Goal: Task Accomplishment & Management: Manage account settings

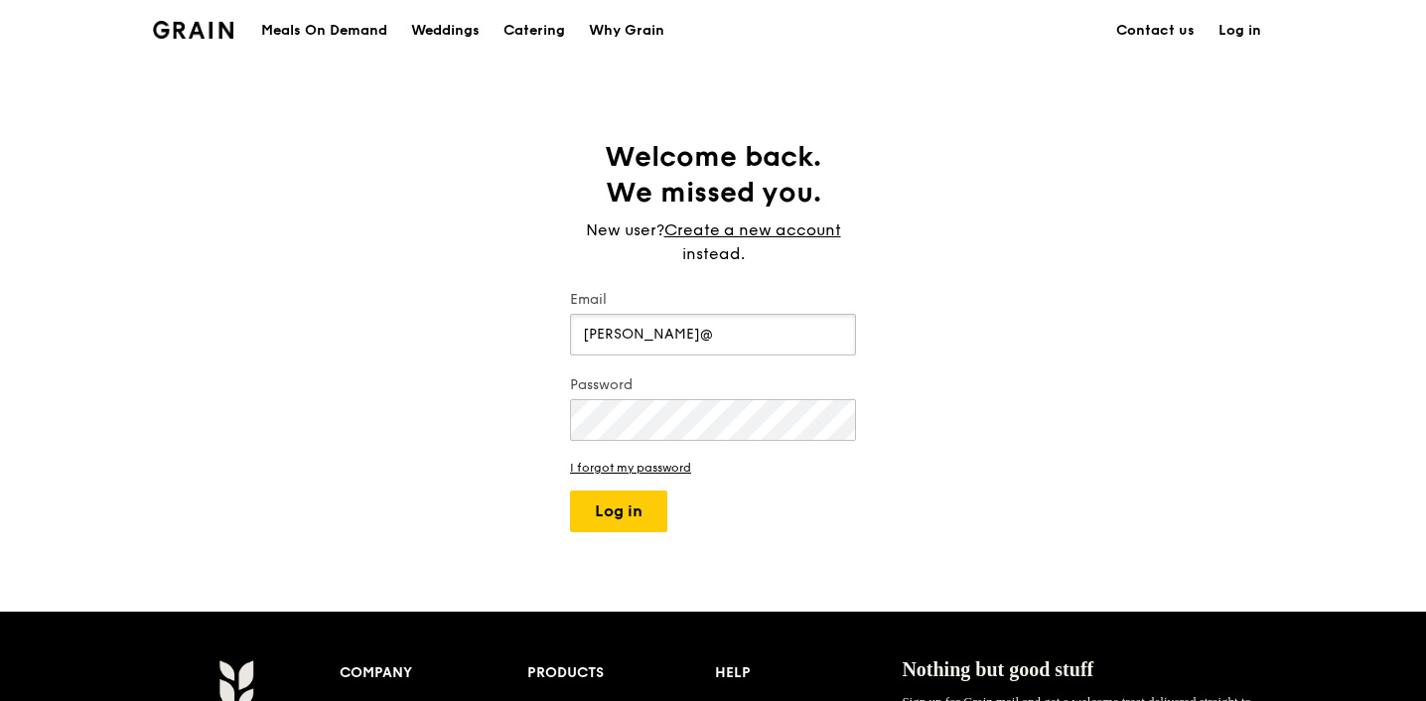
click at [698, 336] on input "sophia@" at bounding box center [713, 335] width 286 height 42
type input "sophia@grain.com.sg"
click at [1109, 240] on div "Welcome back. We missed you. New user? Create a new account instead. Email soph…" at bounding box center [713, 335] width 1426 height 393
click at [745, 332] on input "sophia@grain.com.sg" at bounding box center [713, 335] width 286 height 42
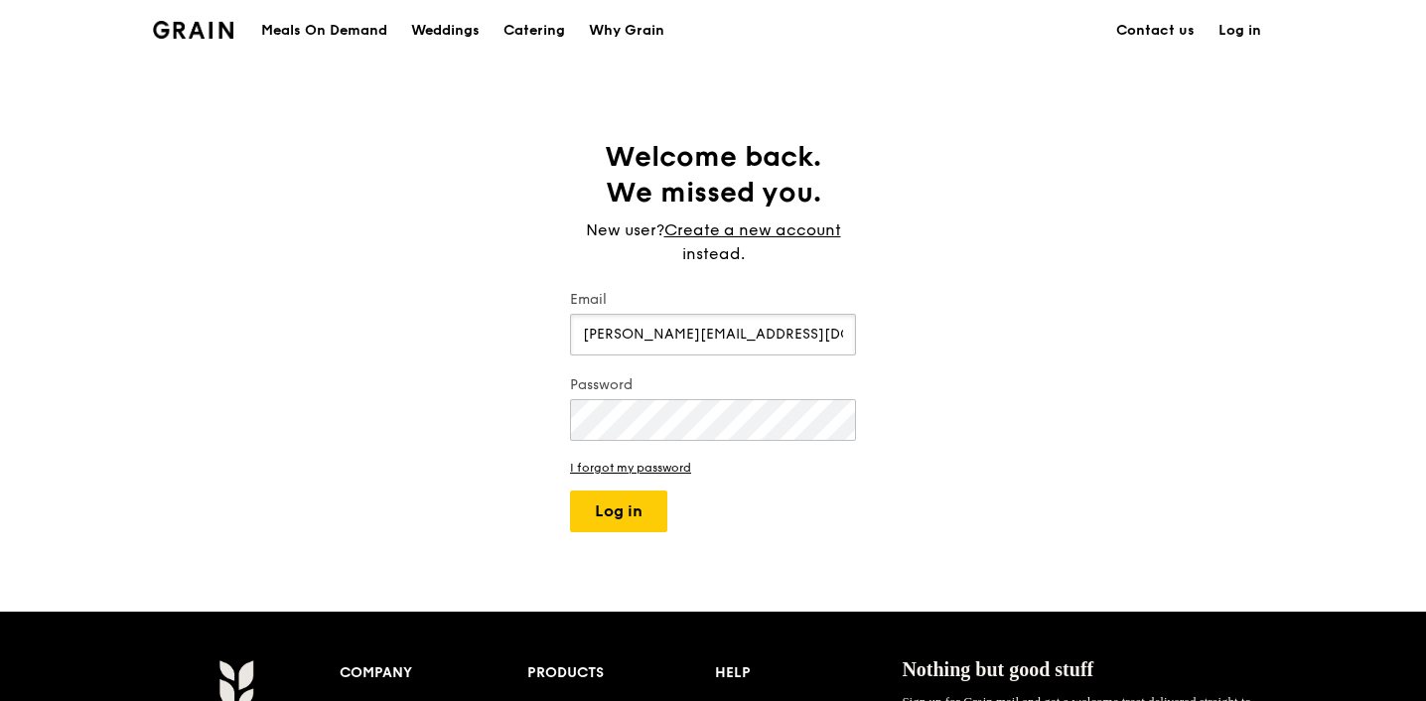
click at [745, 332] on input "sophia@grain.com.sg" at bounding box center [713, 335] width 286 height 42
click at [1027, 313] on div "Welcome back. We missed you. New user? Create a new account instead. Email soph…" at bounding box center [713, 335] width 1426 height 393
click at [1242, 34] on link "Log in" at bounding box center [1240, 31] width 67 height 60
click at [1246, 39] on link "Log in" at bounding box center [1240, 31] width 67 height 60
click at [1214, 99] on div "Grain logo Meals On Demand Weddings Catering Why Grain Contact us Log in Welcom…" at bounding box center [713, 600] width 1426 height 1200
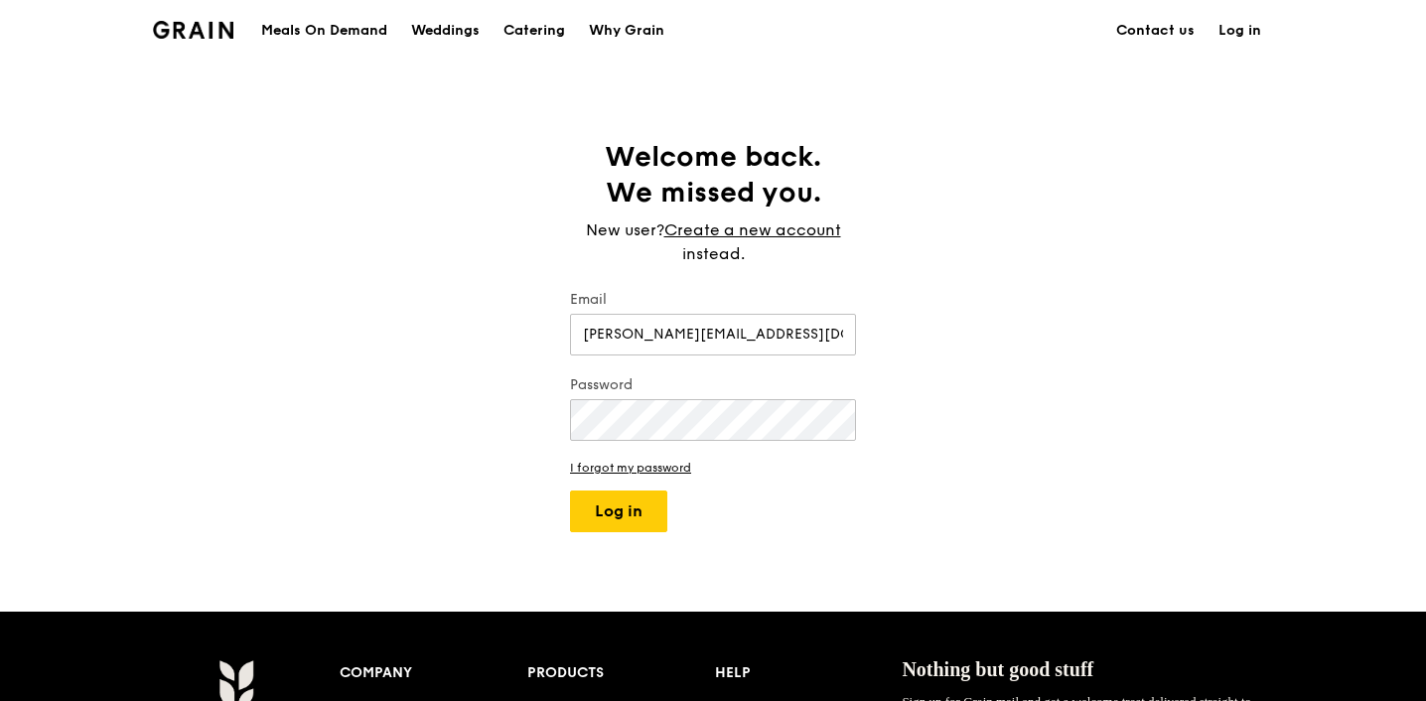
click at [1230, 40] on link "Log in" at bounding box center [1240, 31] width 67 height 60
click at [1268, 53] on link "Log in" at bounding box center [1240, 31] width 67 height 60
click at [1253, 46] on link "Log in" at bounding box center [1240, 31] width 67 height 60
click at [1241, 34] on link "Log in" at bounding box center [1240, 31] width 67 height 60
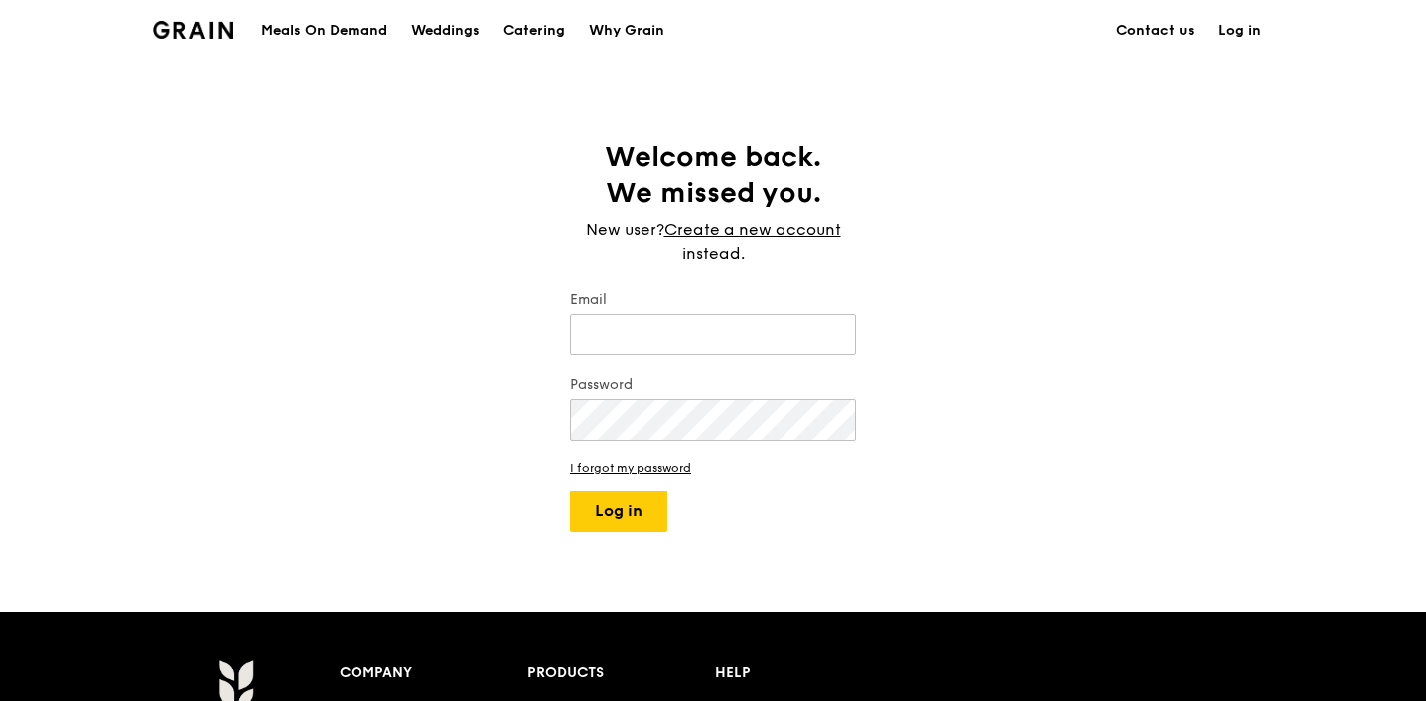
click at [1241, 34] on link "Log in" at bounding box center [1240, 31] width 67 height 60
click at [1253, 22] on link "Log in" at bounding box center [1240, 31] width 67 height 60
click at [236, 27] on div "Meals On Demand Weddings Catering Why Grain Contact us Log in" at bounding box center [713, 30] width 1120 height 61
type input "sophia@grain.com.sg"
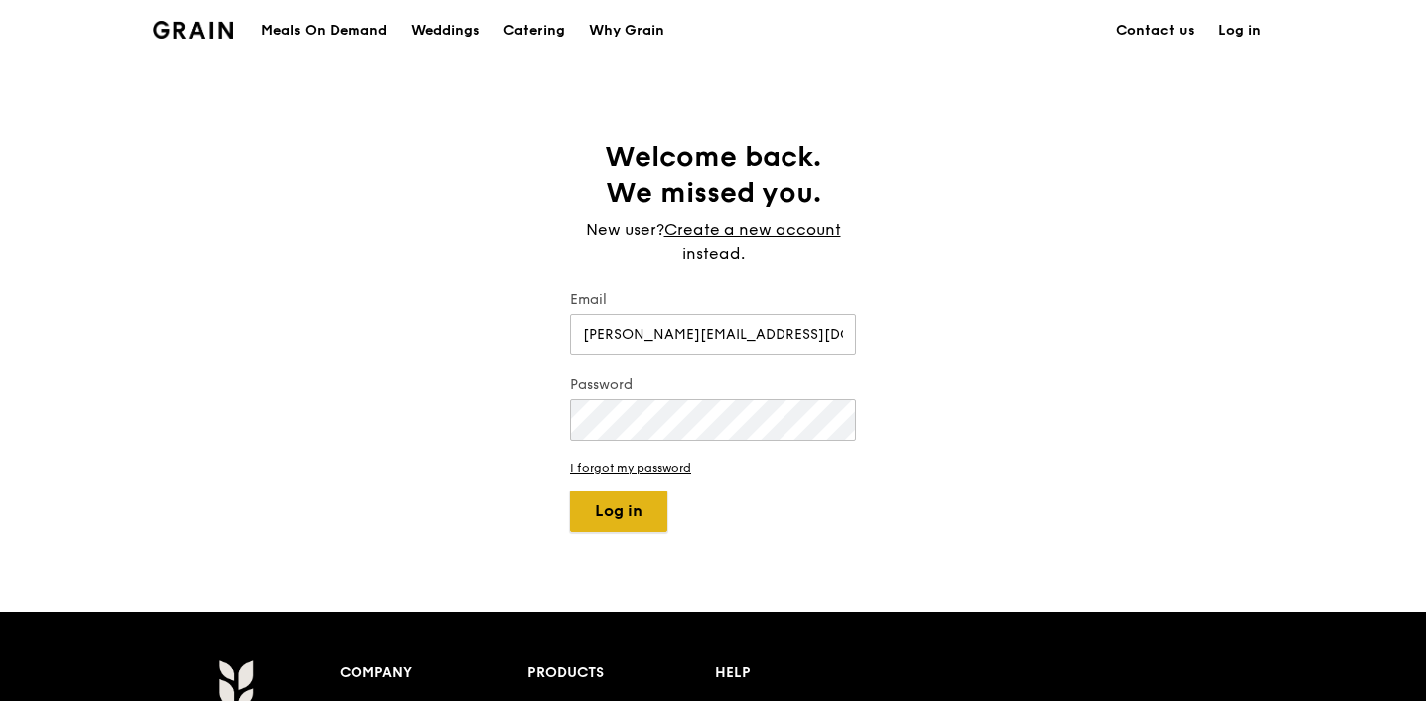
click at [608, 512] on button "Log in" at bounding box center [618, 512] width 97 height 42
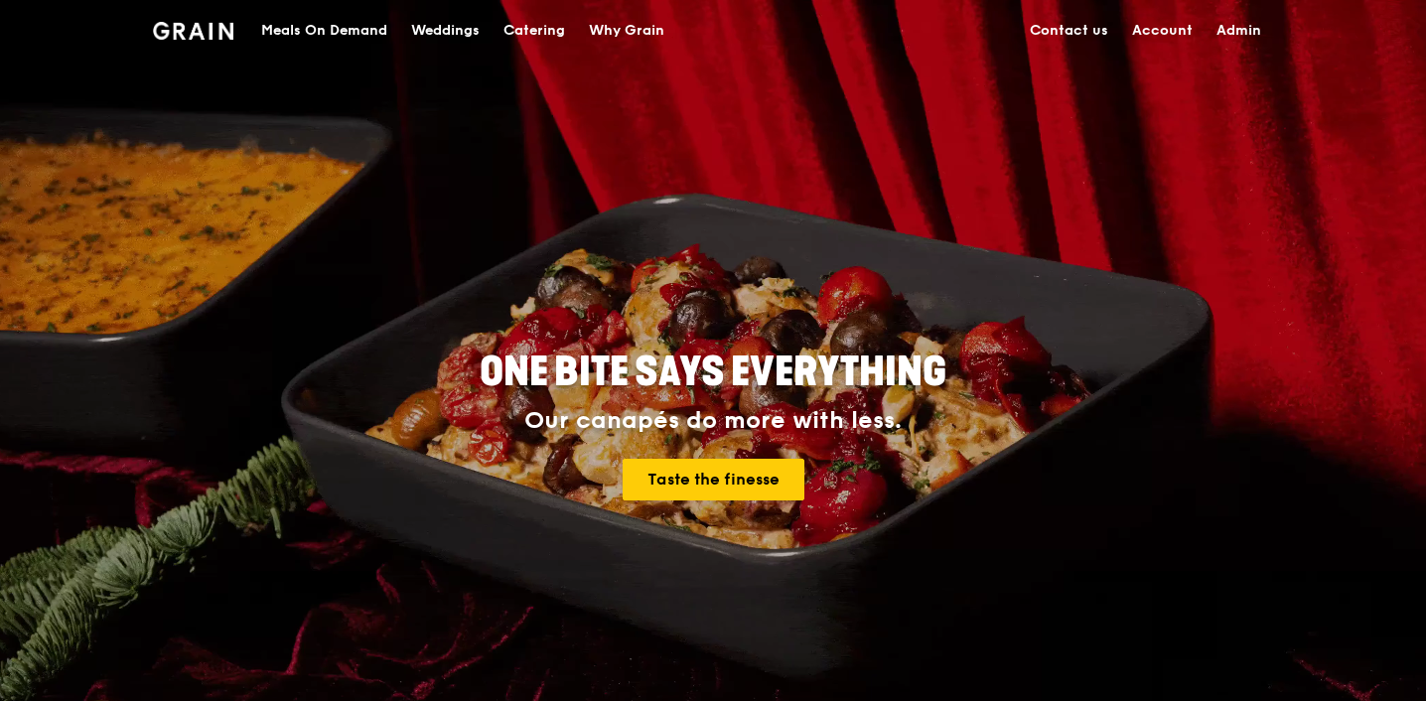
click at [1224, 45] on link "Admin" at bounding box center [1239, 31] width 69 height 60
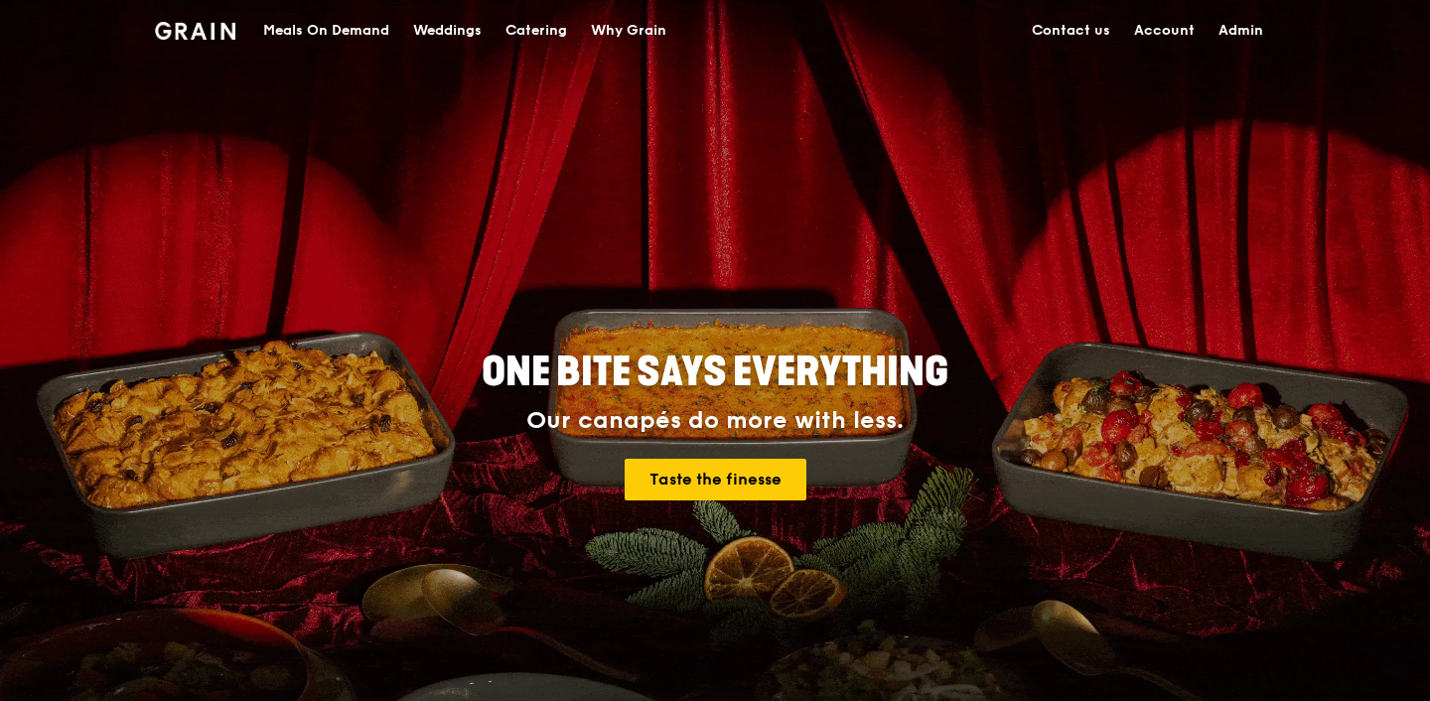
select select "100"
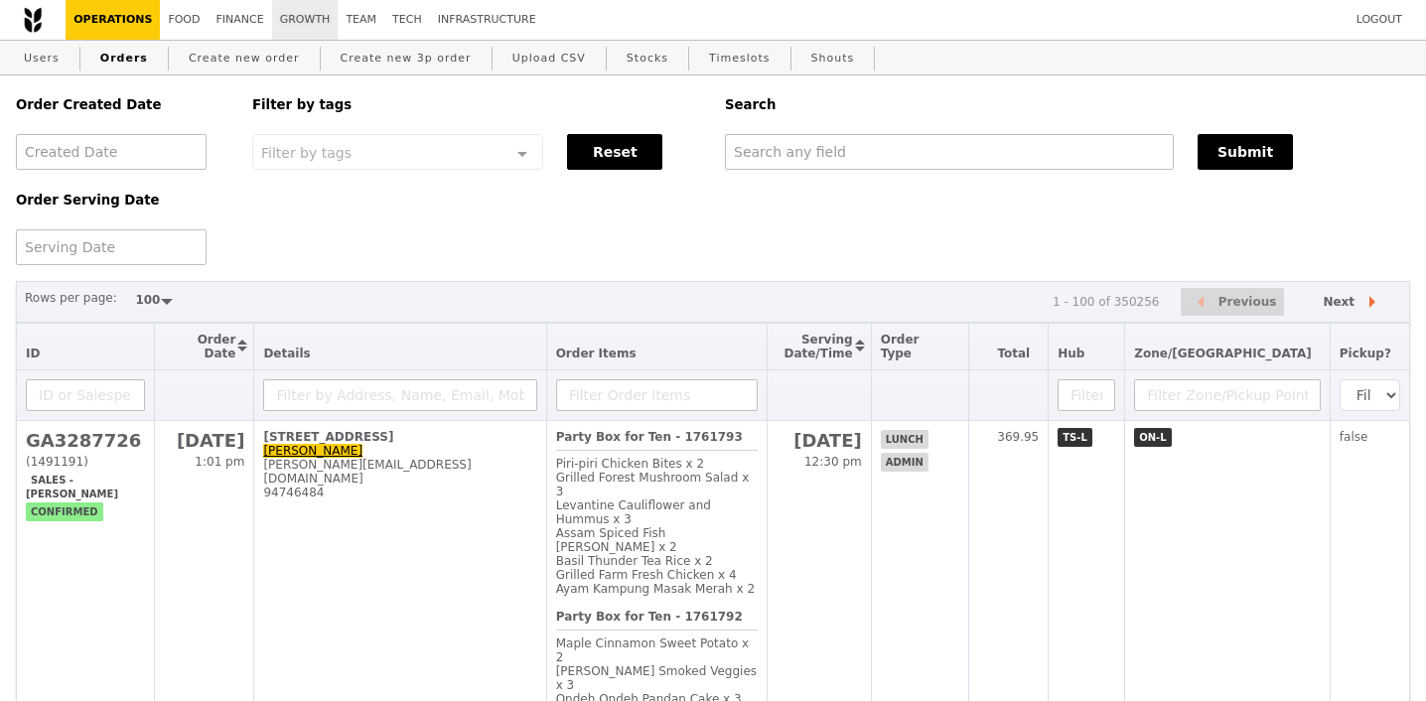
click at [320, 15] on link "Growth" at bounding box center [305, 20] width 67 height 40
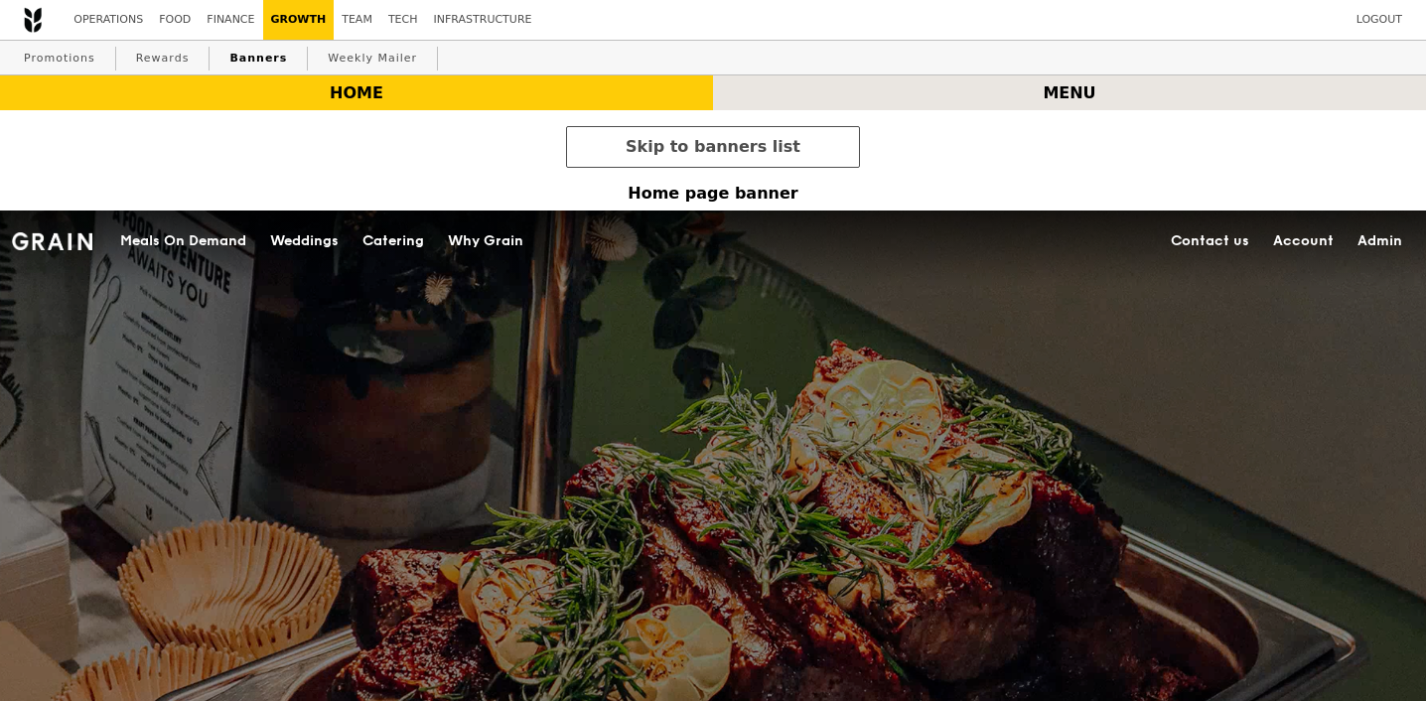
click at [1002, 96] on div "menu" at bounding box center [1069, 92] width 713 height 35
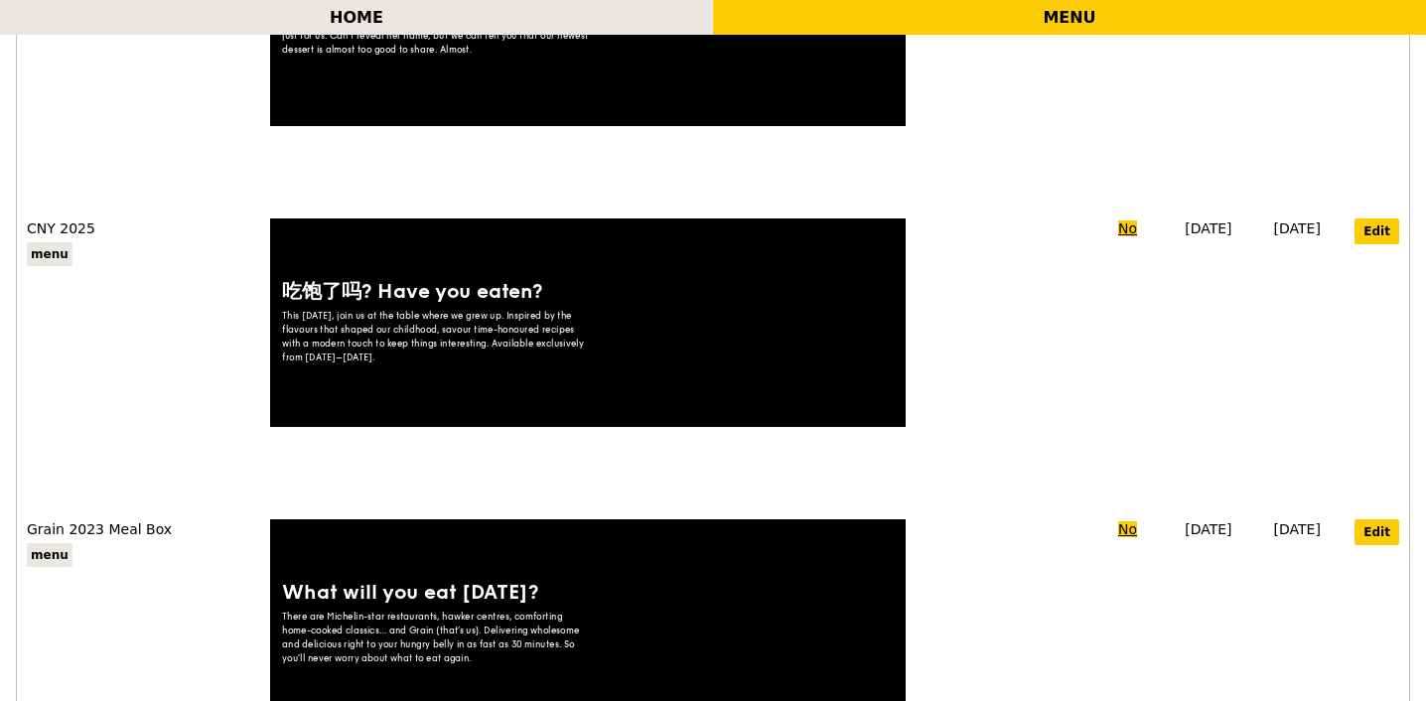
scroll to position [21385, 0]
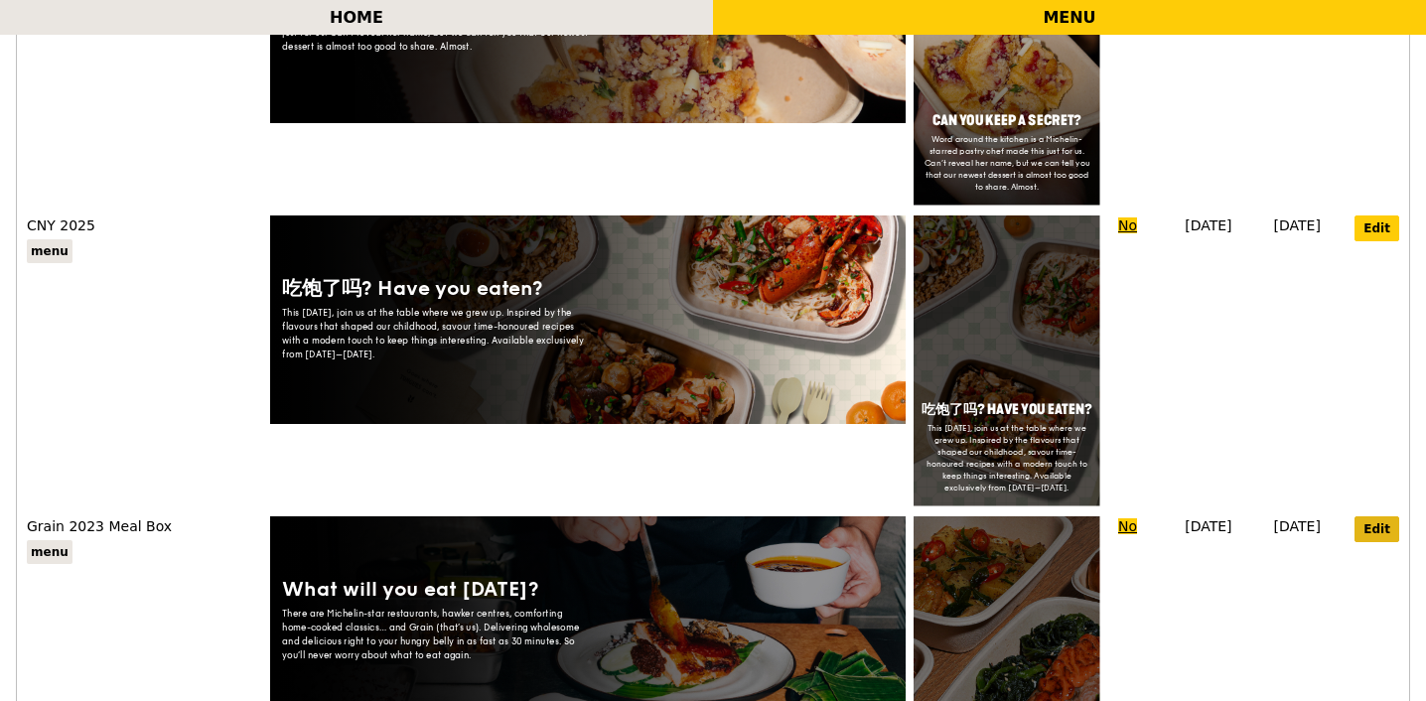
click at [1386, 517] on link "Edit" at bounding box center [1377, 530] width 45 height 26
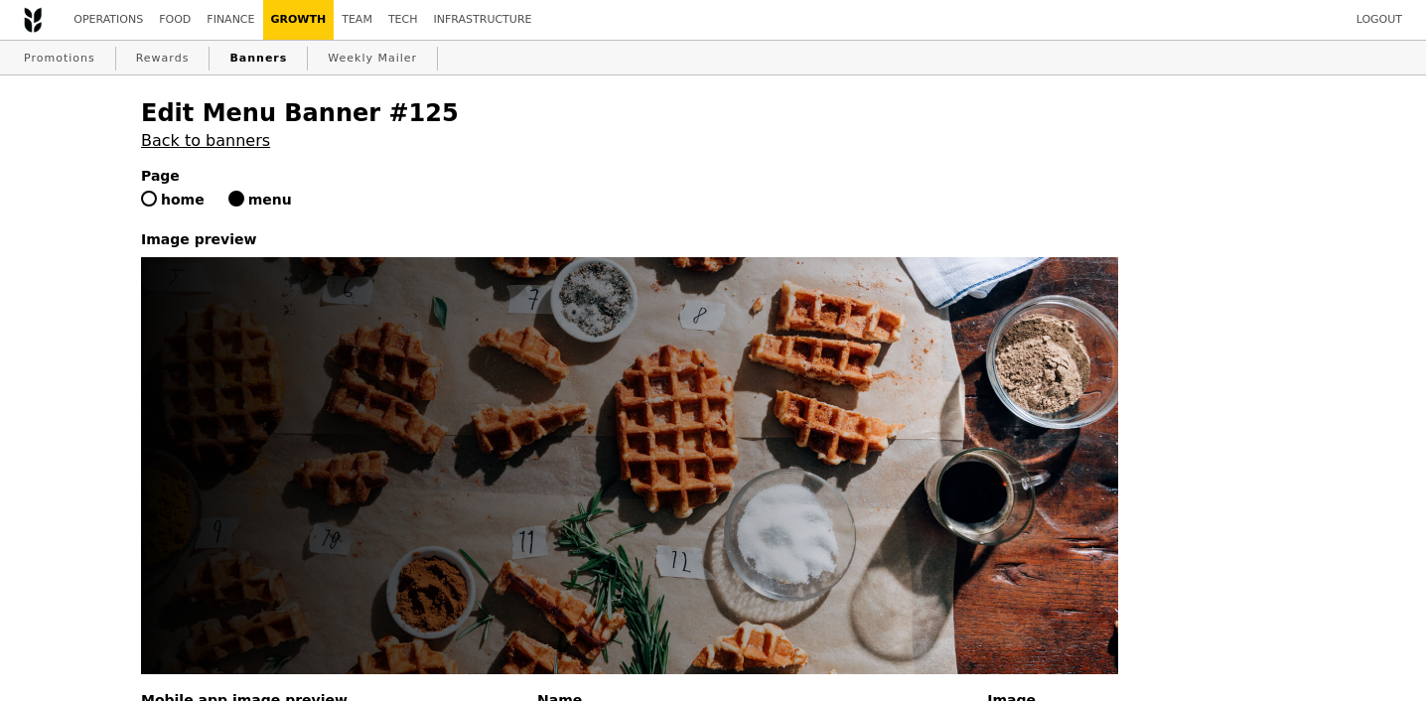
type input "Grain 2023 Meal Box"
type input "What will you eat [DATE]?"
type textarea "There are Michelin-star restaurants, hawker centres, comforting home-cooked cla…"
type input "What will you eat [DATE]?"
type textarea "There are Michelin-star restaurants, hawker centres, comforting home-cooked cla…"
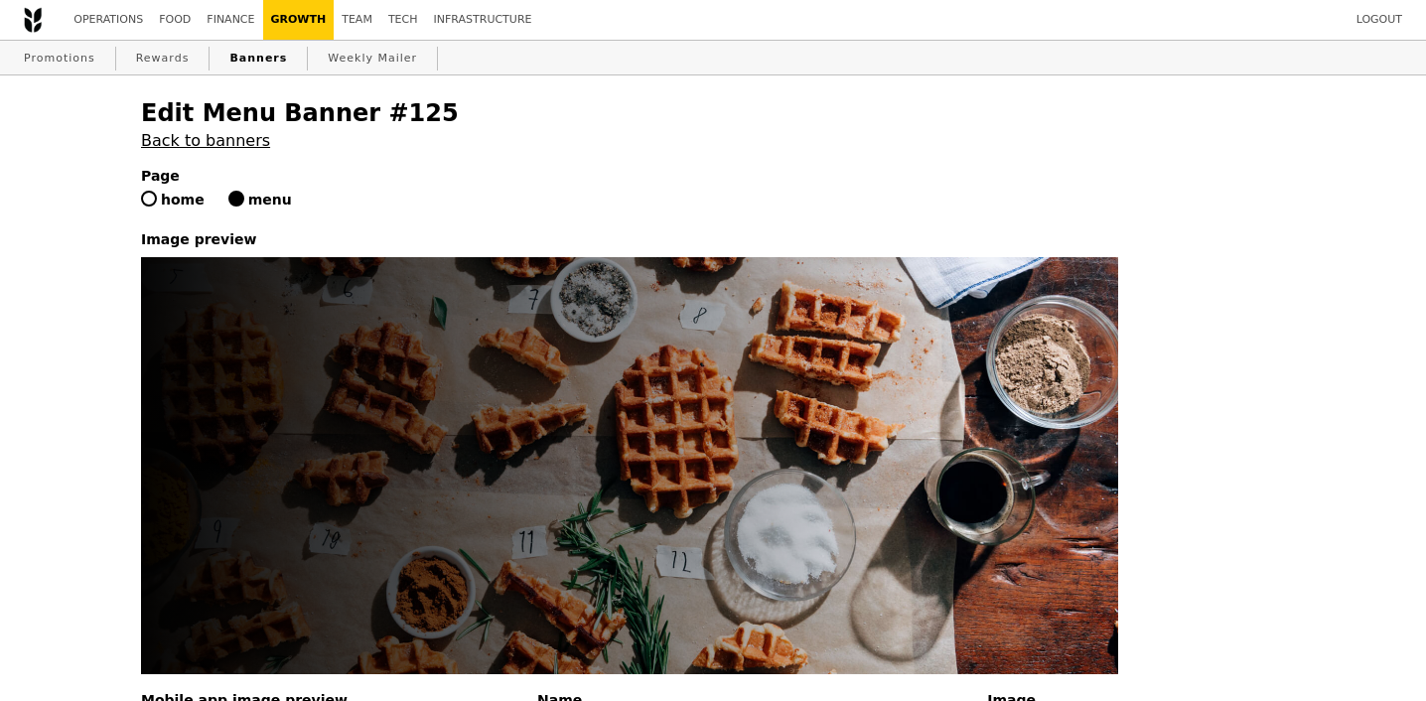
radio input "true"
type input "[DATE]"
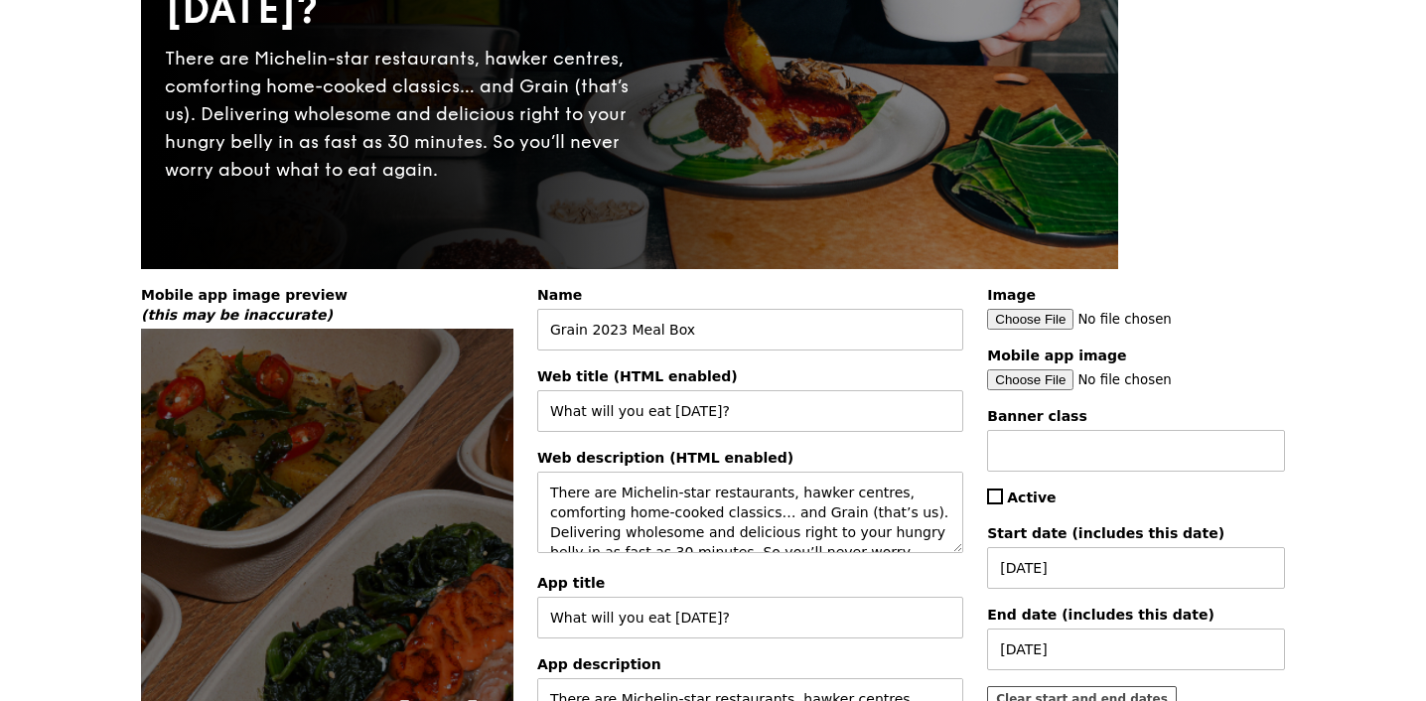
scroll to position [536, 0]
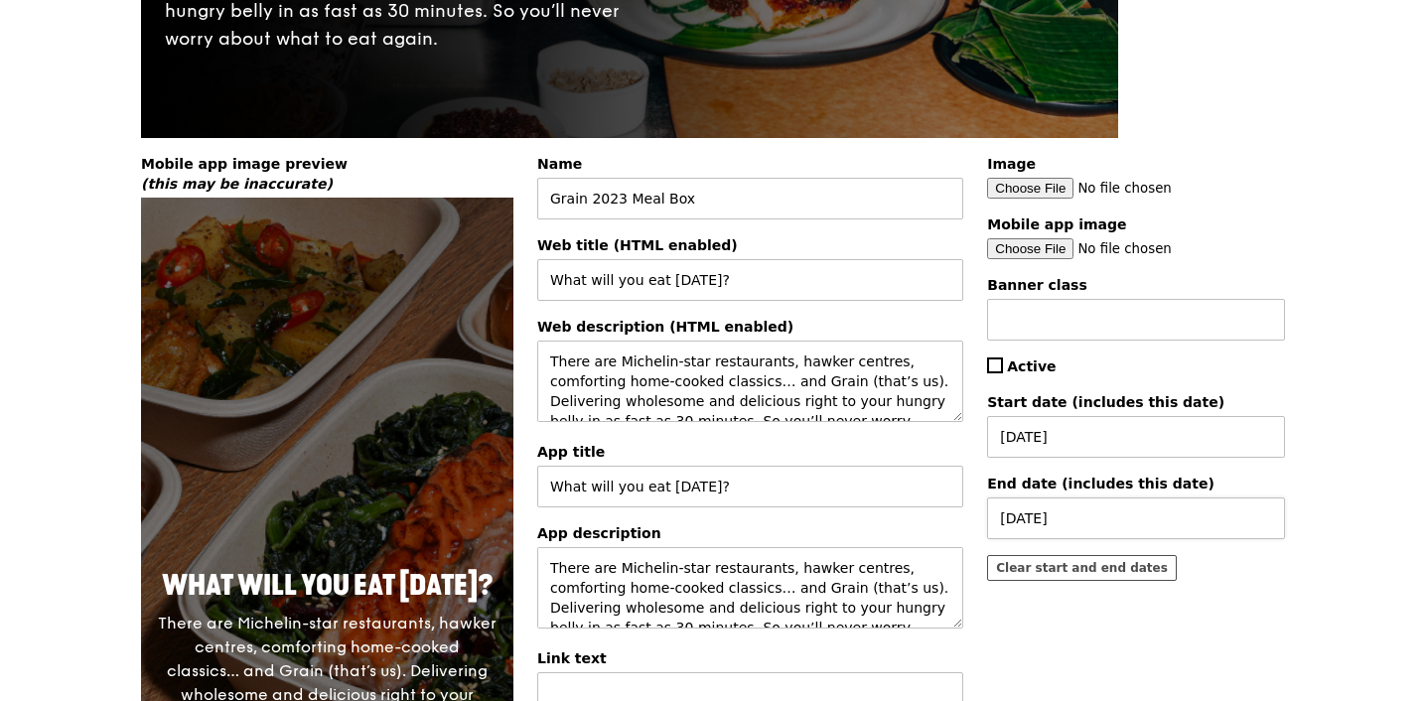
click at [1087, 524] on div "31 May 2025" at bounding box center [1136, 519] width 298 height 42
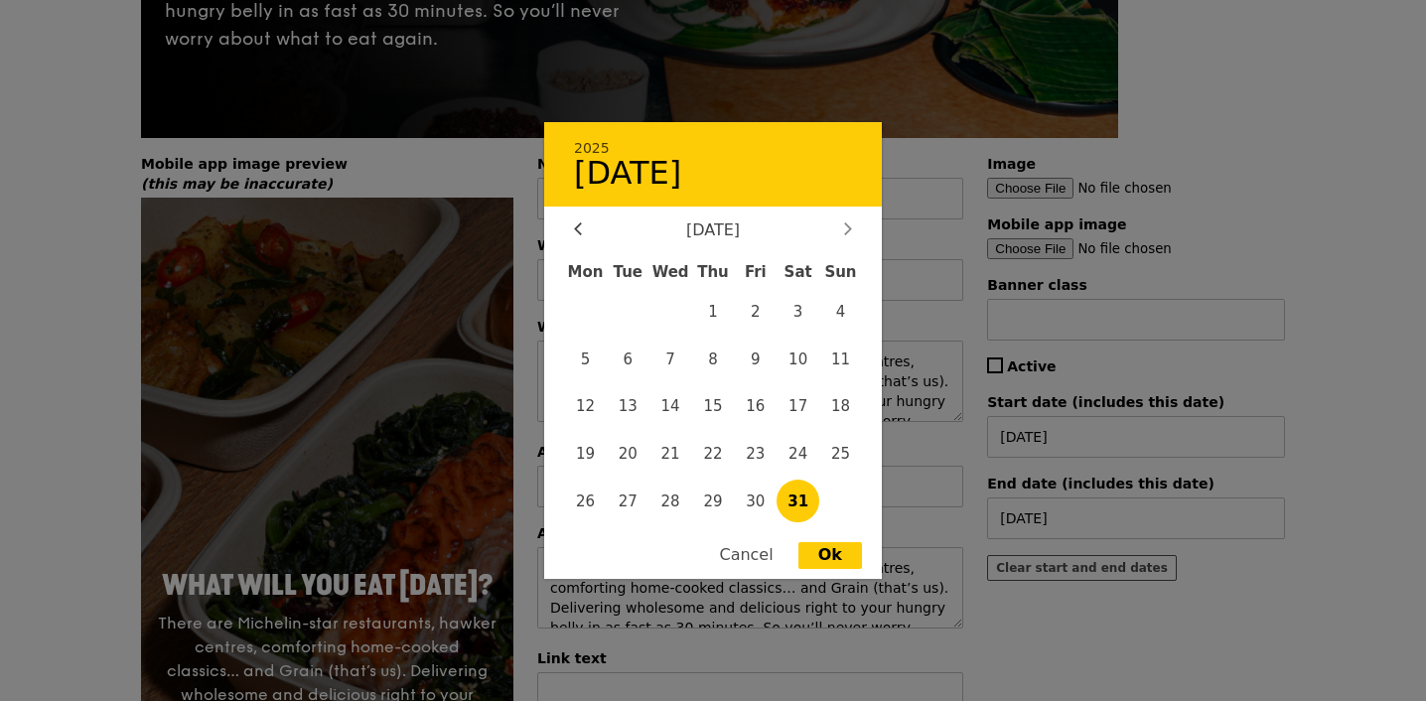
click at [852, 224] on div at bounding box center [848, 231] width 18 height 19
click at [852, 224] on div "May 2025 Mon Tue Wed Thu Fri Sat Sun 1 2 3 4 5 6 7 8 9 10 11 12 13 14 15 16 17 …" at bounding box center [713, 375] width 338 height 306
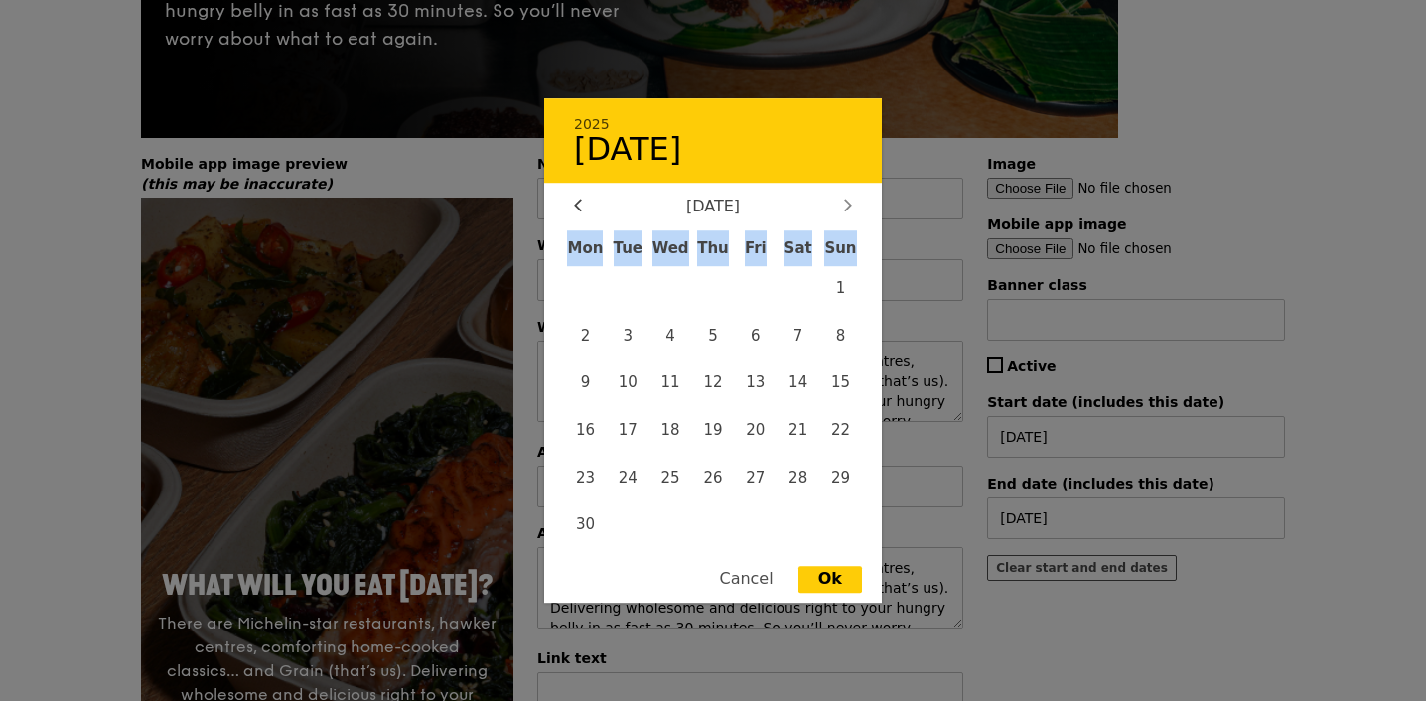
click at [852, 224] on div "June 2025 Mon Tue Wed Thu Fri Sat Sun 1 2 3 4 5 6 7 8 9 10 11 12 13 14 15 16 17…" at bounding box center [713, 375] width 338 height 354
click at [851, 206] on div at bounding box center [848, 207] width 18 height 19
click at [851, 183] on div "2025 31 May" at bounding box center [713, 140] width 338 height 84
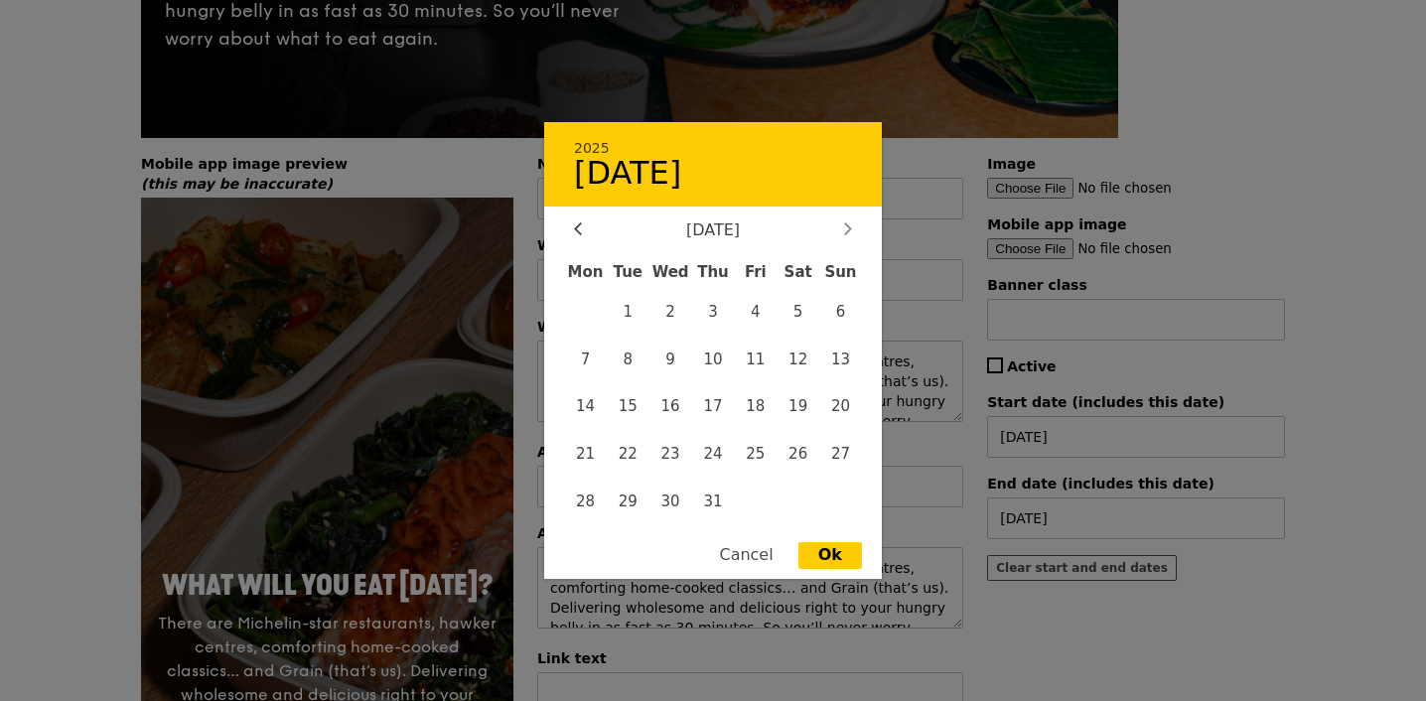
click at [847, 230] on icon at bounding box center [848, 228] width 8 height 13
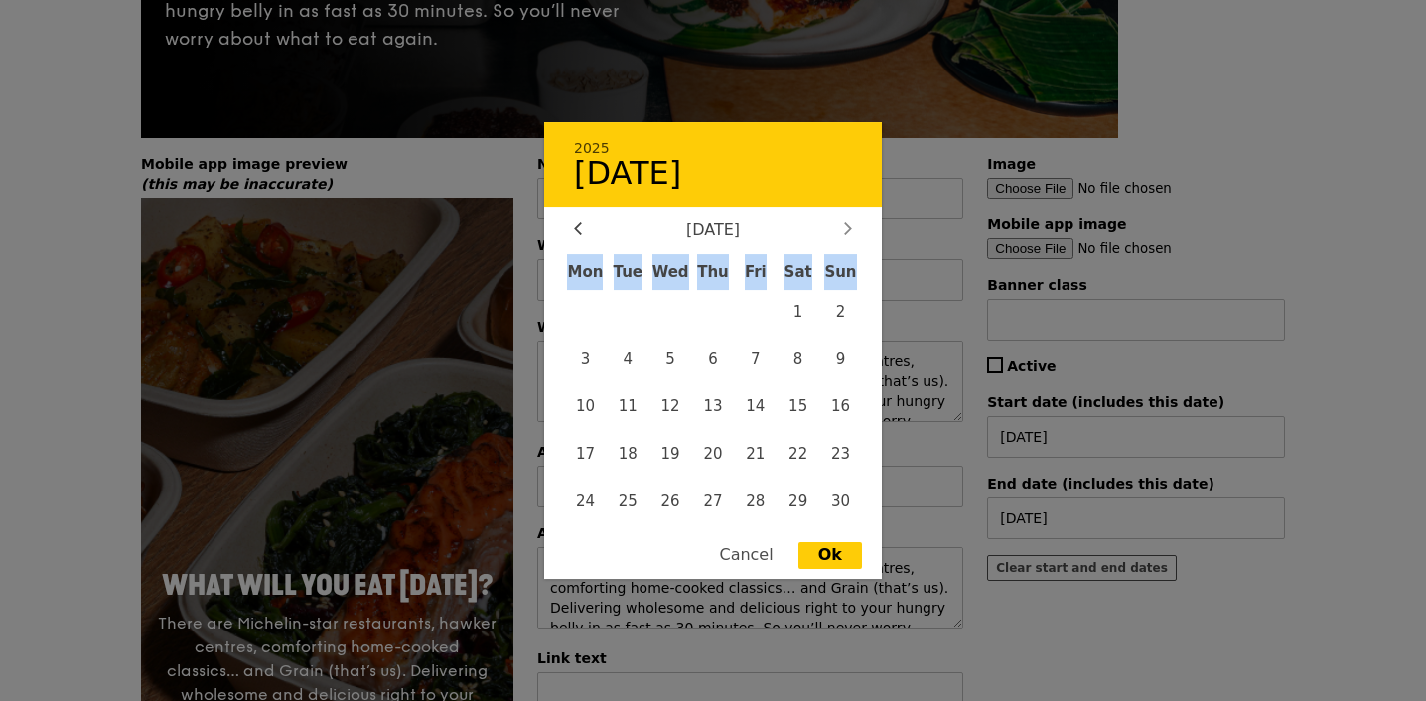
click at [847, 230] on icon at bounding box center [848, 228] width 8 height 13
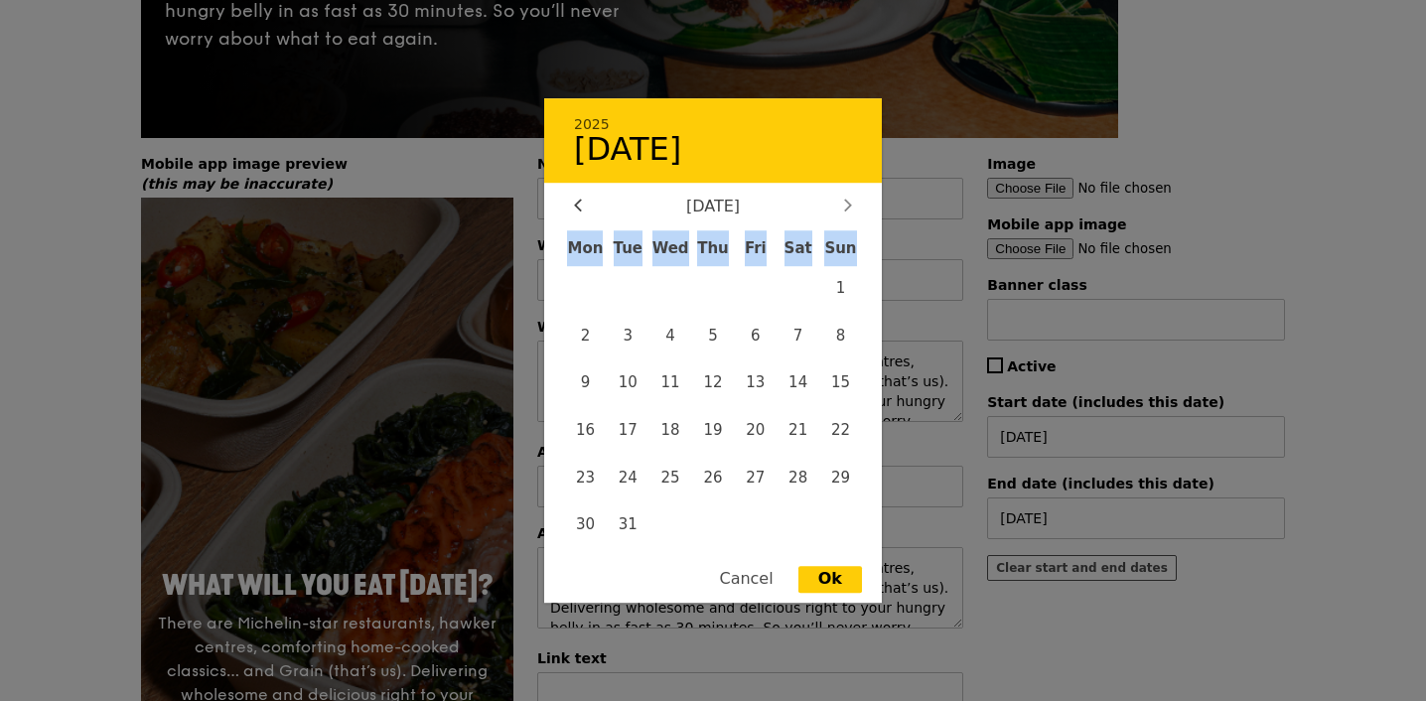
click at [847, 230] on div "March 2026 Mon Tue Wed Thu Fri Sat Sun 1 2 3 4 5 6 7 8 9 10 11 12 13 14 15 16 1…" at bounding box center [713, 375] width 338 height 354
click at [636, 518] on span "31" at bounding box center [628, 525] width 43 height 43
type input "[DATE]"
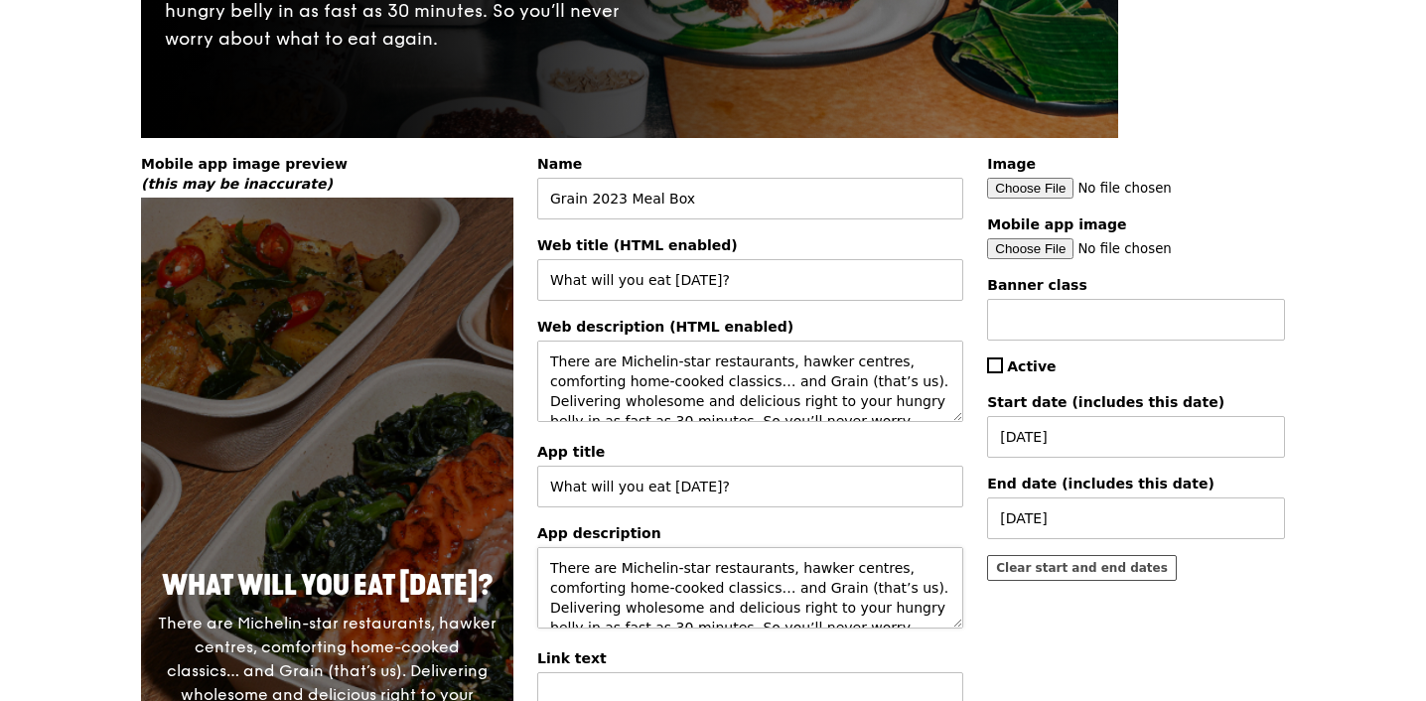
scroll to position [40, 0]
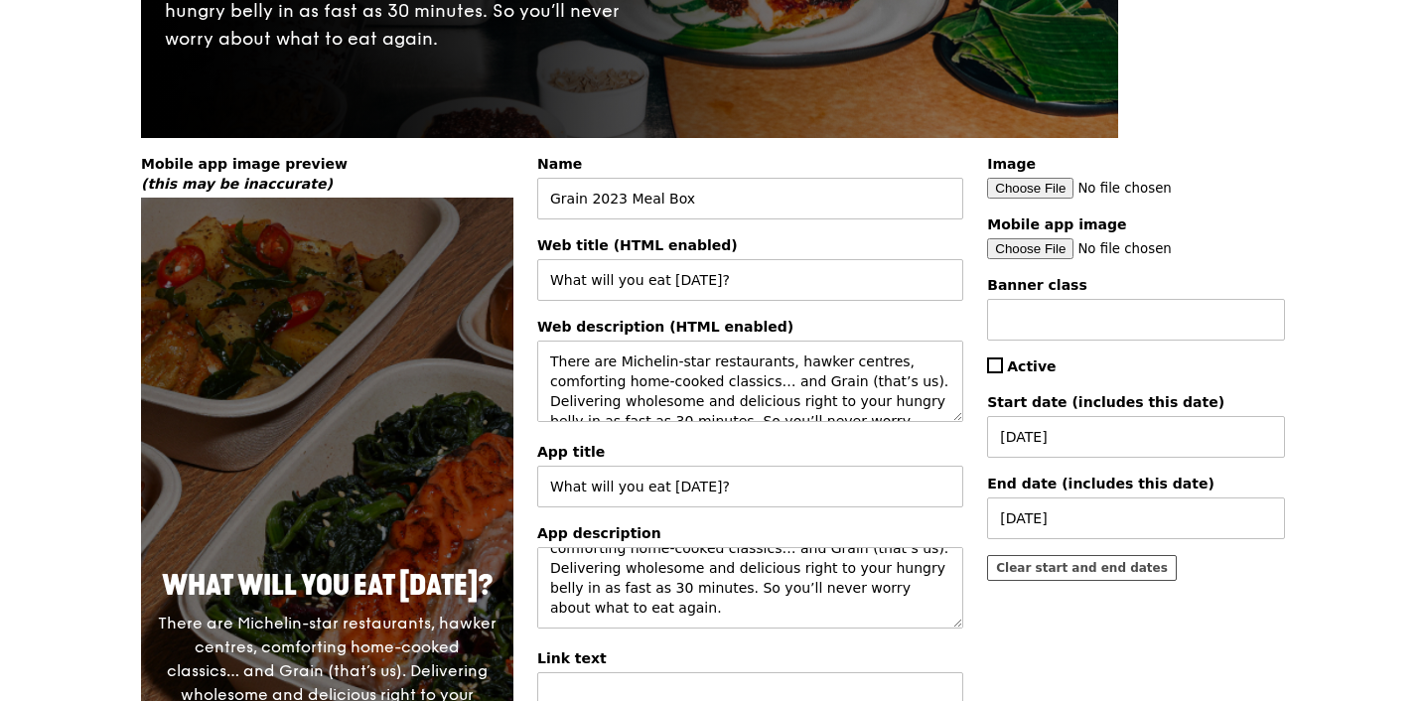
click at [1007, 385] on div "Image Mobile app image Banner class Active Start date (includes this date) [DAT…" at bounding box center [1136, 375] width 322 height 443
click at [1007, 374] on span "Active" at bounding box center [1031, 367] width 49 height 16
click at [1003, 373] on input "Active" at bounding box center [995, 366] width 16 height 16
checkbox input "true"
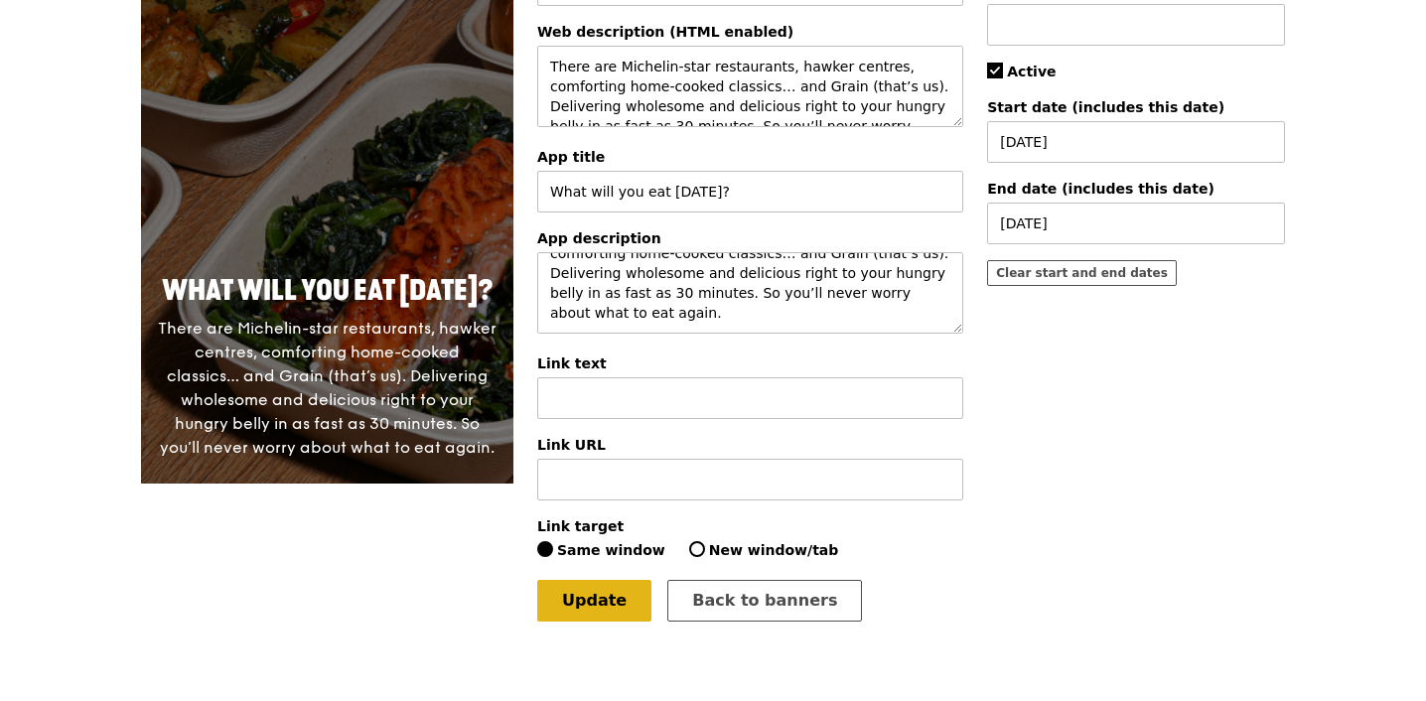
click at [627, 594] on link "Update" at bounding box center [594, 601] width 114 height 42
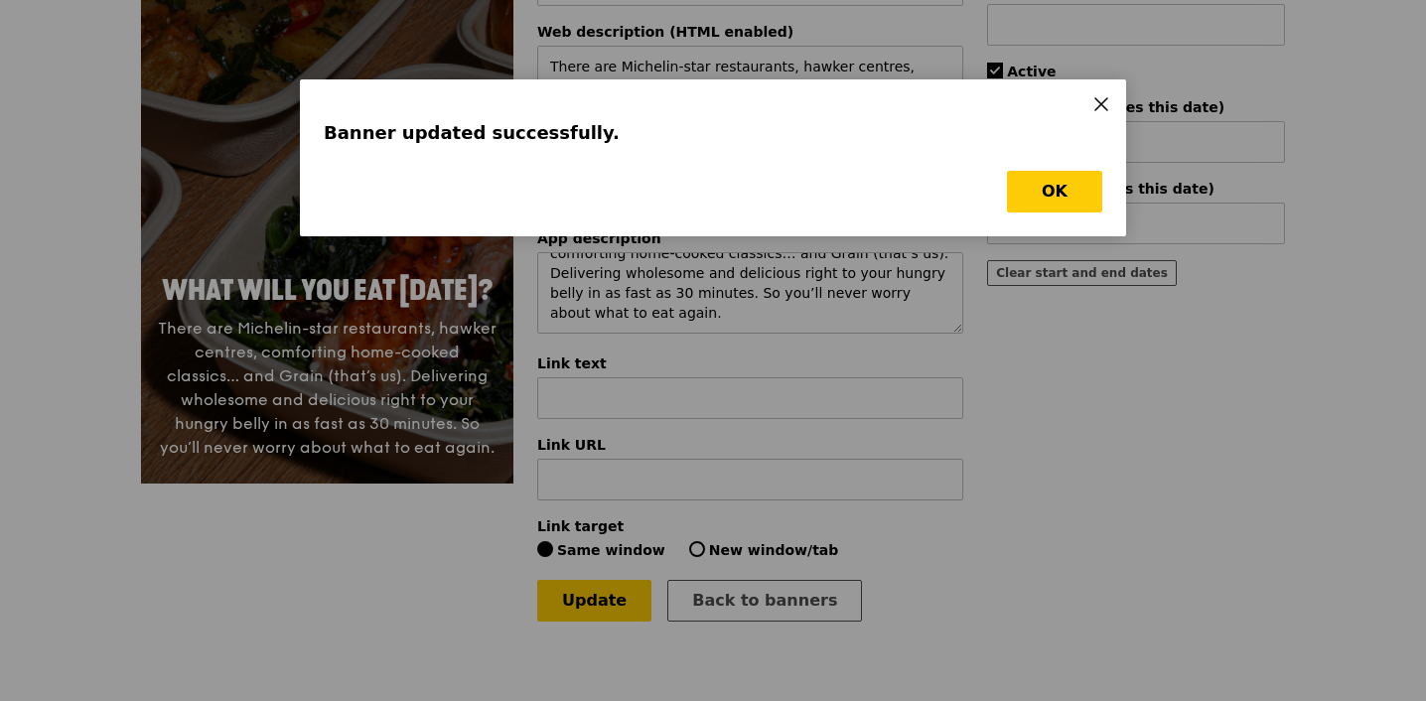
scroll to position [0, 0]
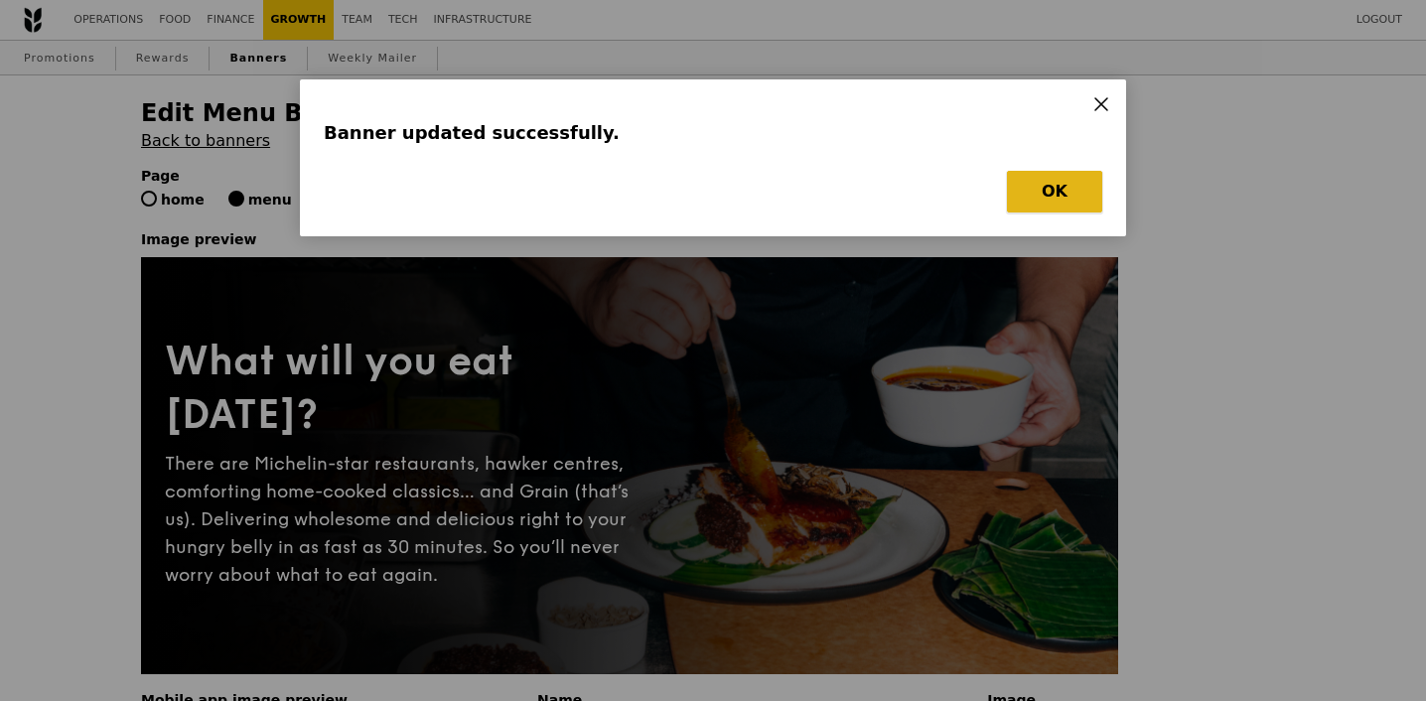
click at [1074, 187] on button "OK" at bounding box center [1054, 192] width 95 height 42
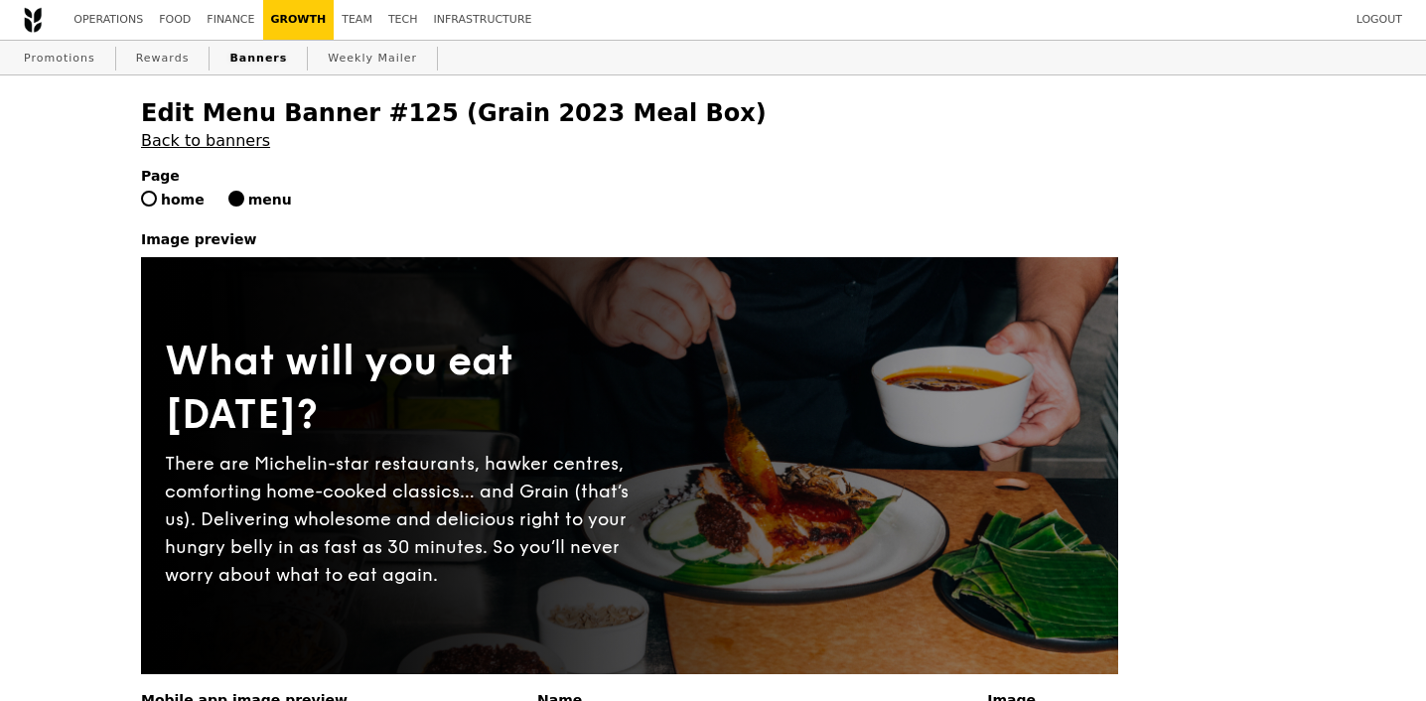
click at [271, 61] on link "Banners" at bounding box center [259, 59] width 74 height 36
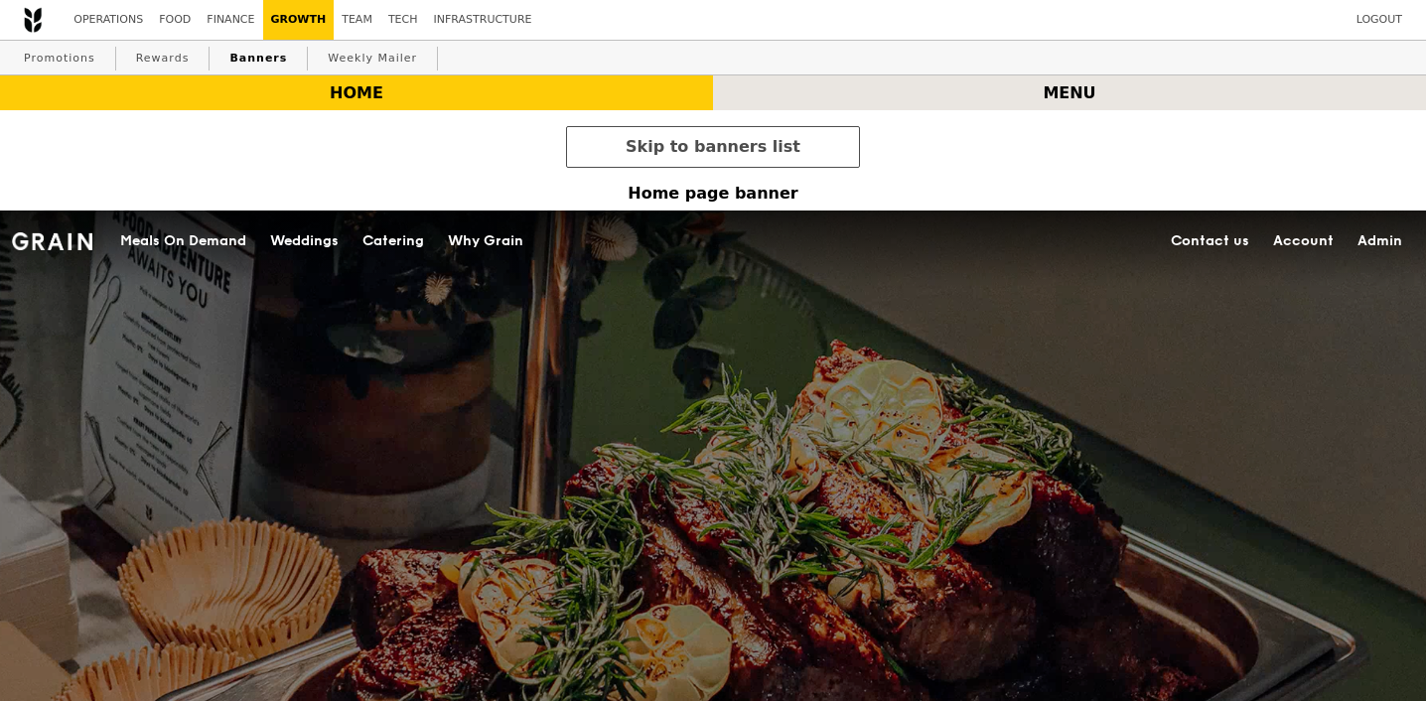
click at [957, 102] on div "menu" at bounding box center [1069, 92] width 713 height 35
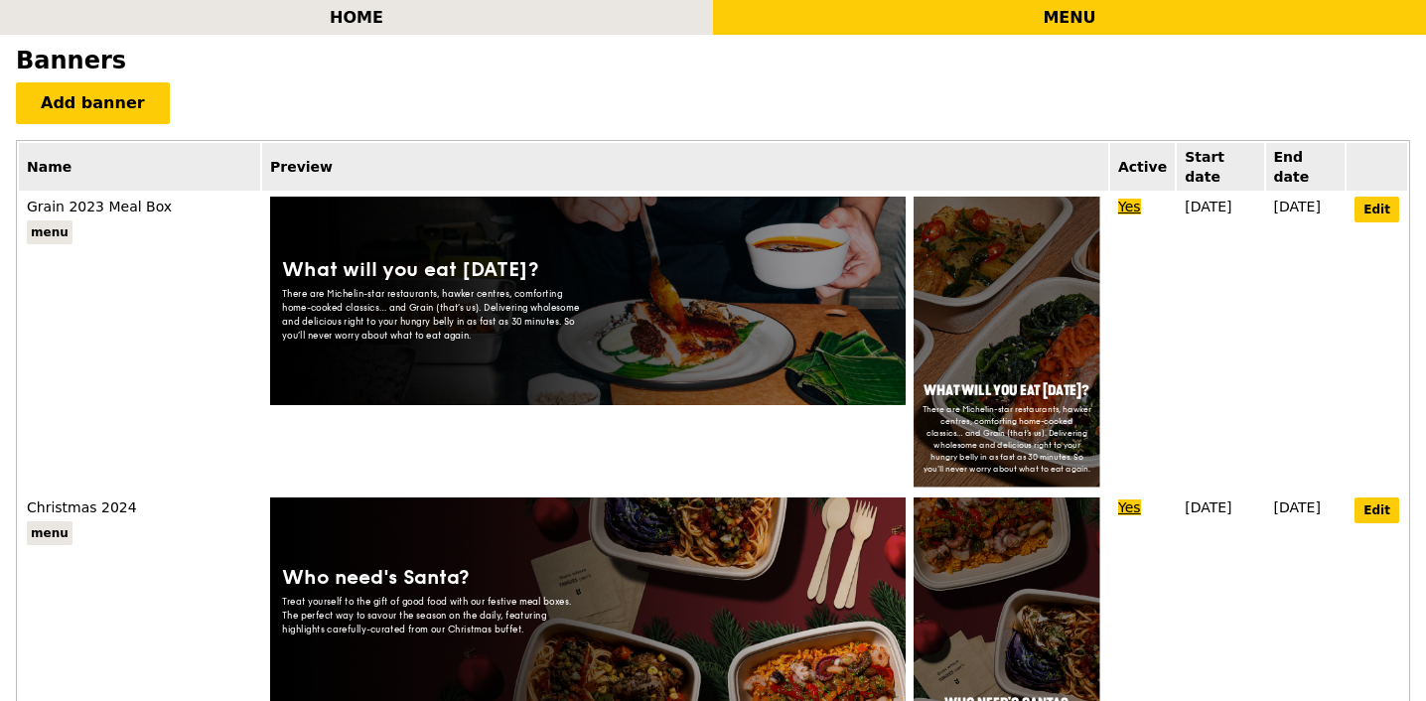
scroll to position [1247, 0]
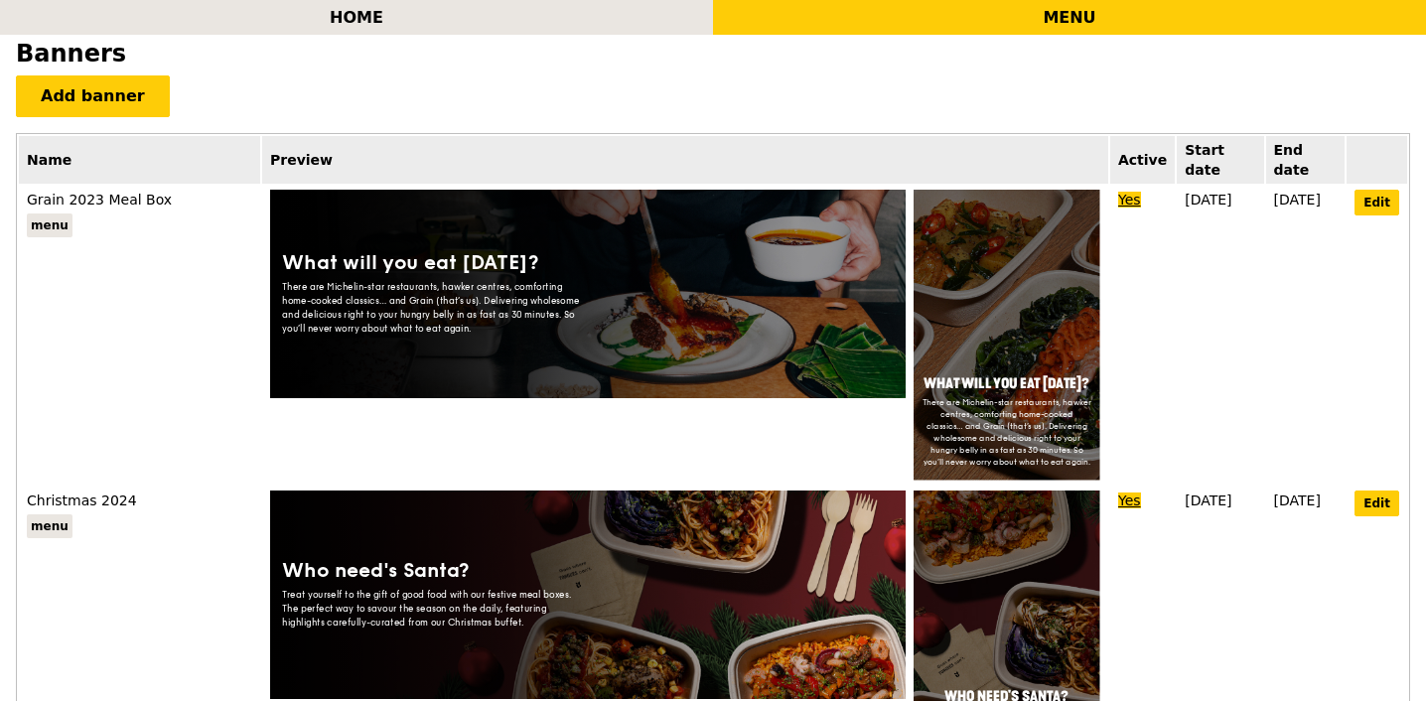
click at [444, 289] on div "There are Michelin-star restaurants, hawker centres, comforting home-cooked cla…" at bounding box center [435, 308] width 306 height 56
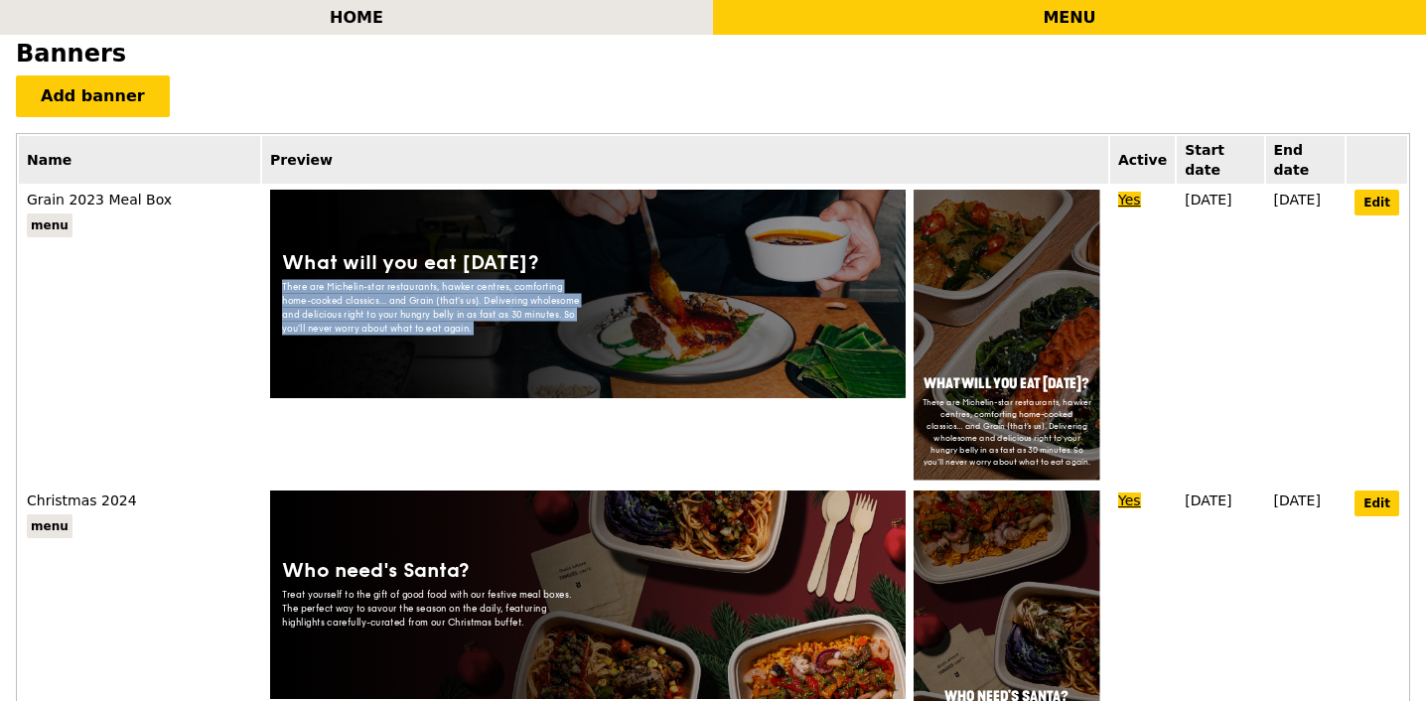
click at [444, 289] on div "There are Michelin-star restaurants, hawker centres, comforting home-cooked cla…" at bounding box center [435, 308] width 306 height 56
copy div "There are Michelin-star restaurants, hawker centres, comforting home-cooked cla…"
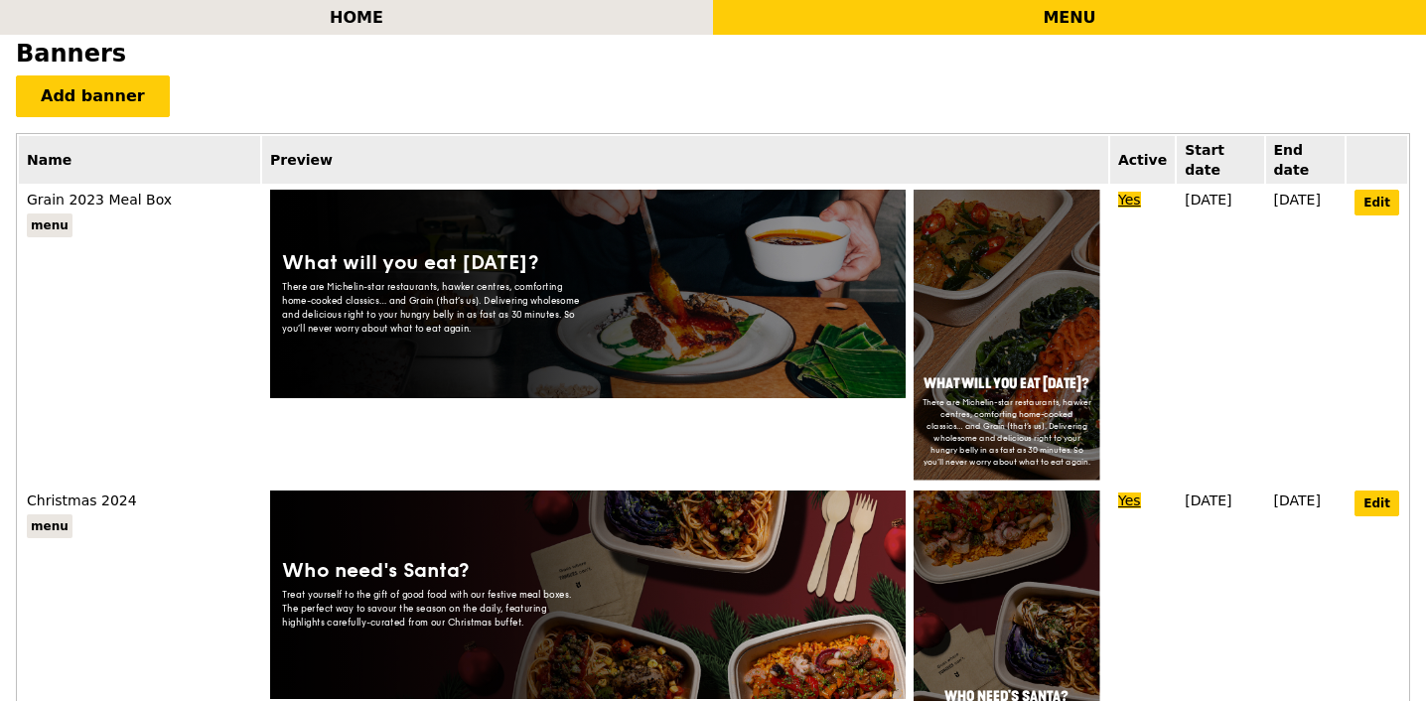
click at [1385, 190] on link "Edit" at bounding box center [1377, 203] width 45 height 26
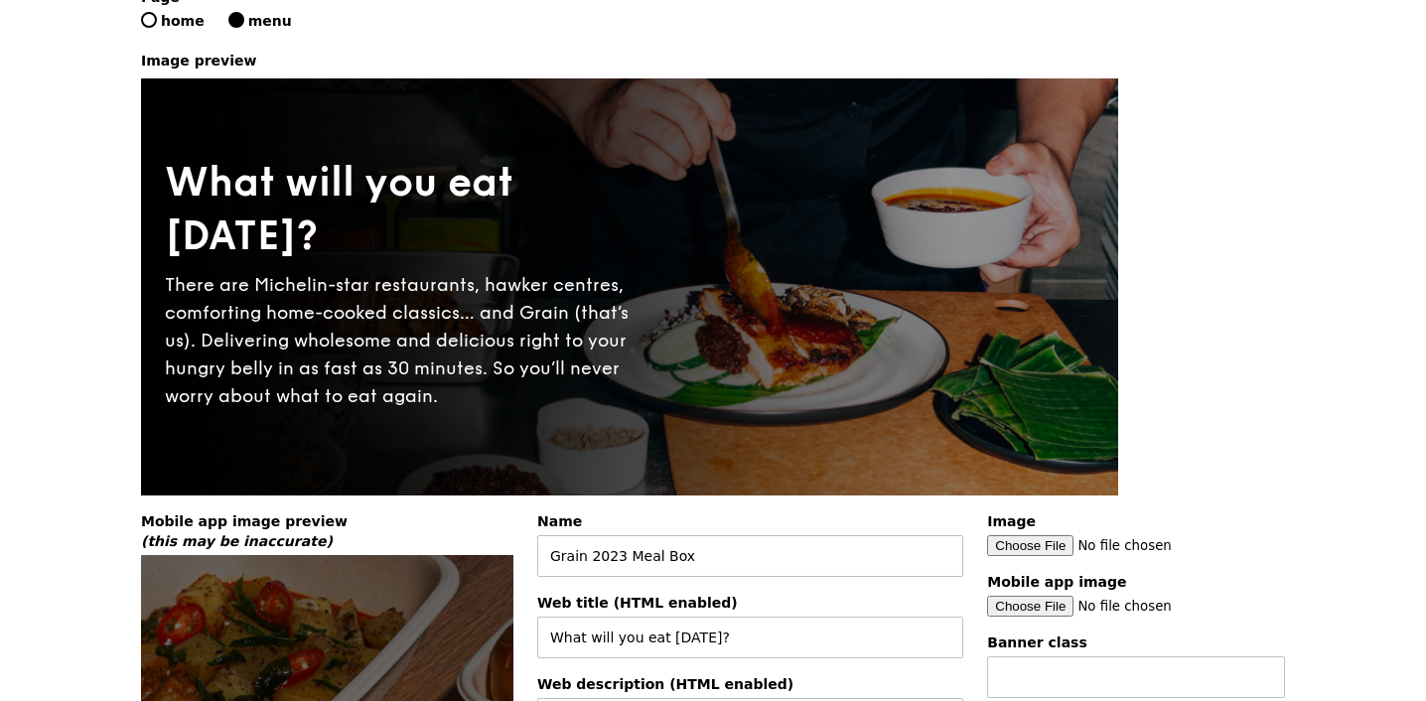
scroll to position [518, 0]
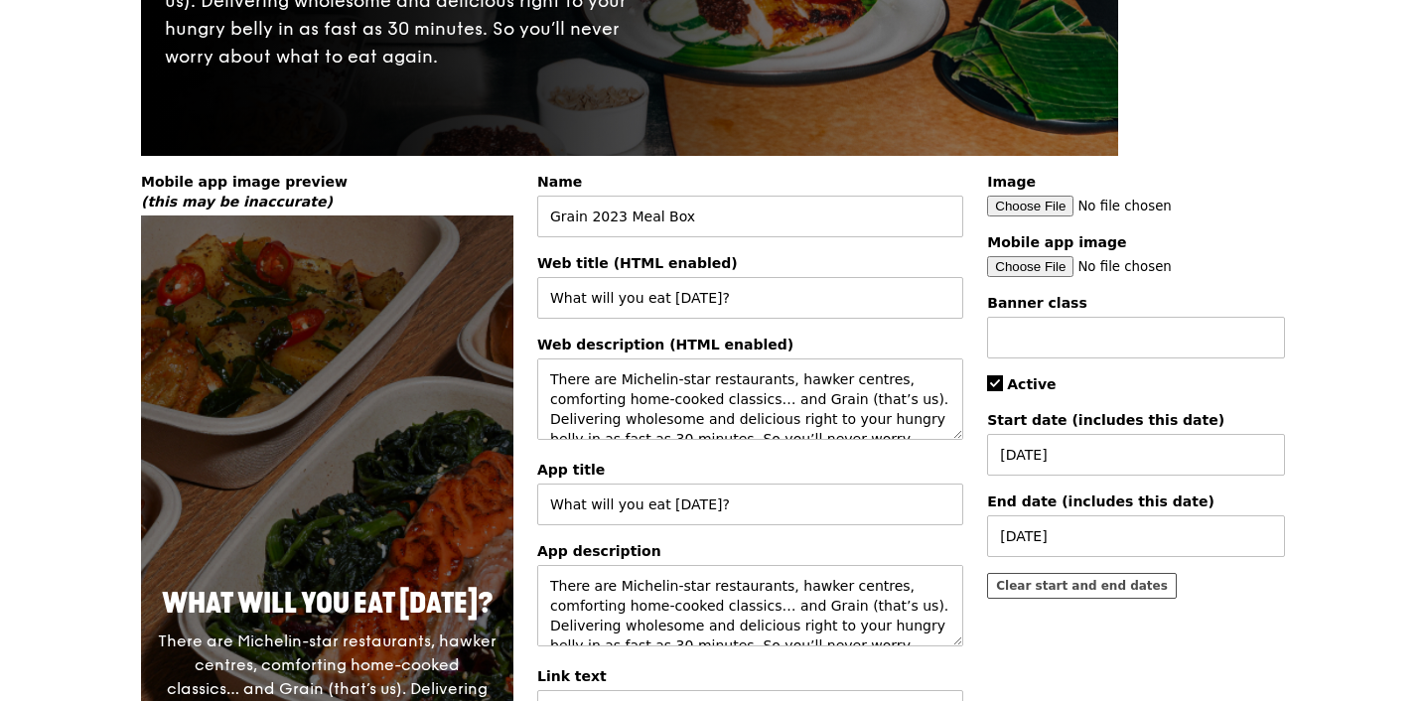
click at [1005, 214] on input "Image" at bounding box center [1136, 206] width 298 height 21
type input "C:\fakepath\MOD banner - web.jpg"
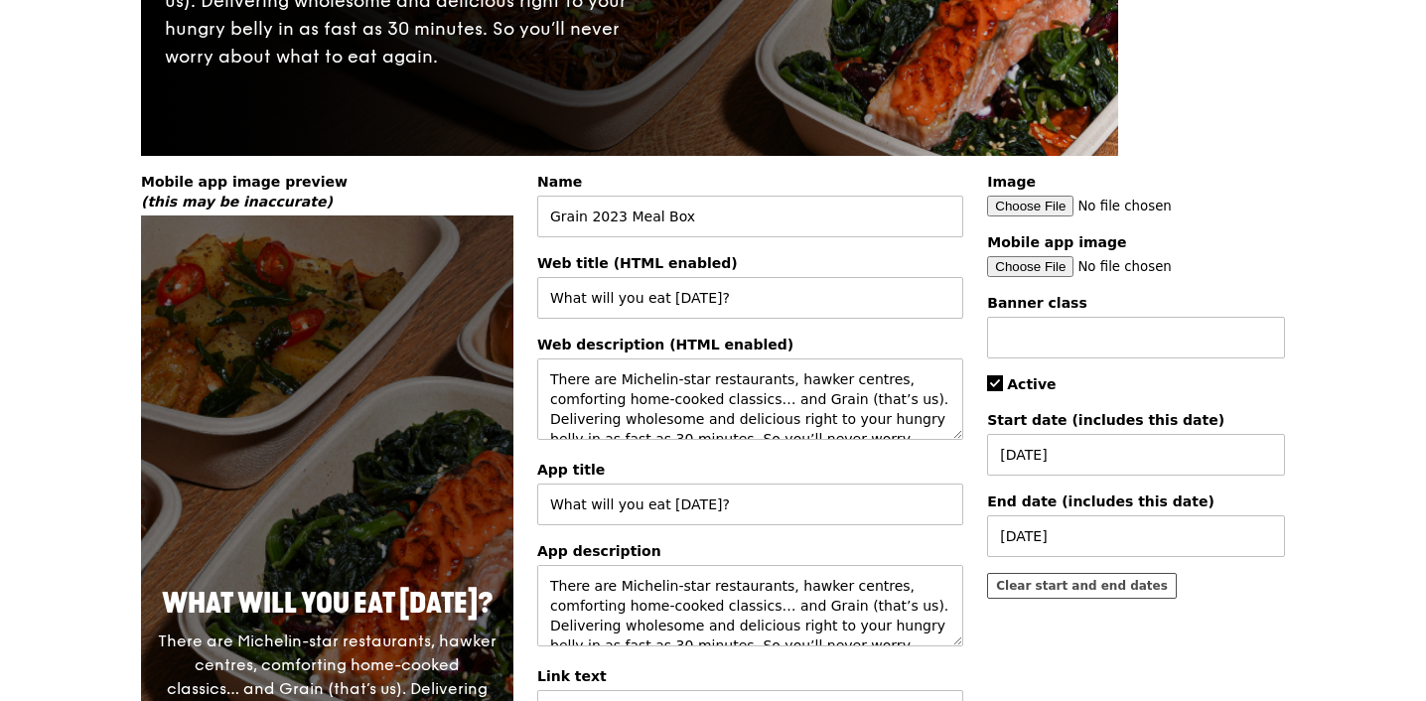
click at [1058, 275] on input "Mobile app image" at bounding box center [1136, 266] width 298 height 21
type input "C:\fakepath\MOD banner - mobile.jpg"
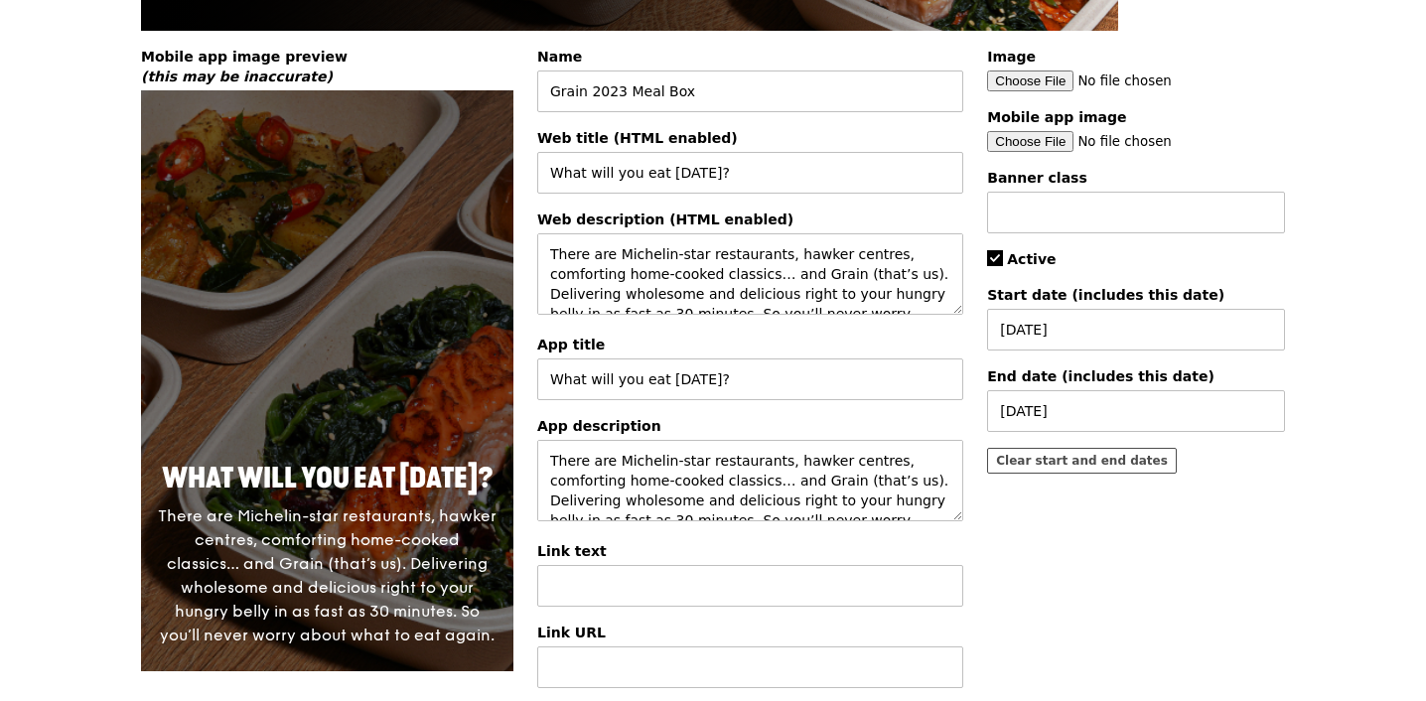
scroll to position [831, 0]
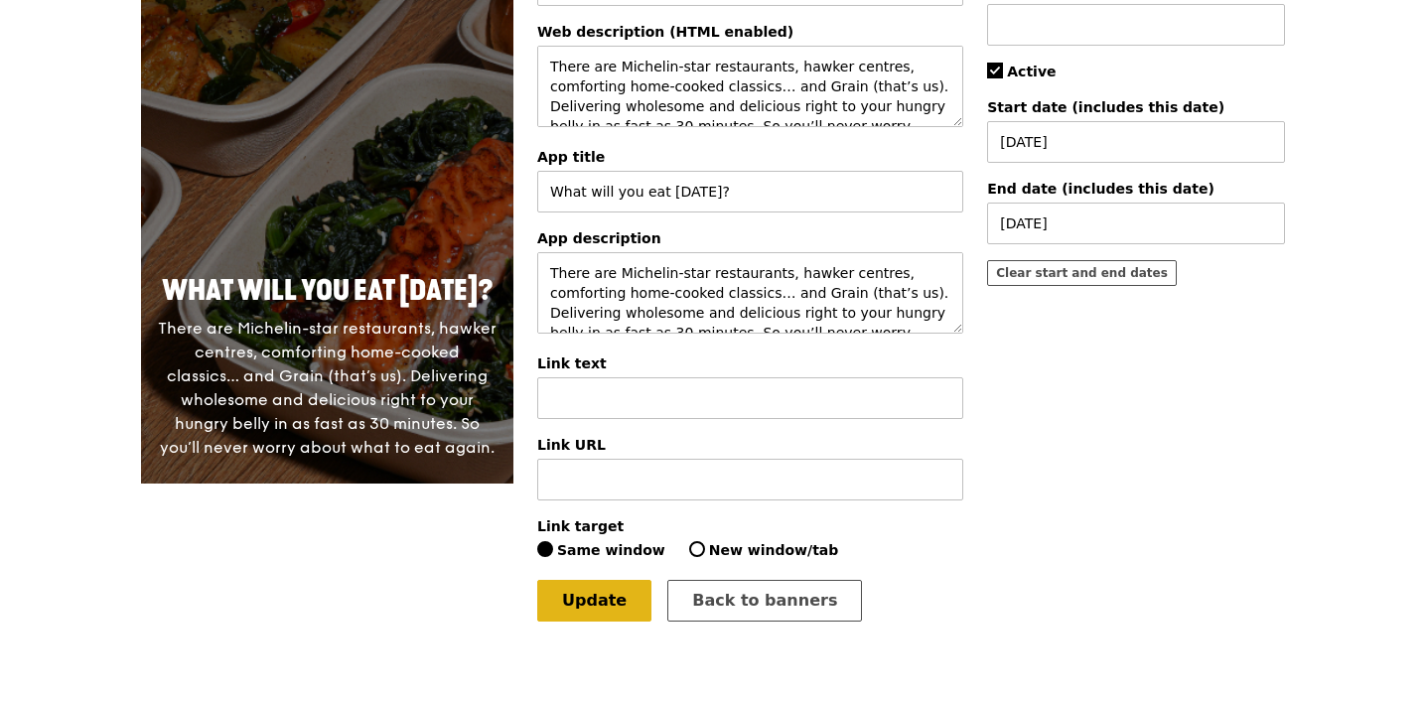
click at [585, 595] on link "Update" at bounding box center [594, 601] width 114 height 42
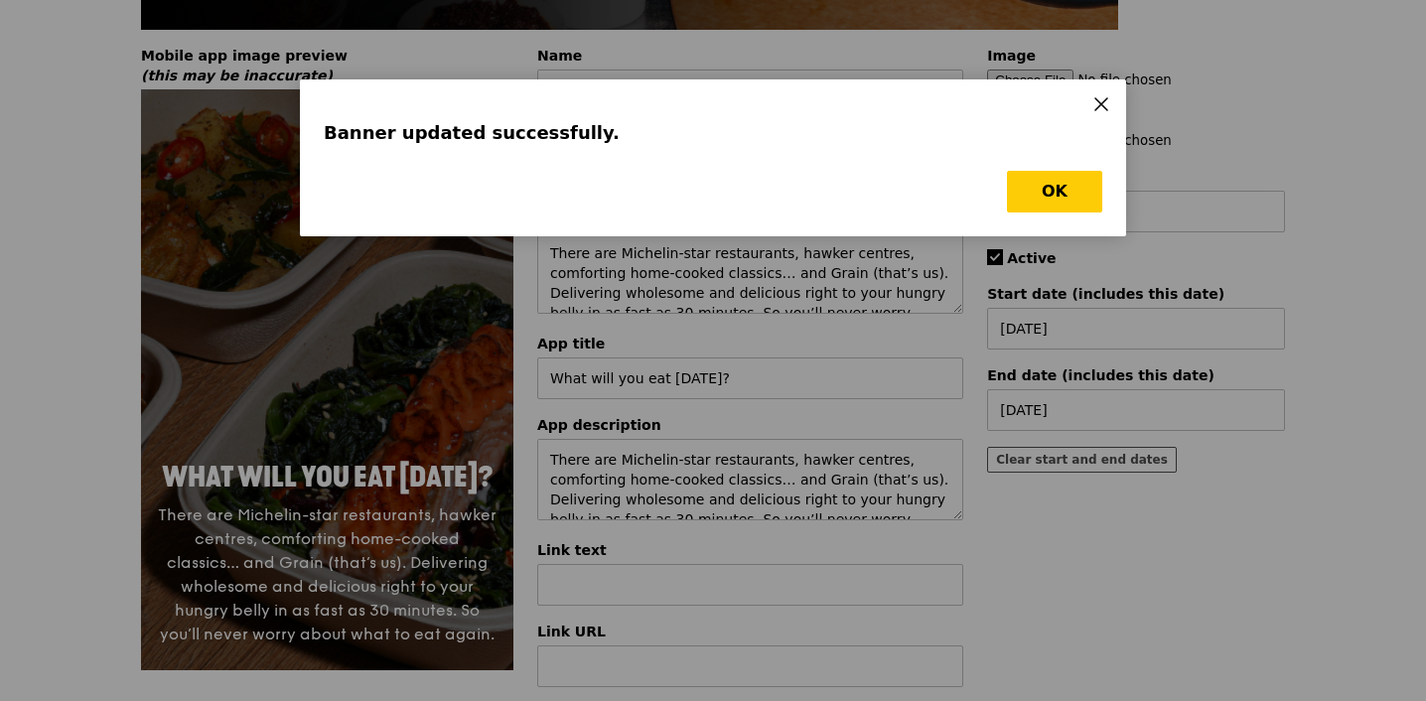
scroll to position [0, 0]
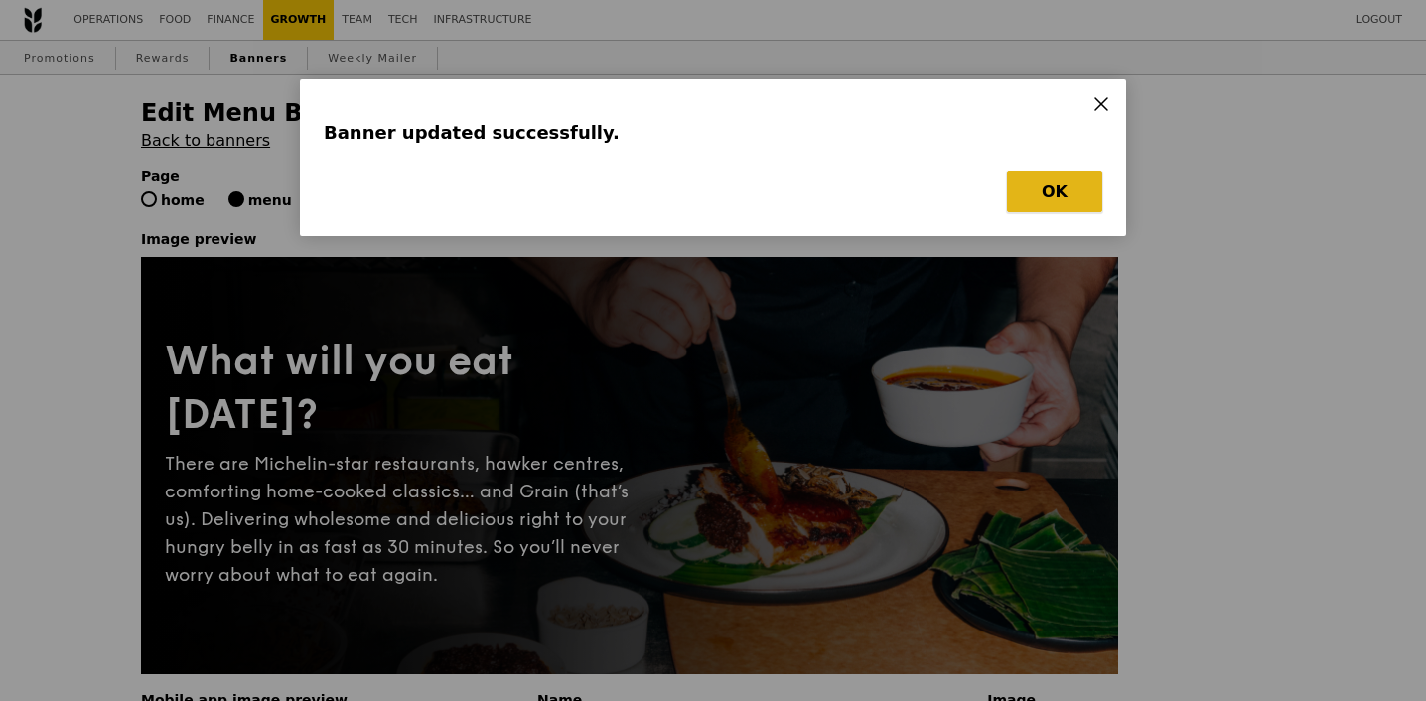
click at [1076, 177] on button "OK" at bounding box center [1054, 192] width 95 height 42
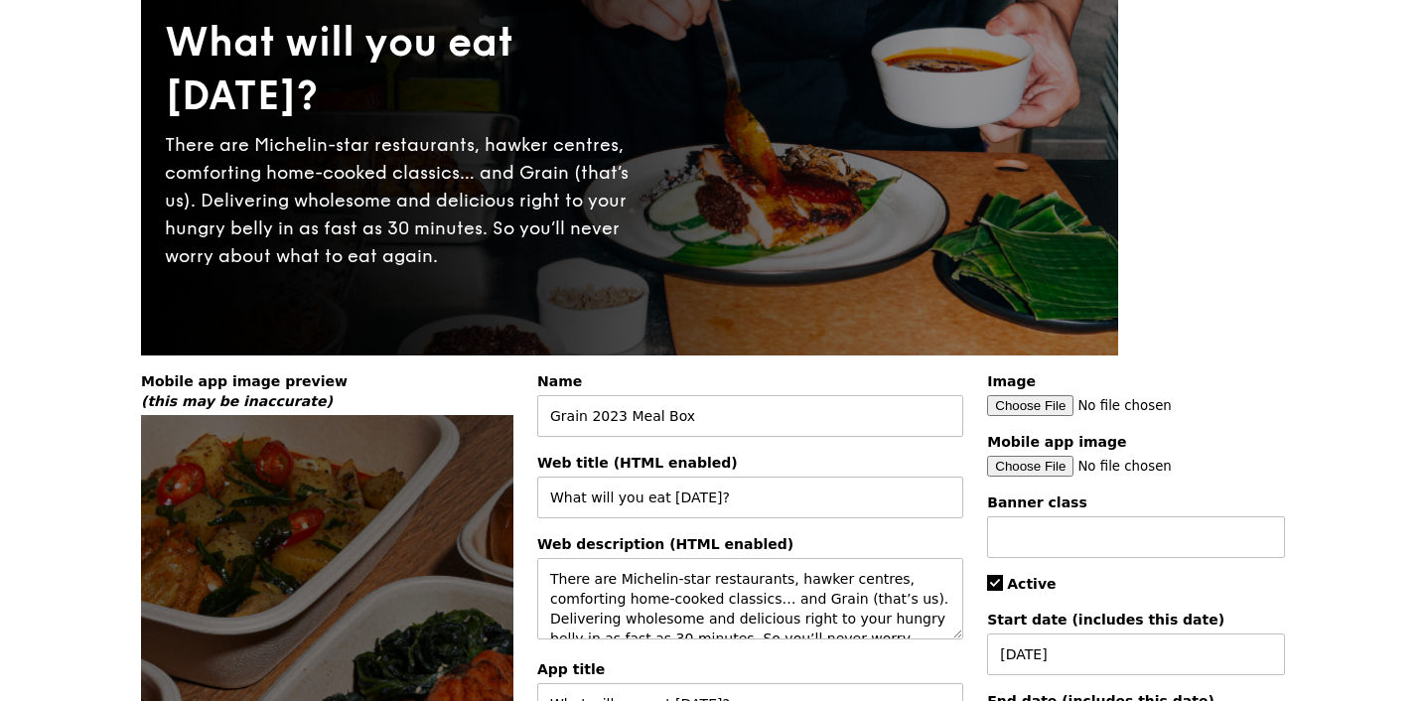
scroll to position [574, 0]
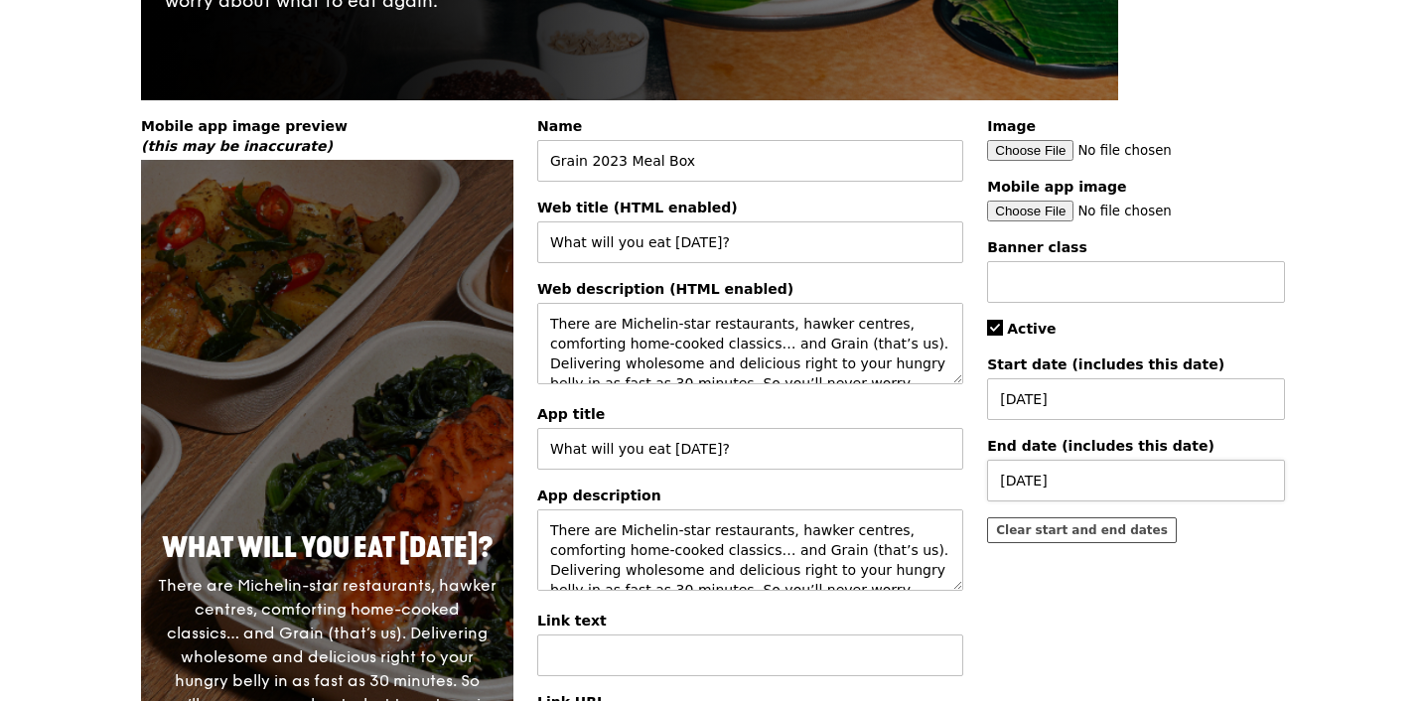
click at [1071, 488] on div "[DATE]" at bounding box center [1136, 481] width 298 height 42
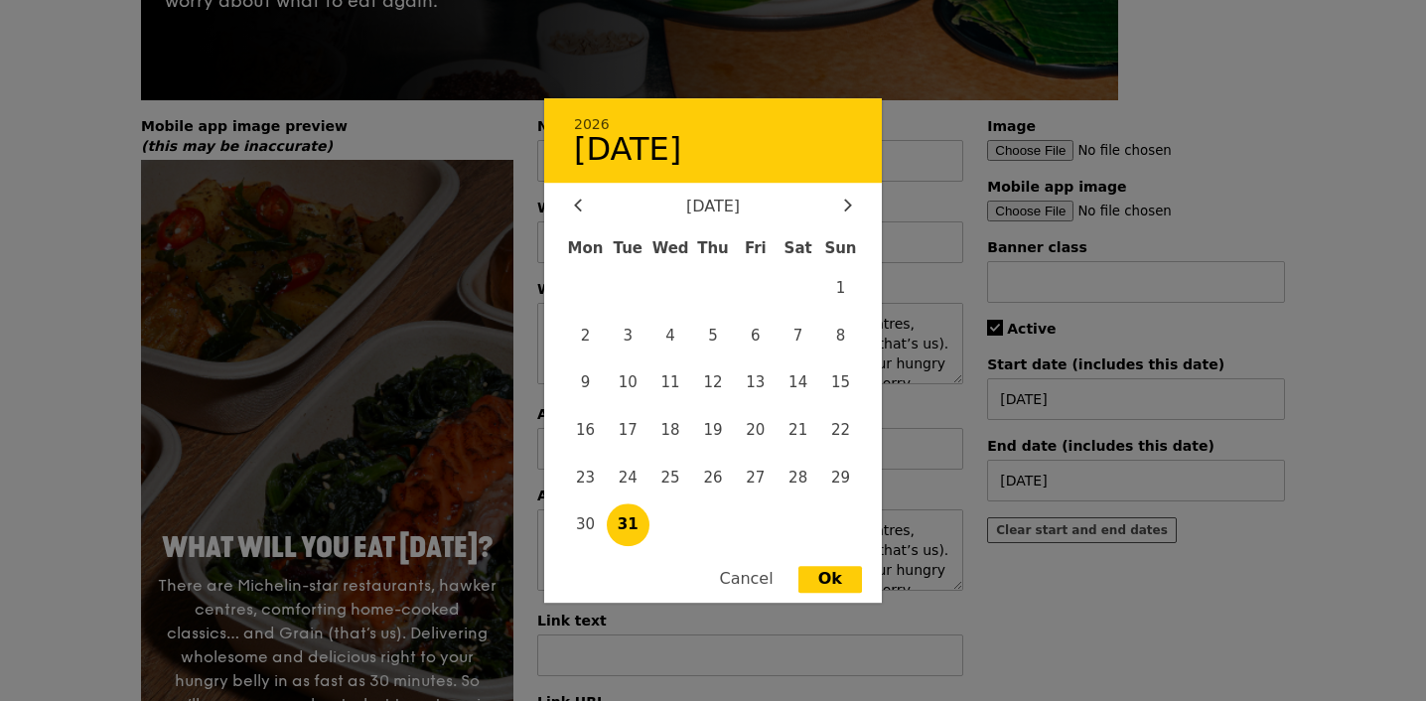
click at [936, 134] on div at bounding box center [713, 350] width 1426 height 701
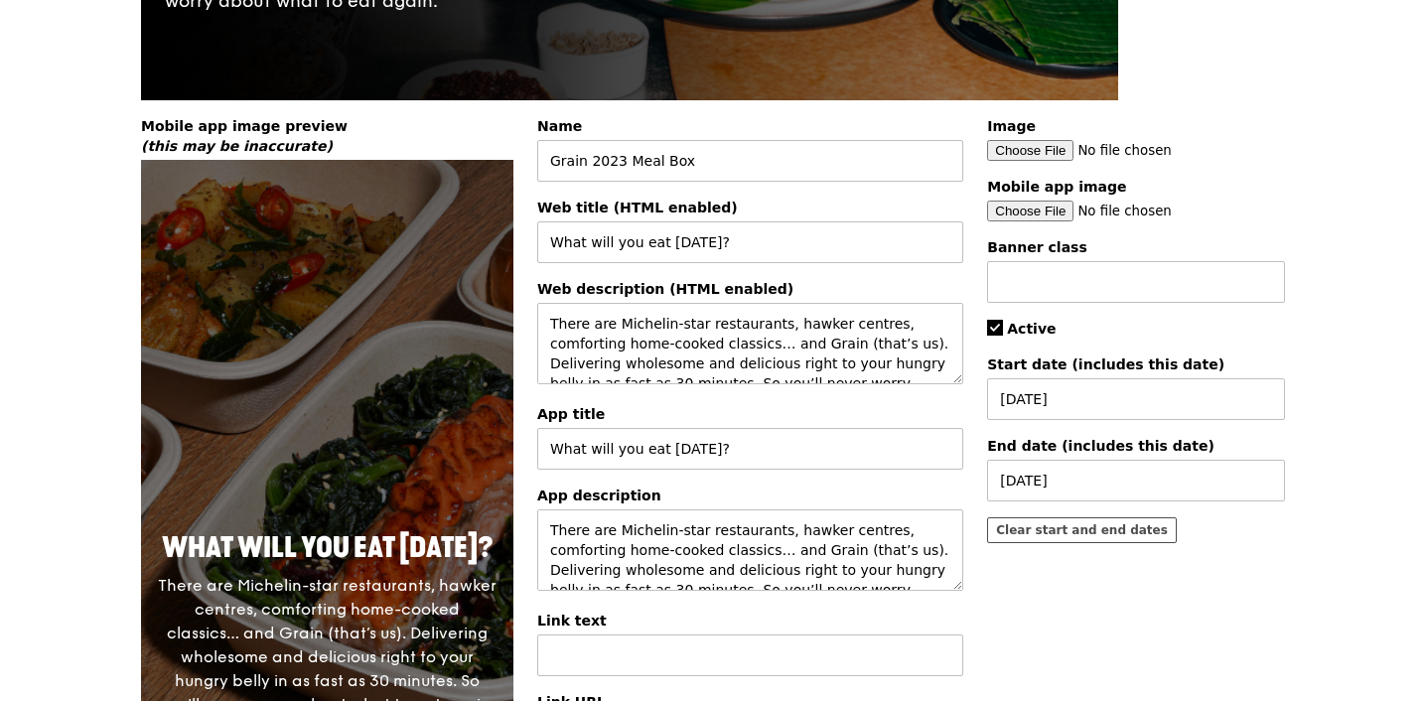
click at [1013, 154] on input "Image" at bounding box center [1136, 150] width 298 height 21
type input "C:\fakepath\MOD banner - web.jpg"
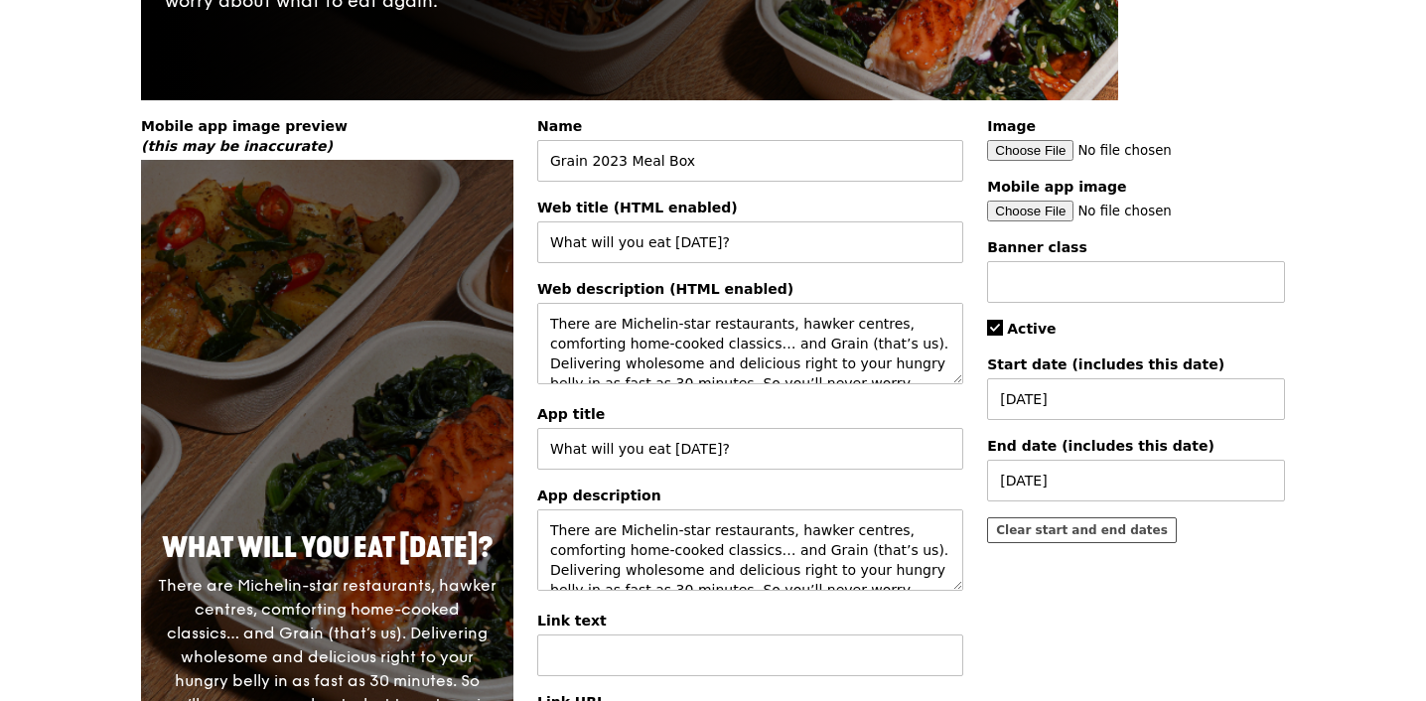
click at [1041, 220] on input "Mobile app image" at bounding box center [1136, 211] width 298 height 21
type input "C:\fakepath\MOD banner - mobile.jpg"
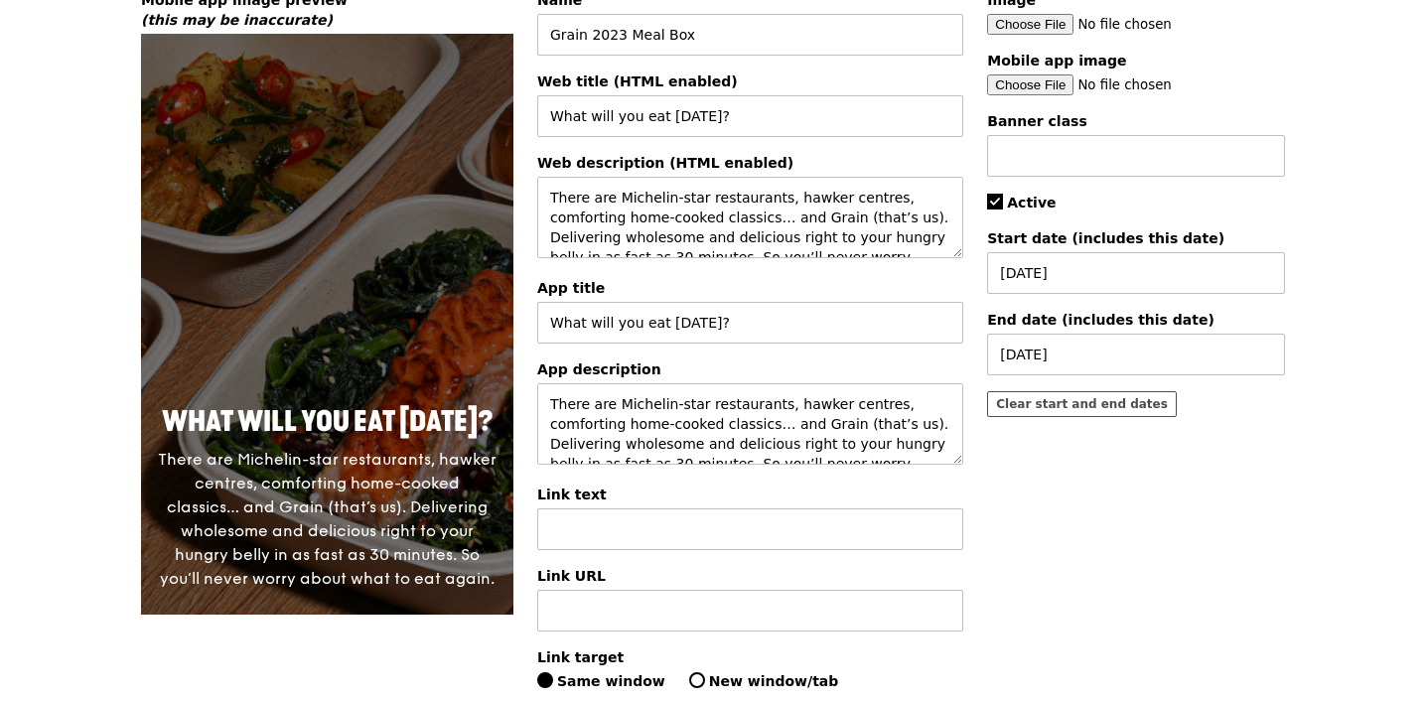
scroll to position [831, 0]
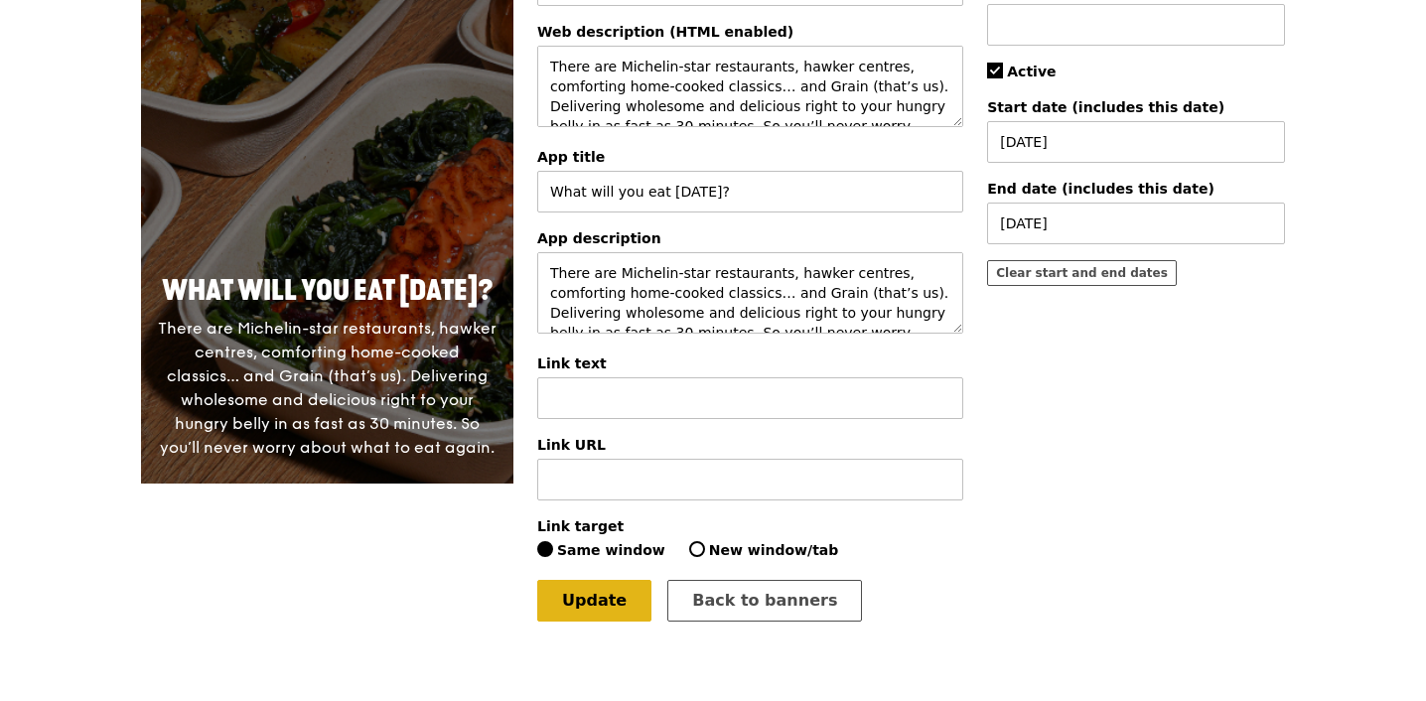
click at [575, 583] on link "Update" at bounding box center [594, 601] width 114 height 42
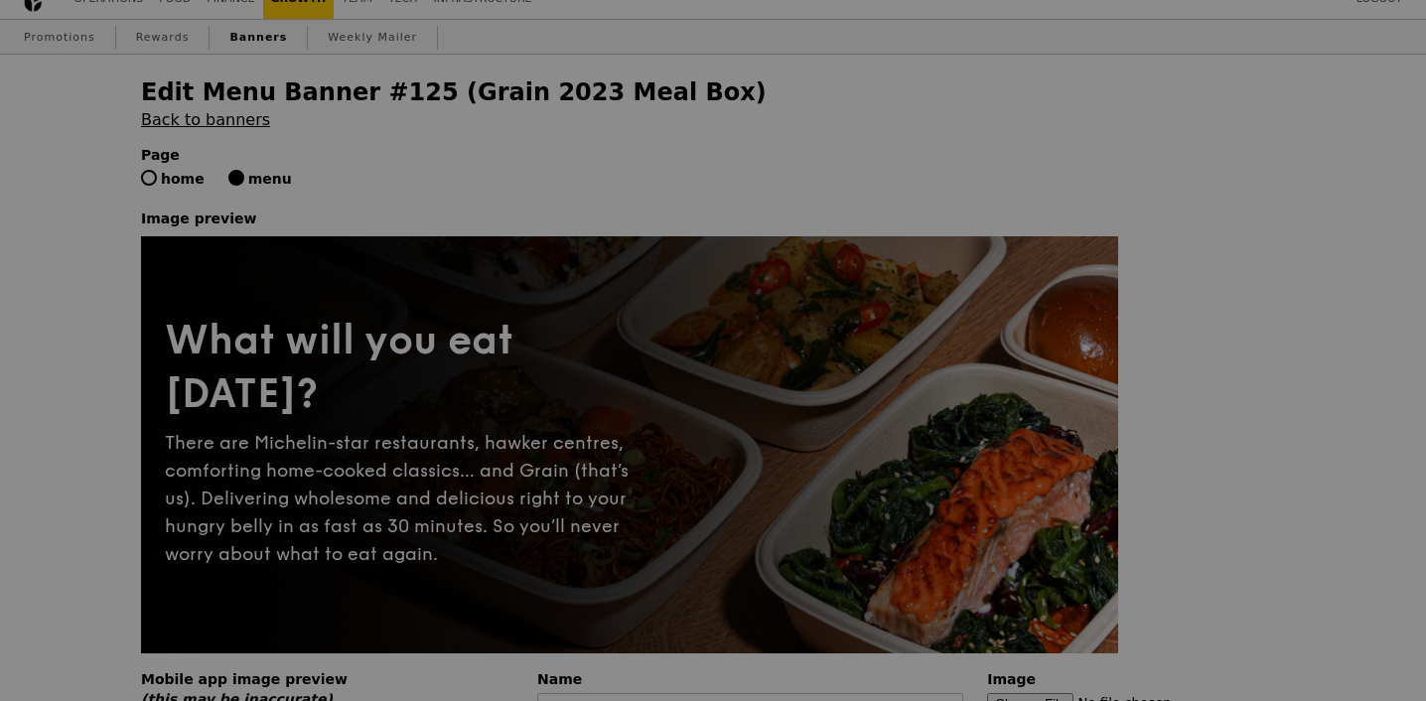
scroll to position [0, 0]
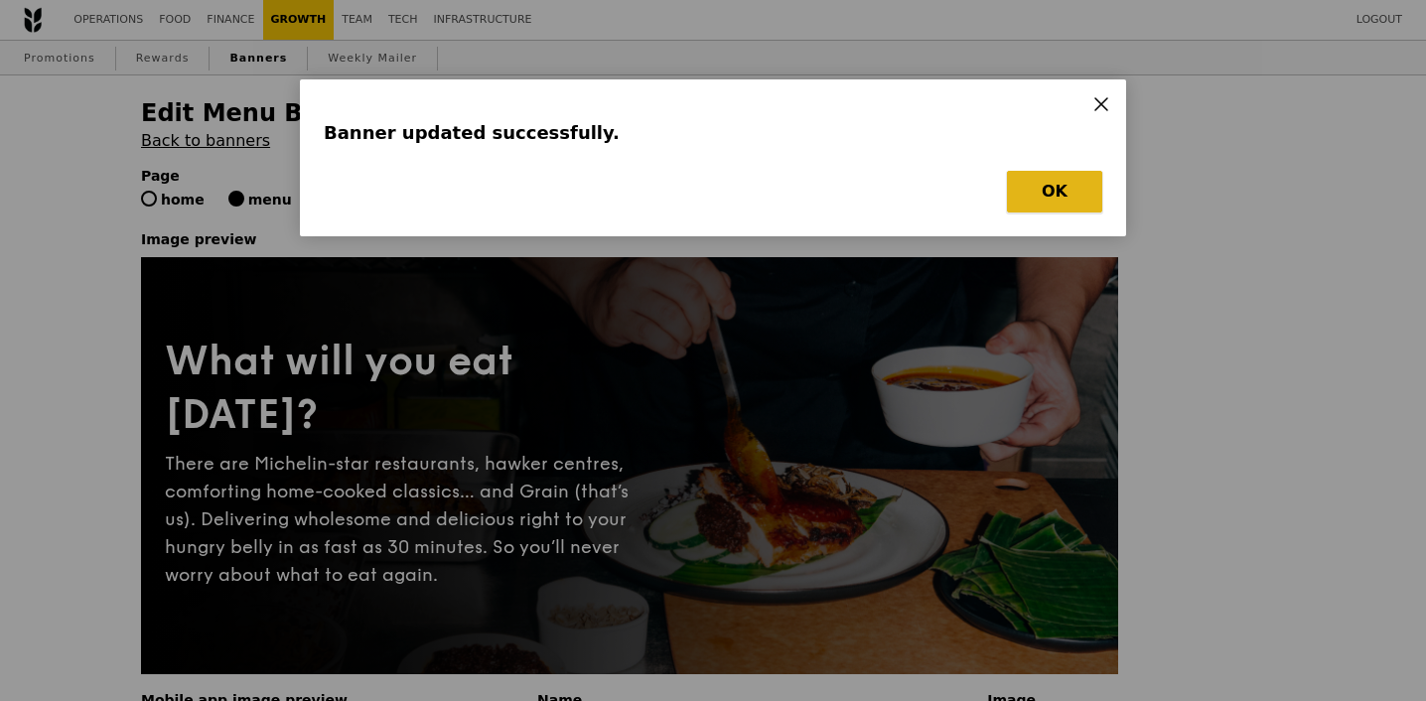
click at [1060, 210] on button "OK" at bounding box center [1054, 192] width 95 height 42
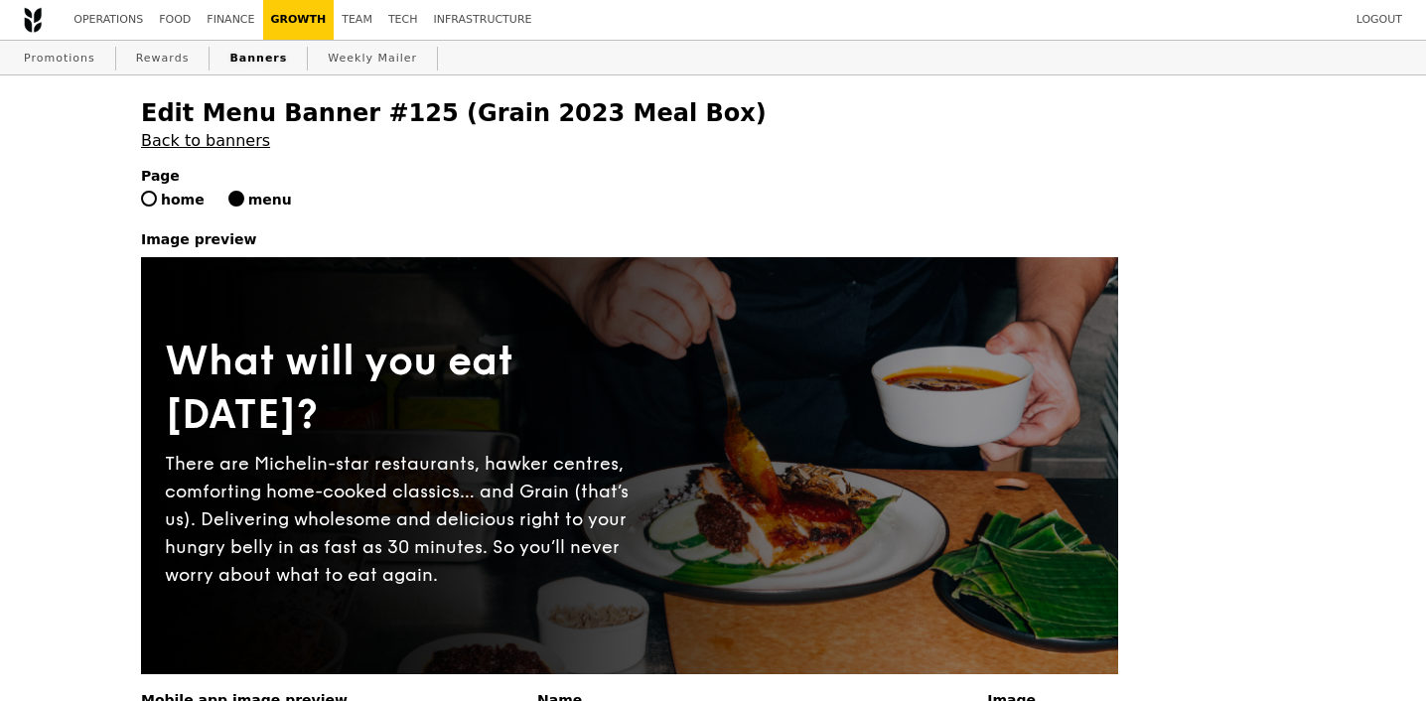
click at [259, 56] on link "Banners" at bounding box center [259, 59] width 74 height 36
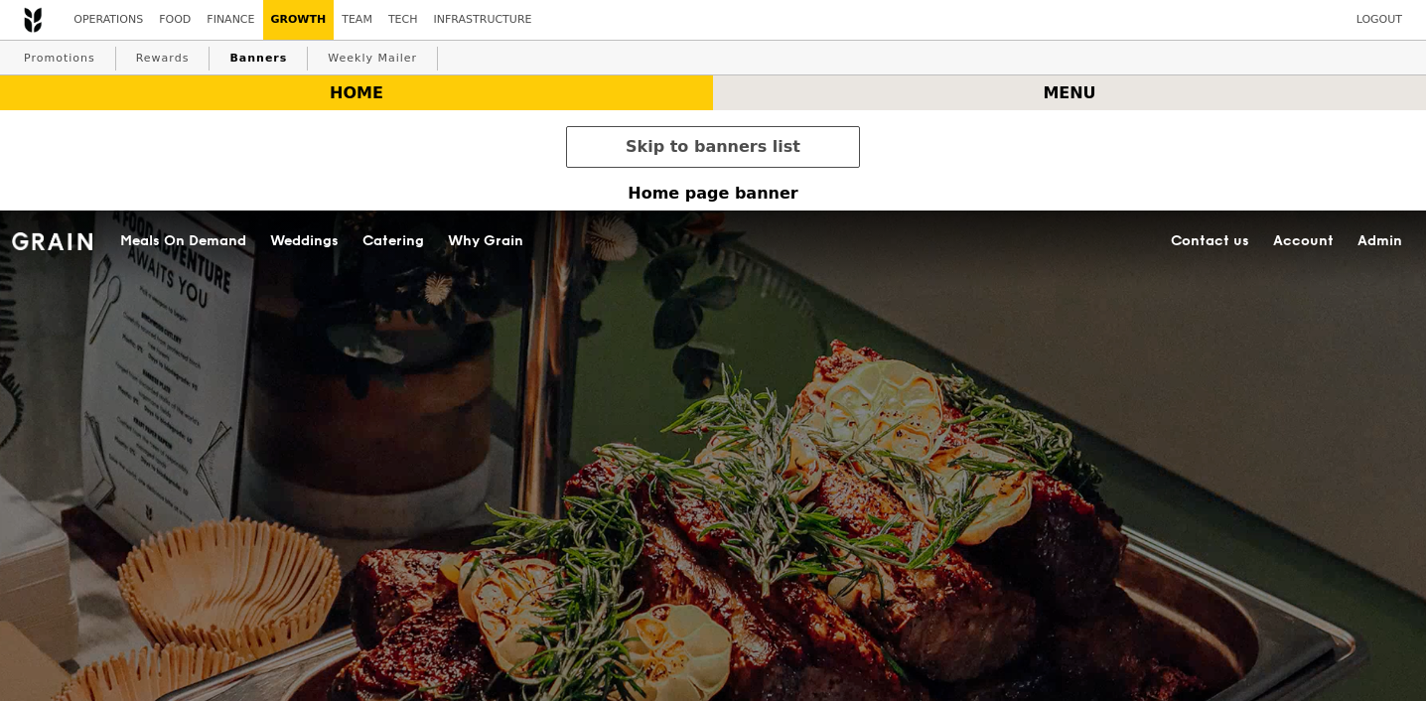
click at [1111, 86] on div "menu" at bounding box center [1069, 92] width 713 height 35
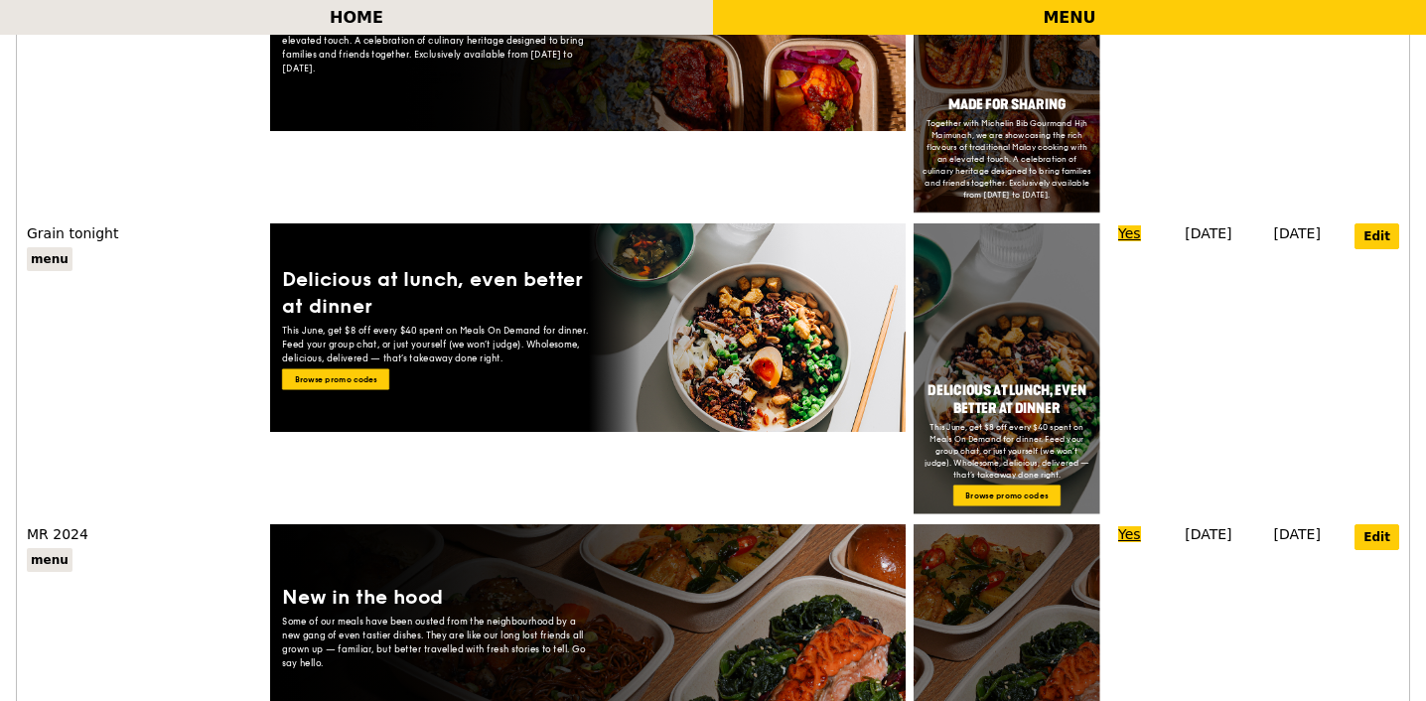
scroll to position [2118, 0]
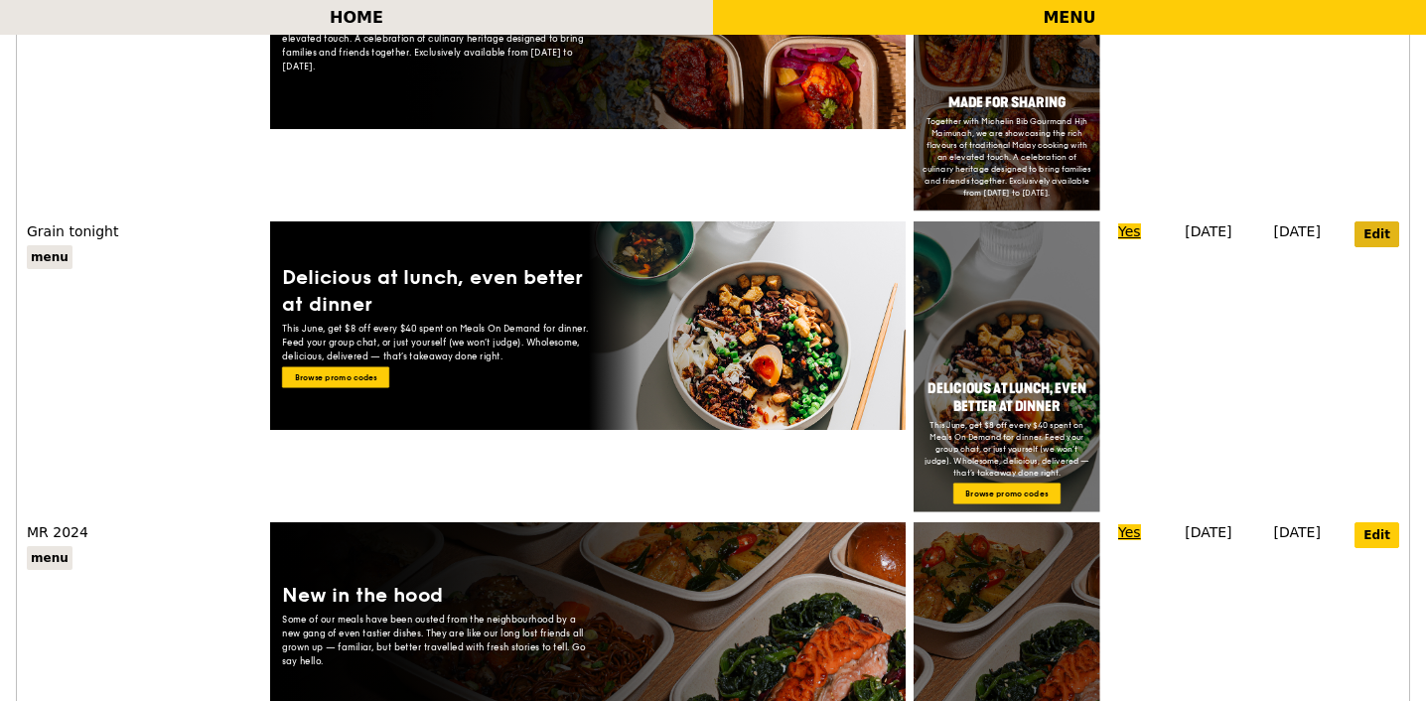
click at [1384, 222] on link "Edit" at bounding box center [1377, 235] width 45 height 26
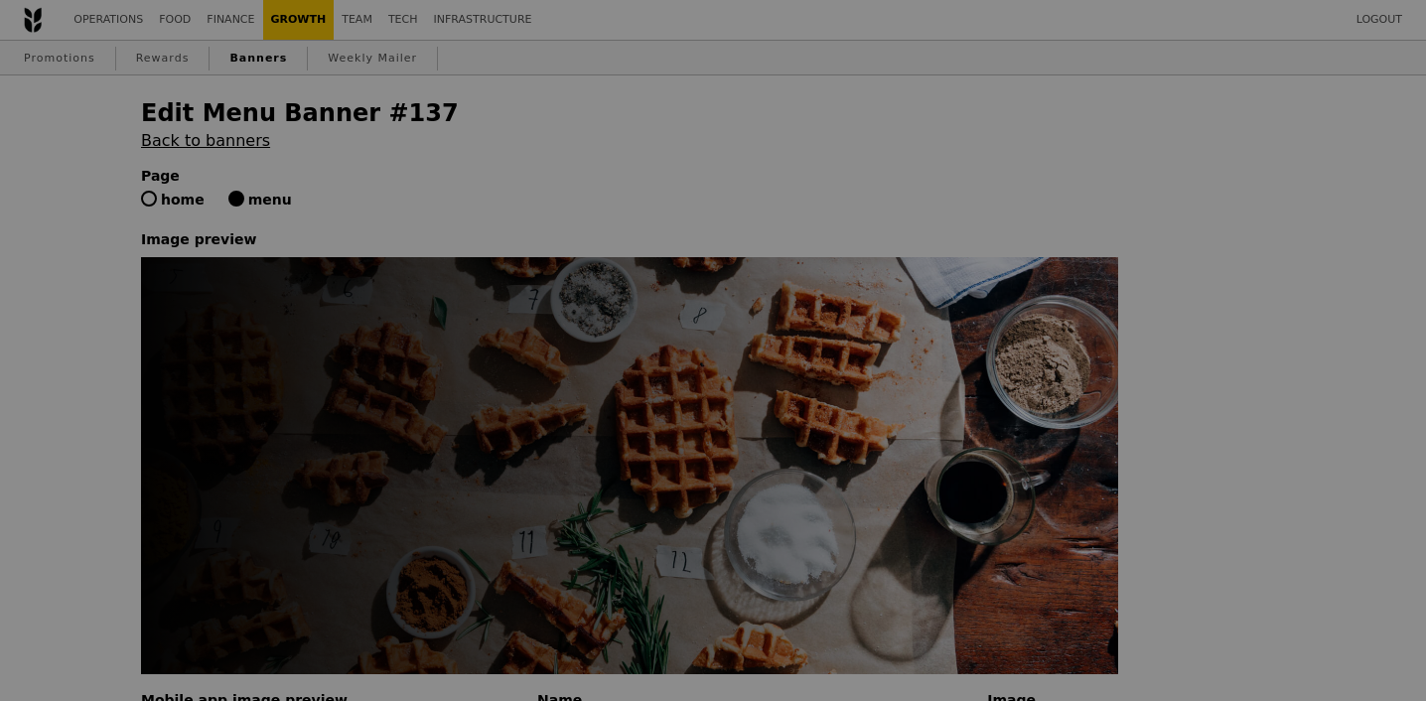
type input "Grain tonight"
type input "Delicious at lunch, even better at dinner"
type textarea "This June, get $8 off every $40 spent on Meals On Demand for dinner. Feed your …"
type input "Delicious at lunch, even better at dinner"
type textarea "This June, get $8 off every $40 spent on Meals On Demand for dinner. Feed your …"
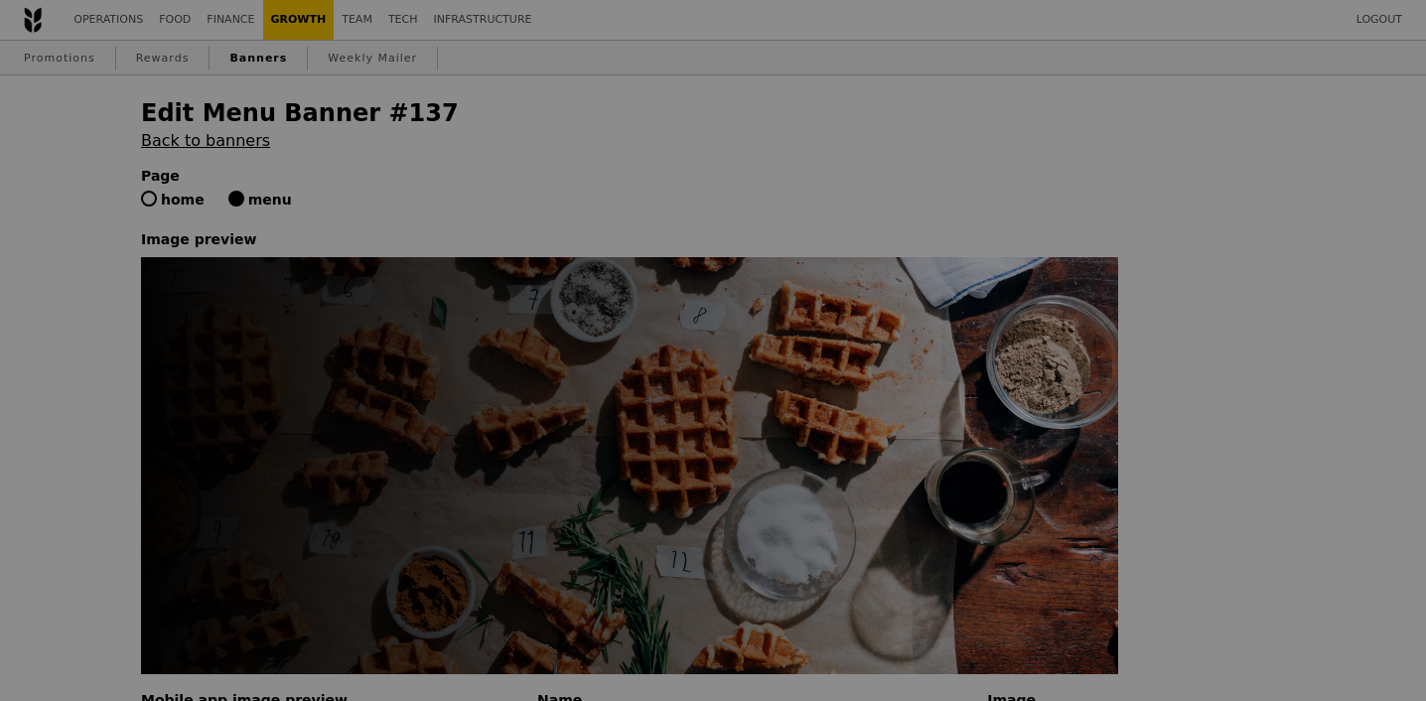
type input "Browse promo codes"
type input "https://app.monstercampaigns.com/c/i2dt6xsmygvhyrw6fgav"
radio input "true"
checkbox input "true"
type input "01 May 2025"
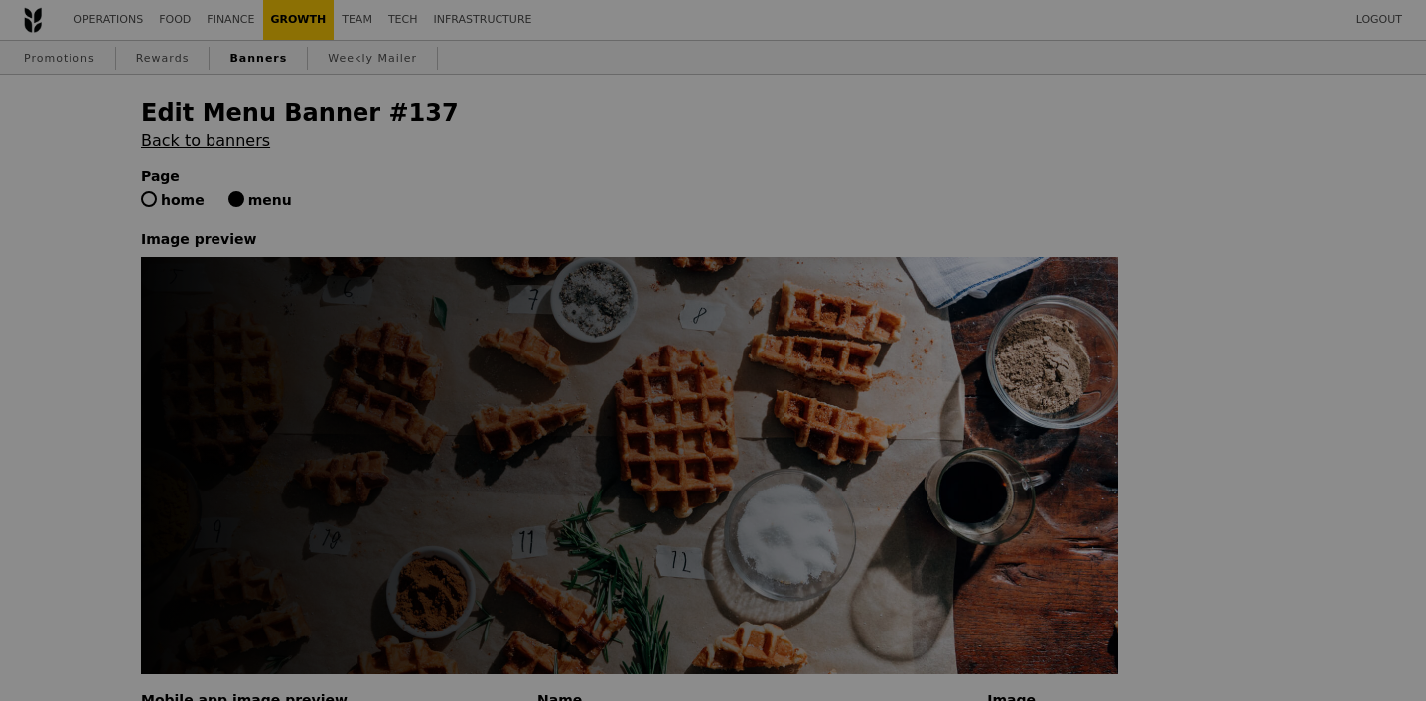
type input "[DATE]"
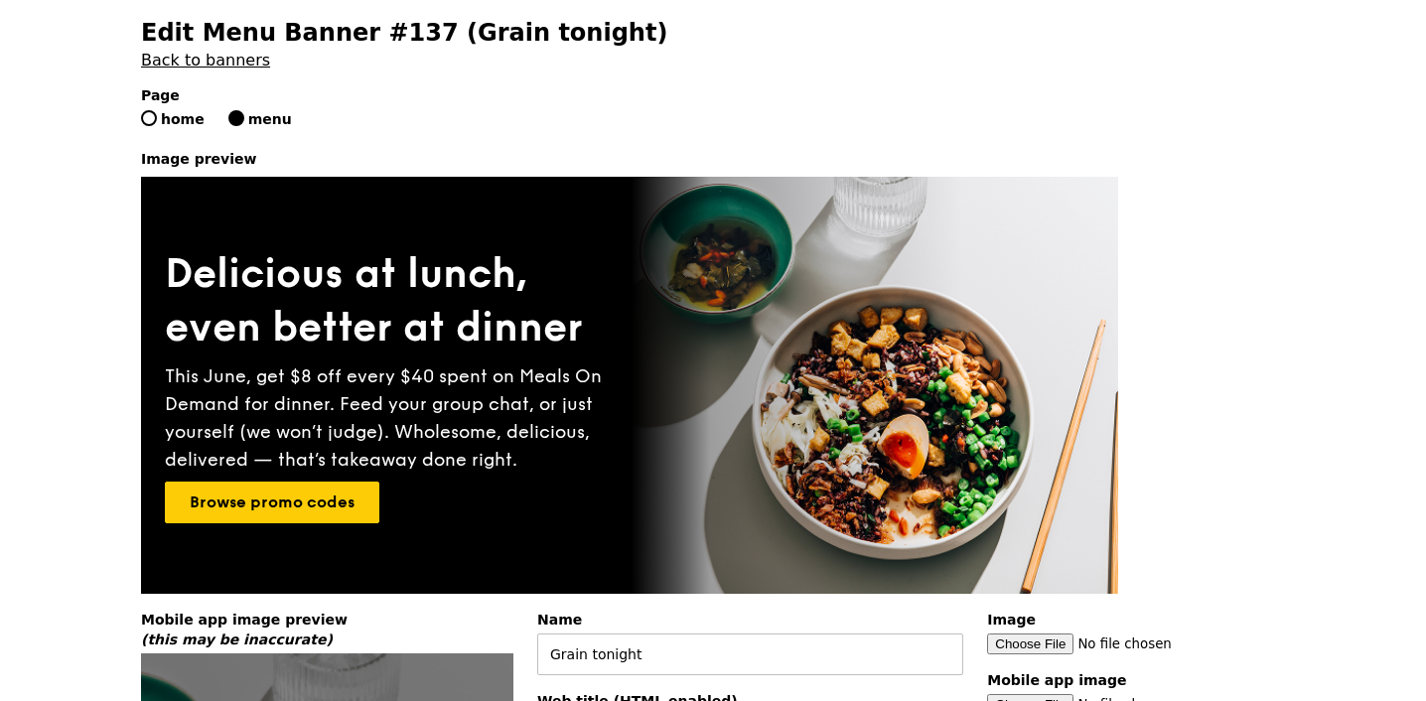
scroll to position [455, 0]
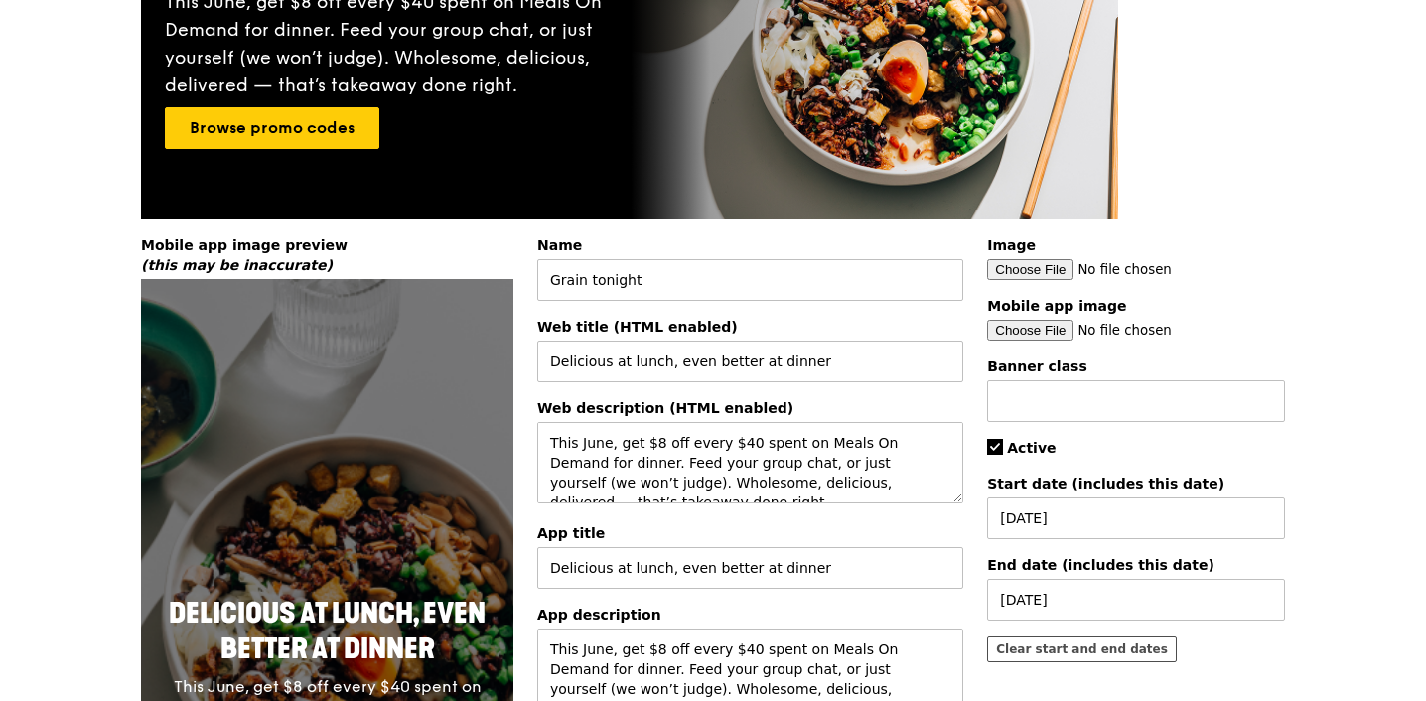
click at [1018, 455] on span "Active" at bounding box center [1031, 448] width 49 height 16
click at [1003, 455] on input "Active" at bounding box center [995, 447] width 16 height 16
checkbox input "false"
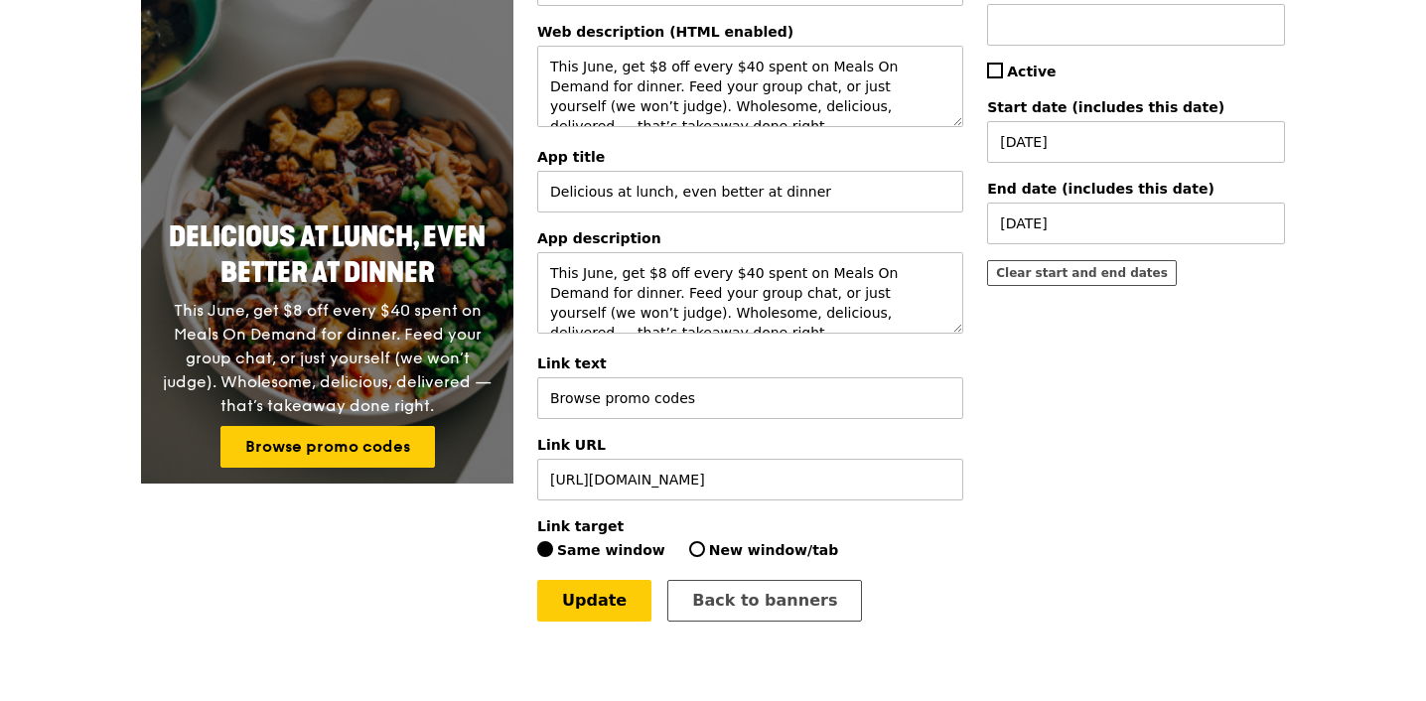
click at [651, 587] on div "Update Back to banners" at bounding box center [911, 601] width 772 height 42
click at [629, 620] on link "Update" at bounding box center [594, 601] width 114 height 42
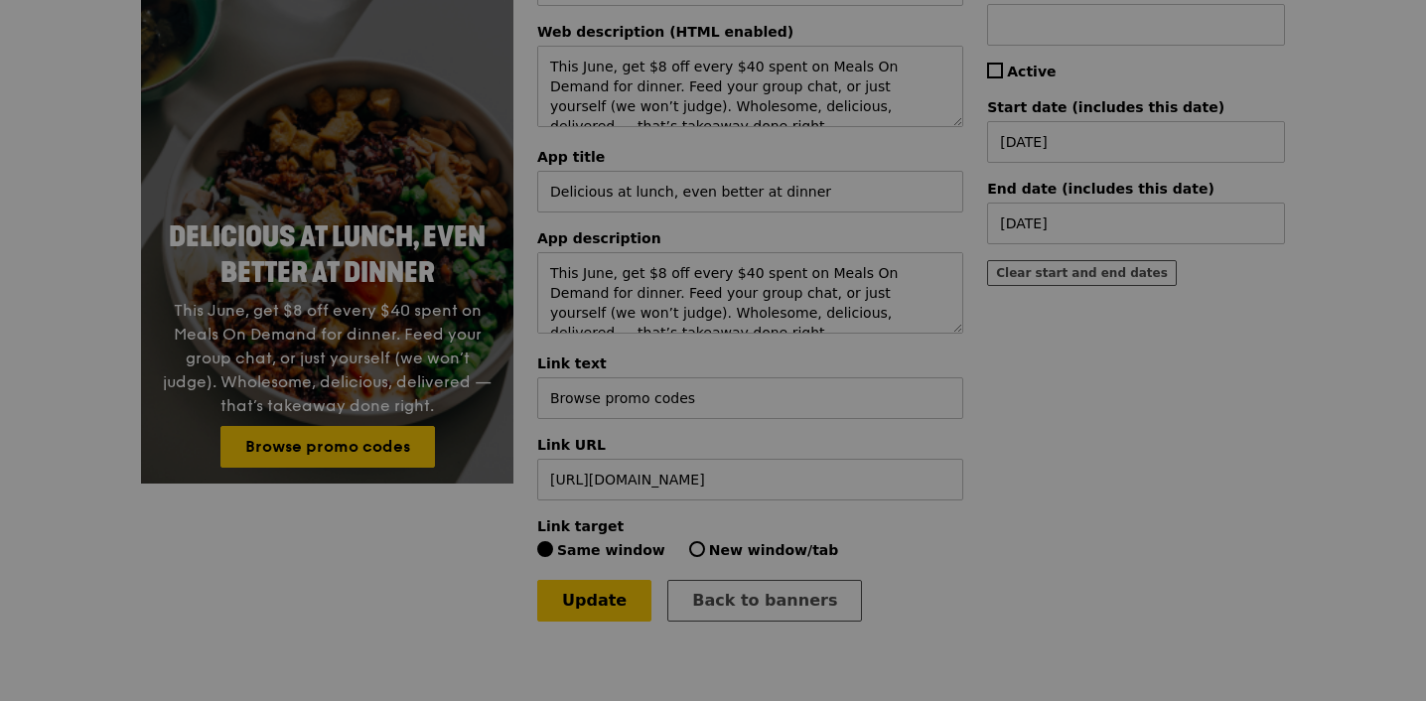
scroll to position [0, 0]
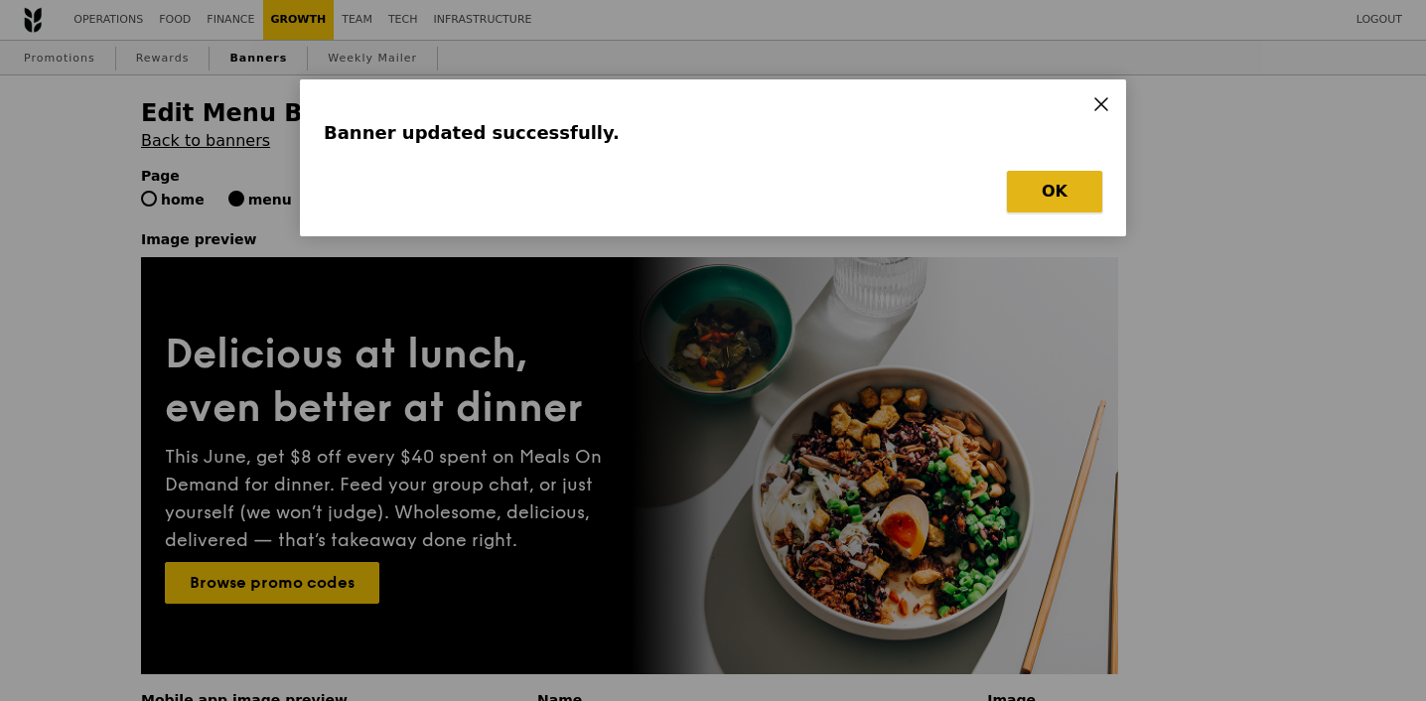
click at [1030, 195] on button "OK" at bounding box center [1054, 192] width 95 height 42
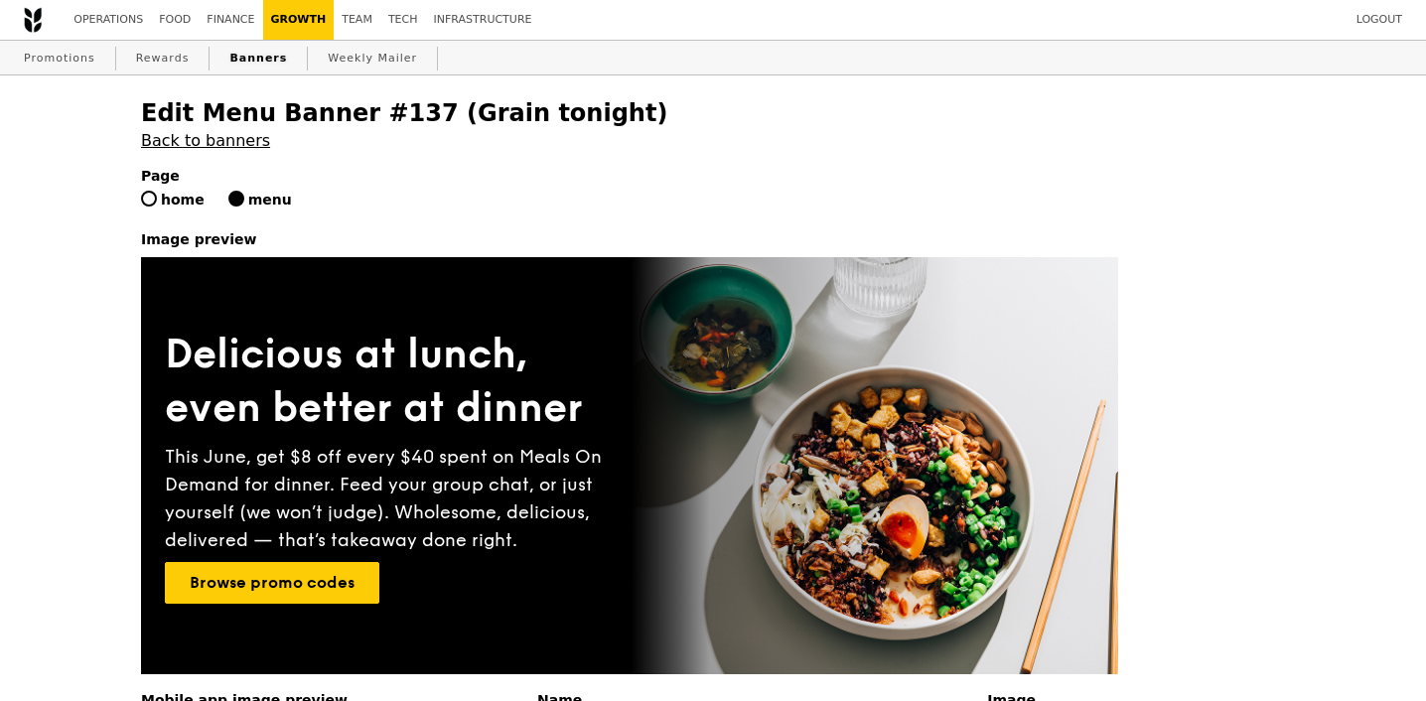
click at [234, 53] on link "Banners" at bounding box center [259, 59] width 74 height 36
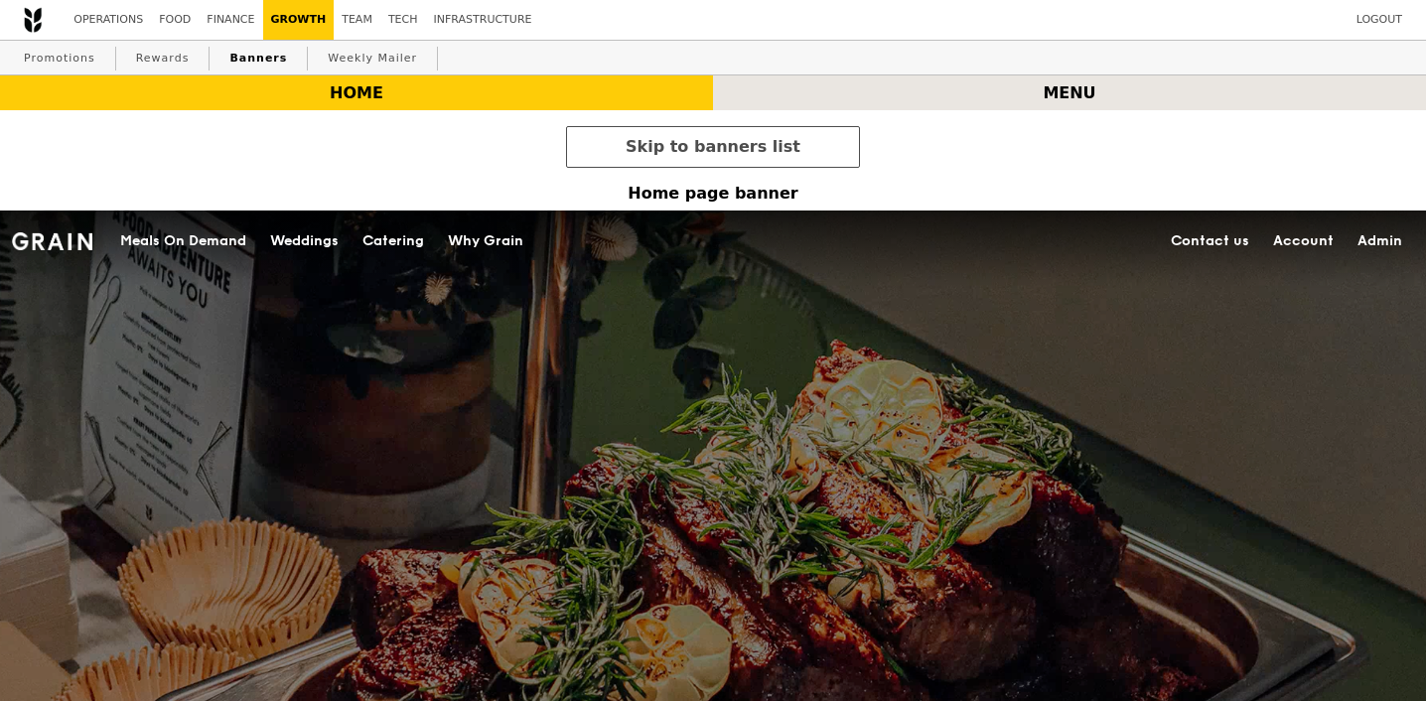
click at [985, 94] on div "menu" at bounding box center [1069, 92] width 713 height 35
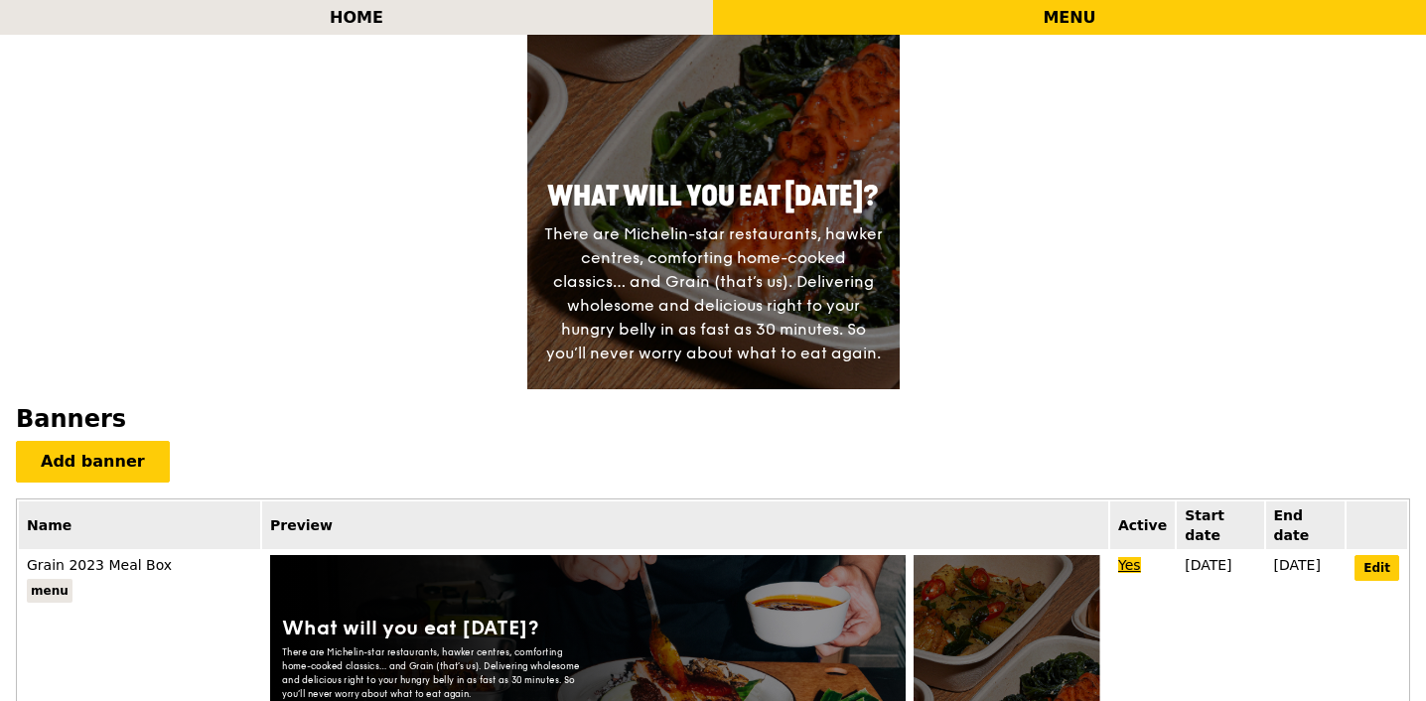
scroll to position [1063, 0]
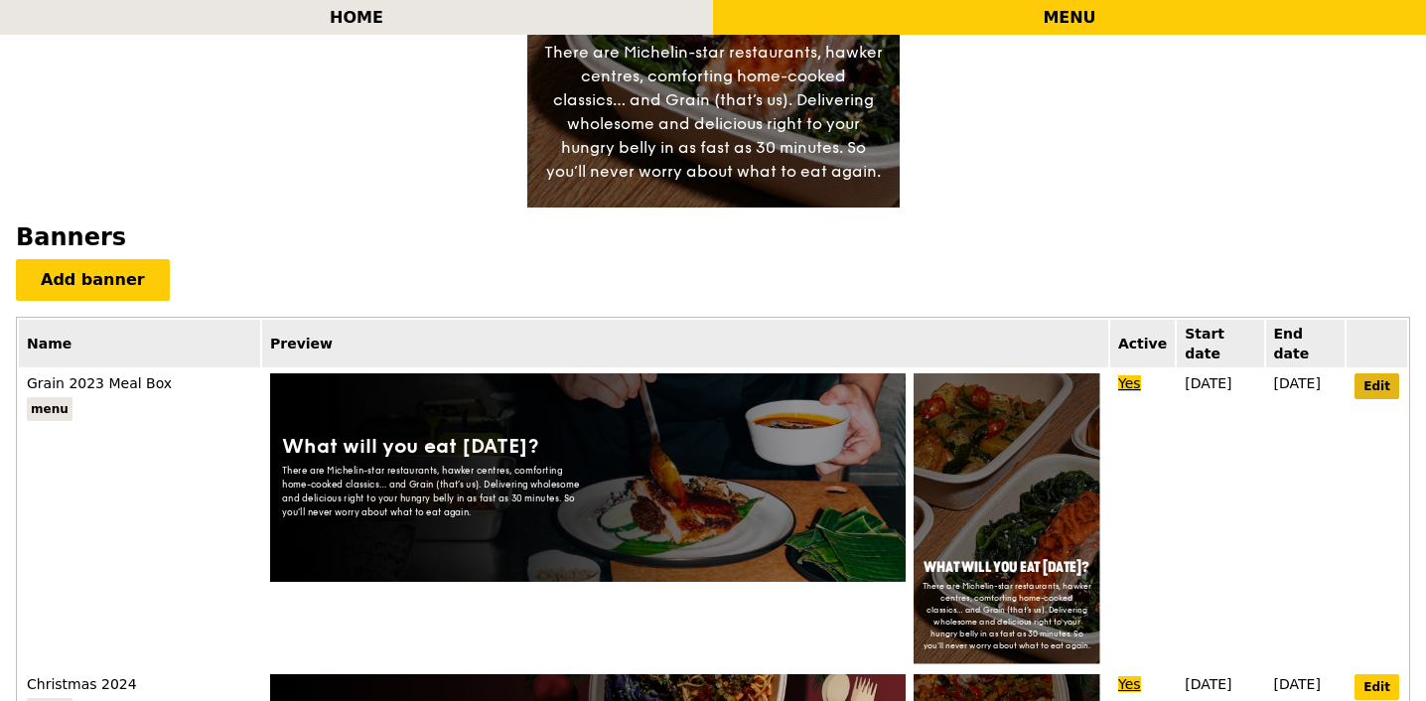
click at [1369, 373] on link "Edit" at bounding box center [1377, 386] width 45 height 26
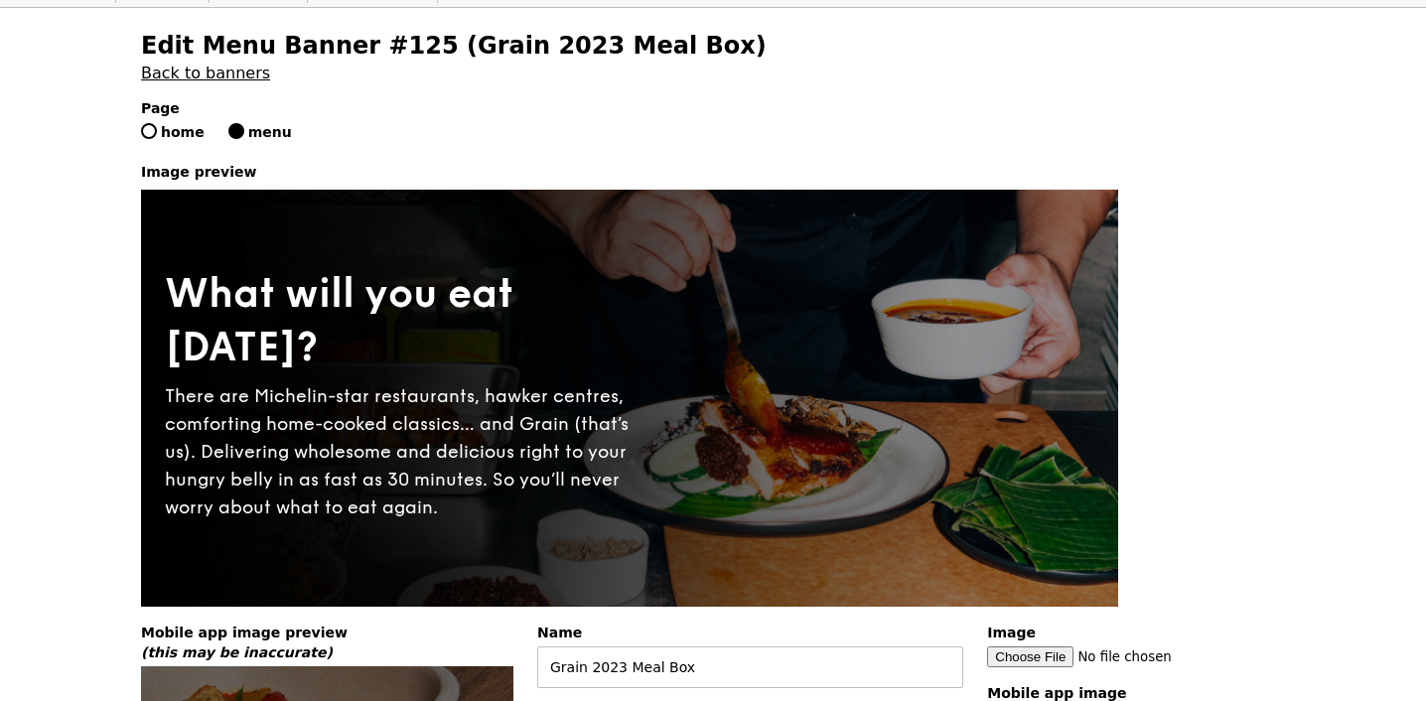
scroll to position [193, 0]
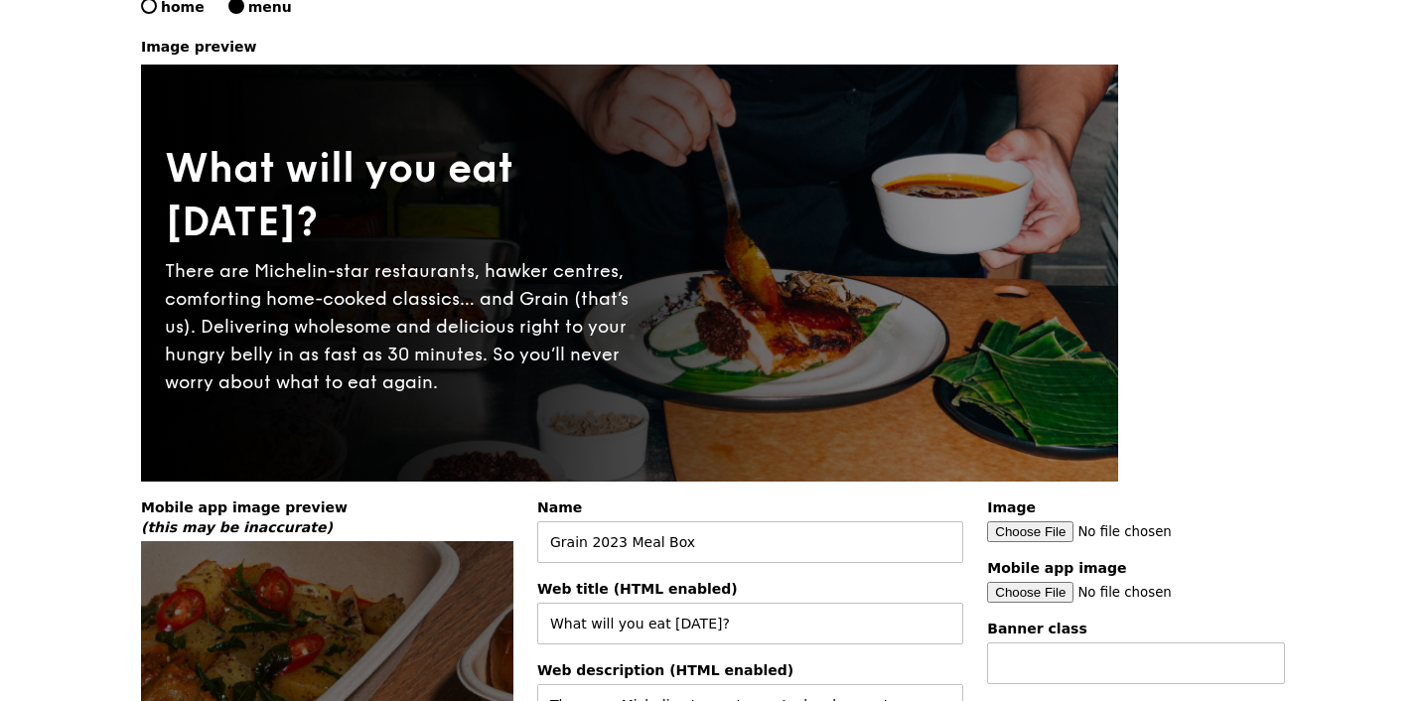
click at [1014, 531] on input "Image" at bounding box center [1136, 531] width 298 height 21
type input "C:\fakepath\MOD banner - web box.jpg"
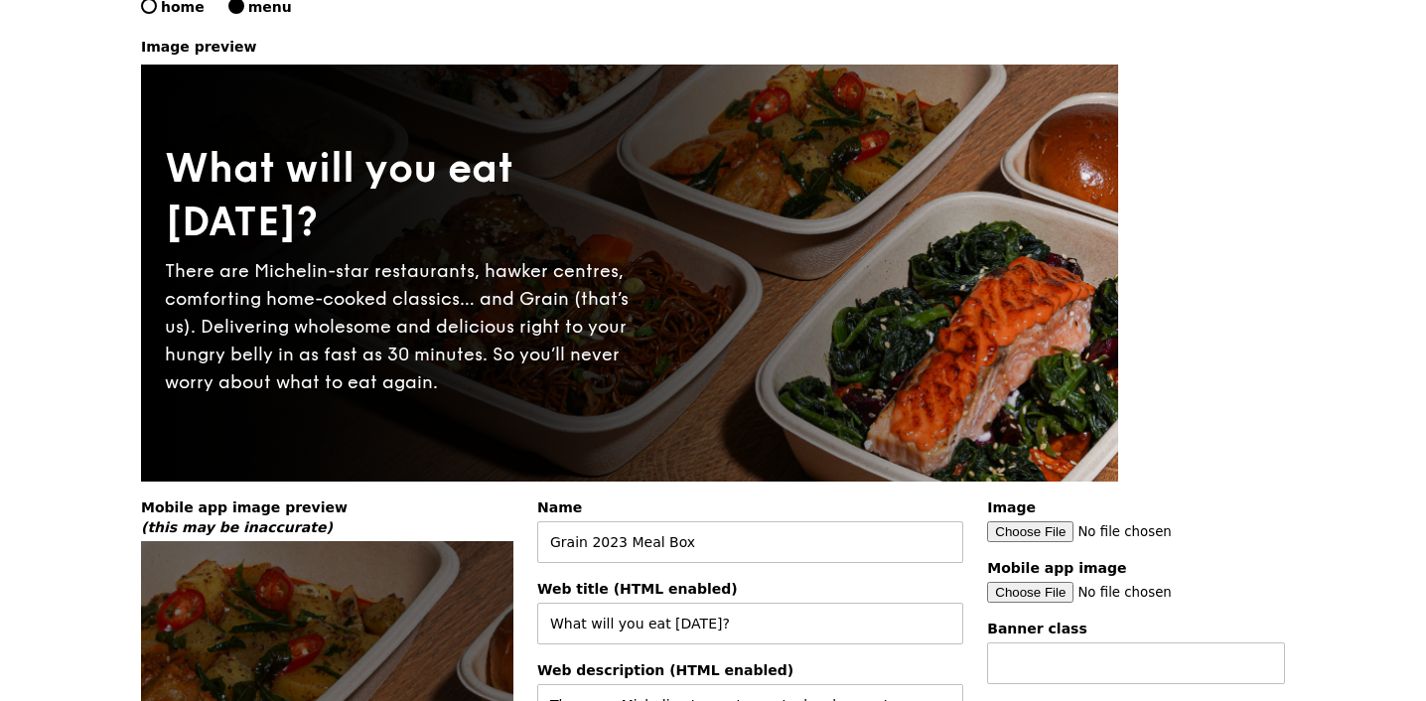
click at [1048, 596] on input "Mobile app image" at bounding box center [1136, 592] width 298 height 21
type input "C:\fakepath\MOD banner - mobile box.jpg"
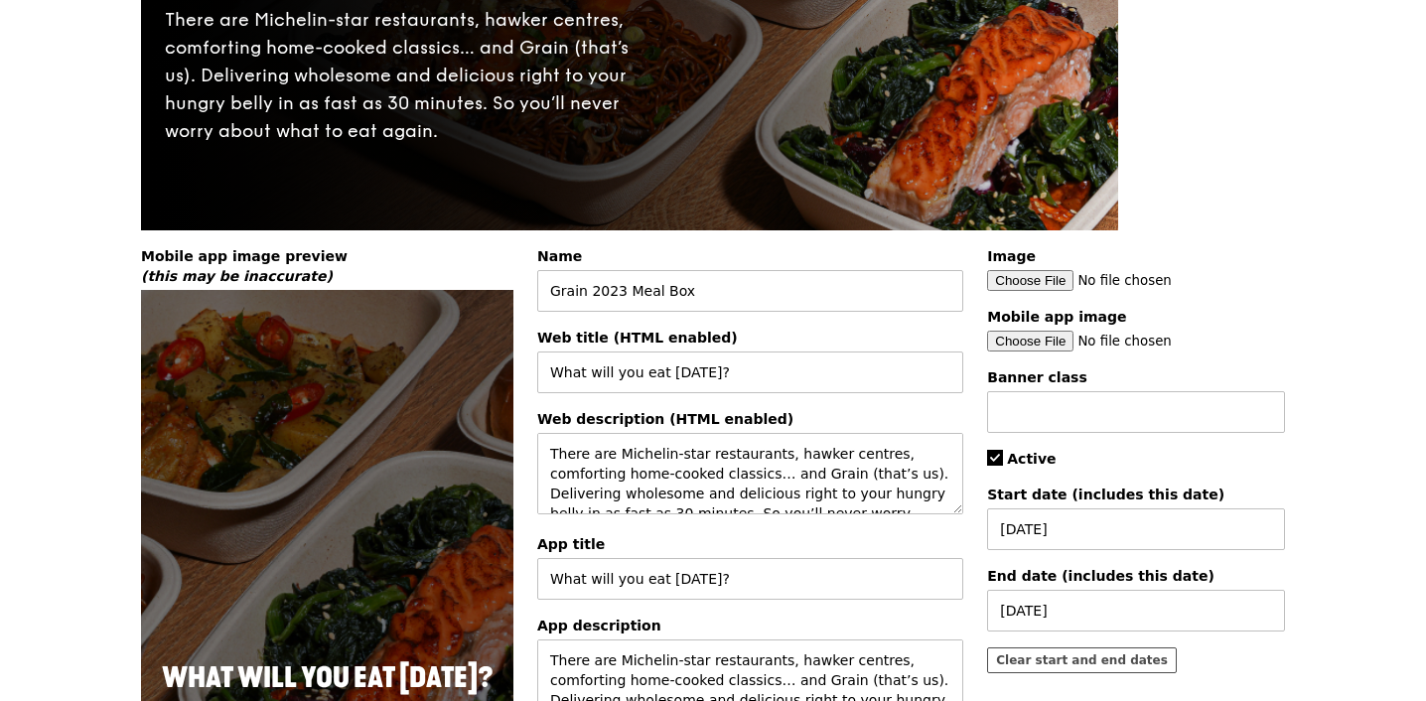
scroll to position [831, 0]
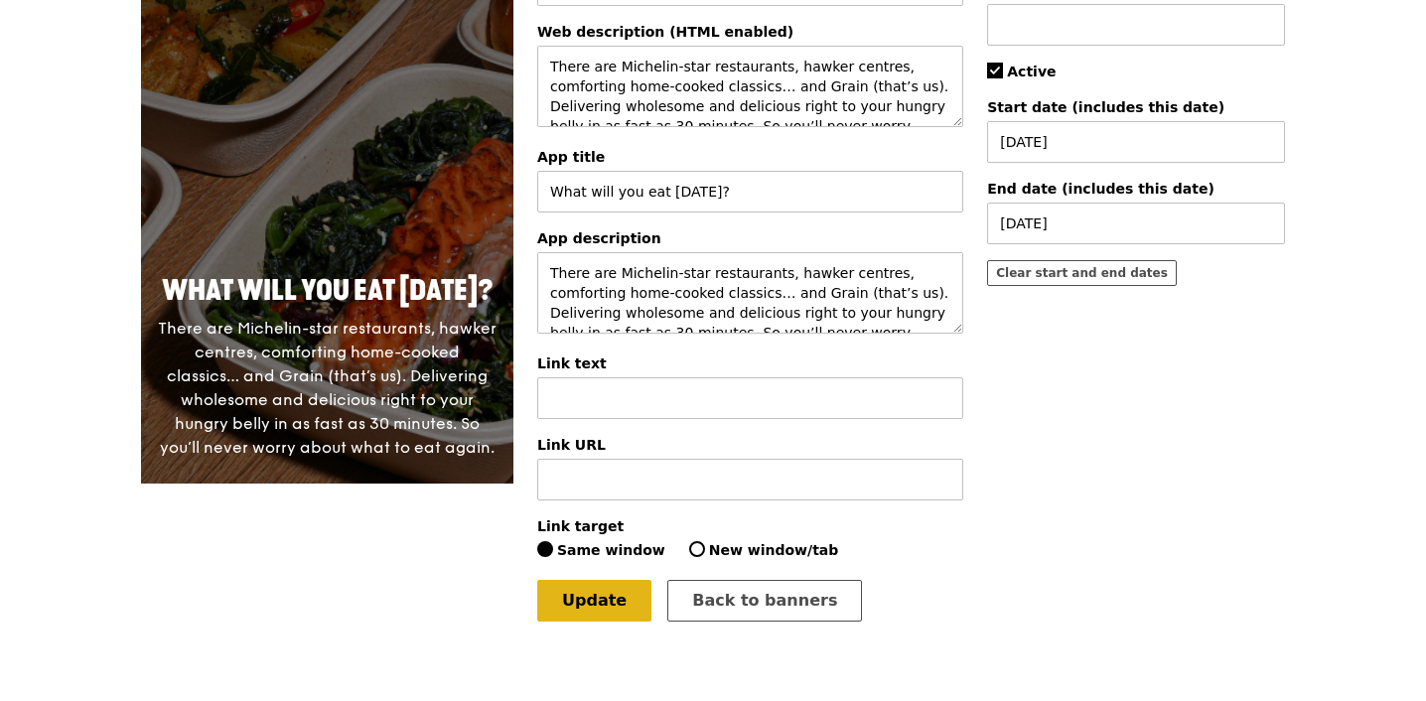
click at [581, 610] on link "Update" at bounding box center [594, 601] width 114 height 42
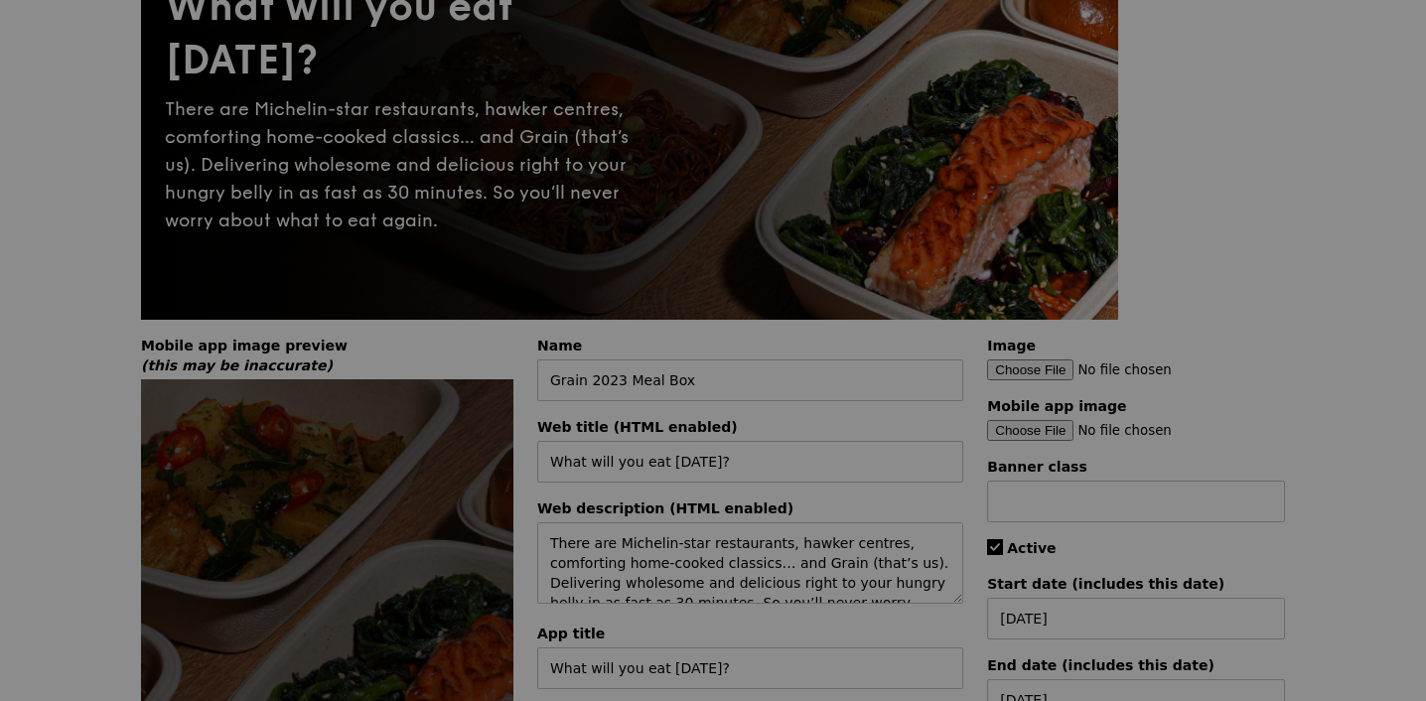
scroll to position [0, 0]
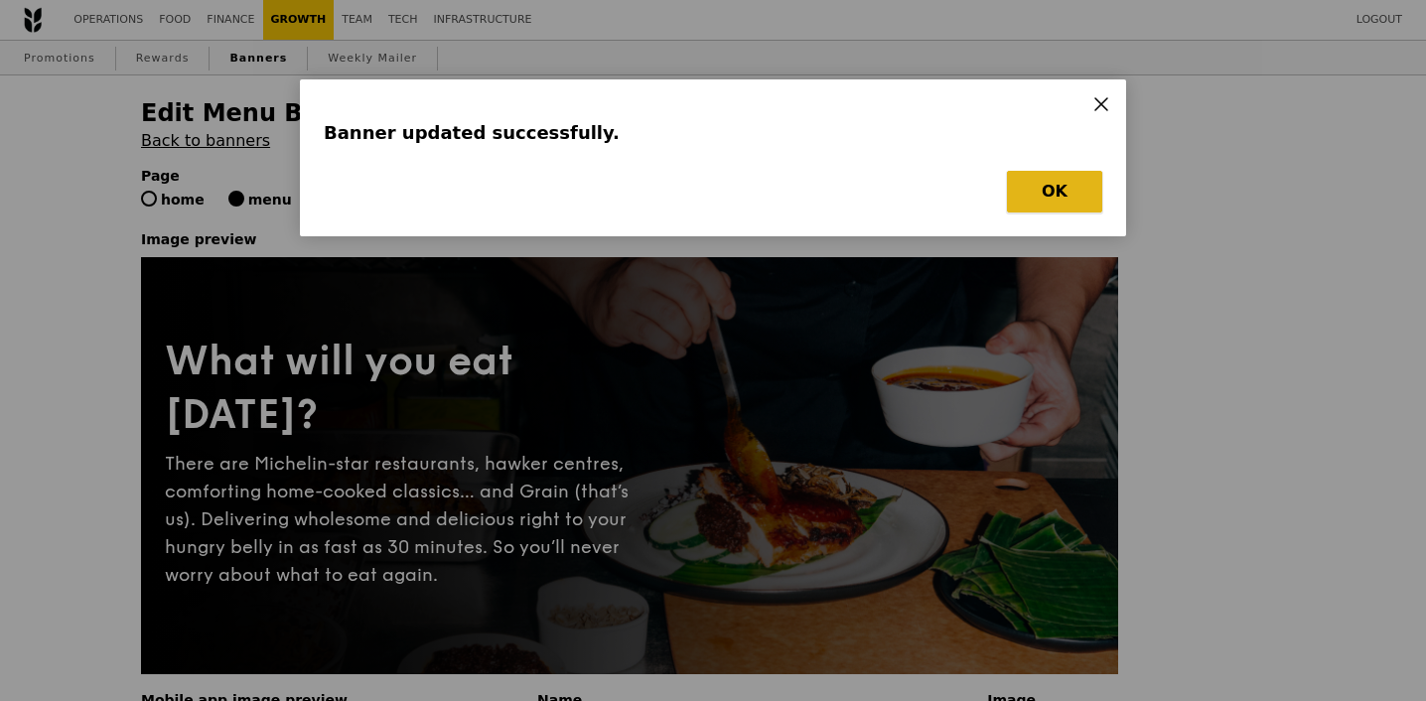
click at [1062, 192] on button "OK" at bounding box center [1054, 192] width 95 height 42
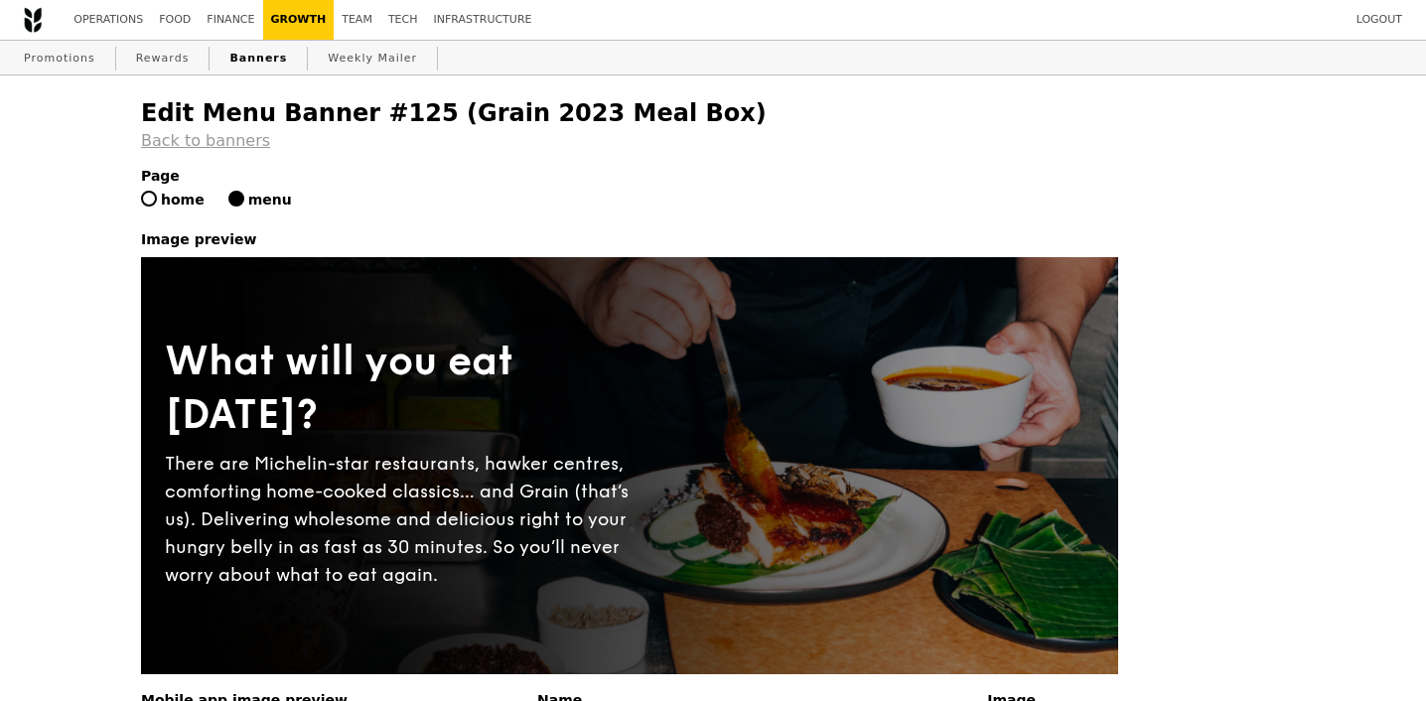
click at [225, 147] on link "Back to banners" at bounding box center [205, 140] width 129 height 19
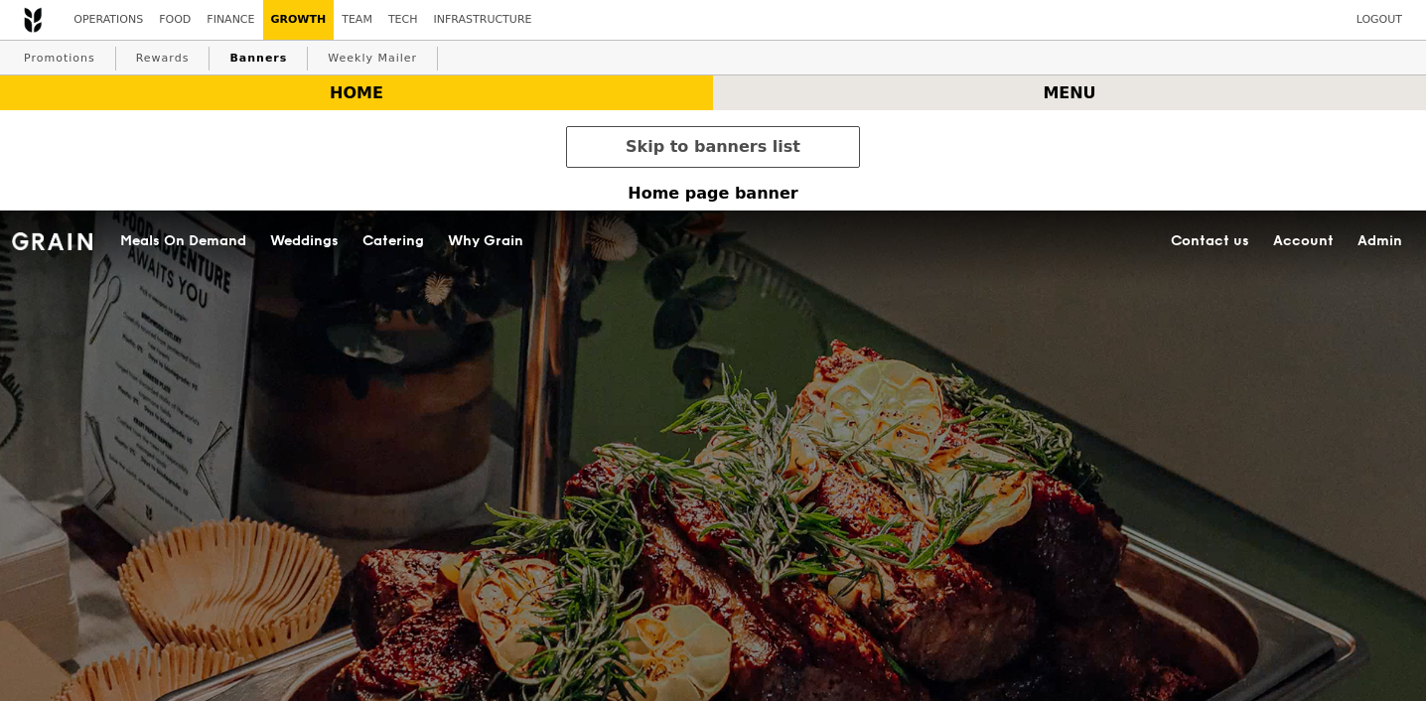
click at [1049, 96] on div "menu" at bounding box center [1069, 92] width 713 height 35
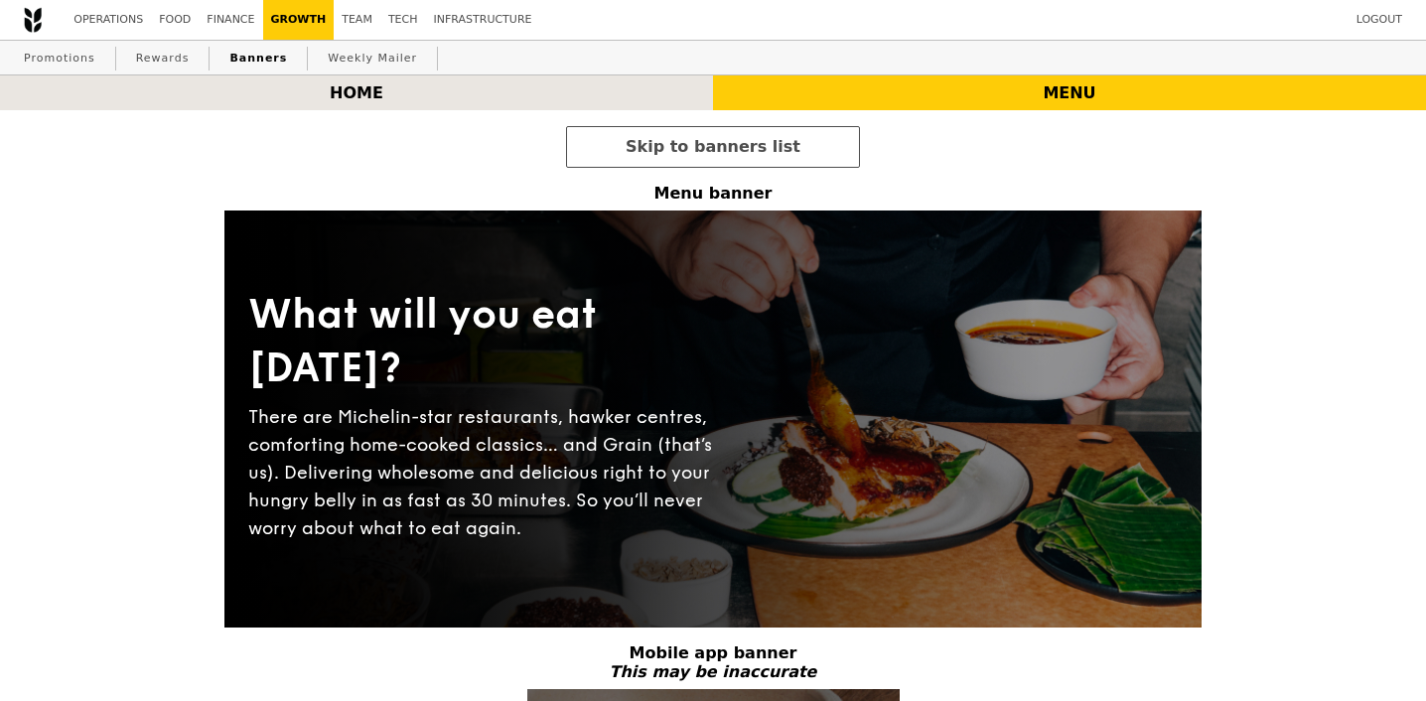
scroll to position [379, 0]
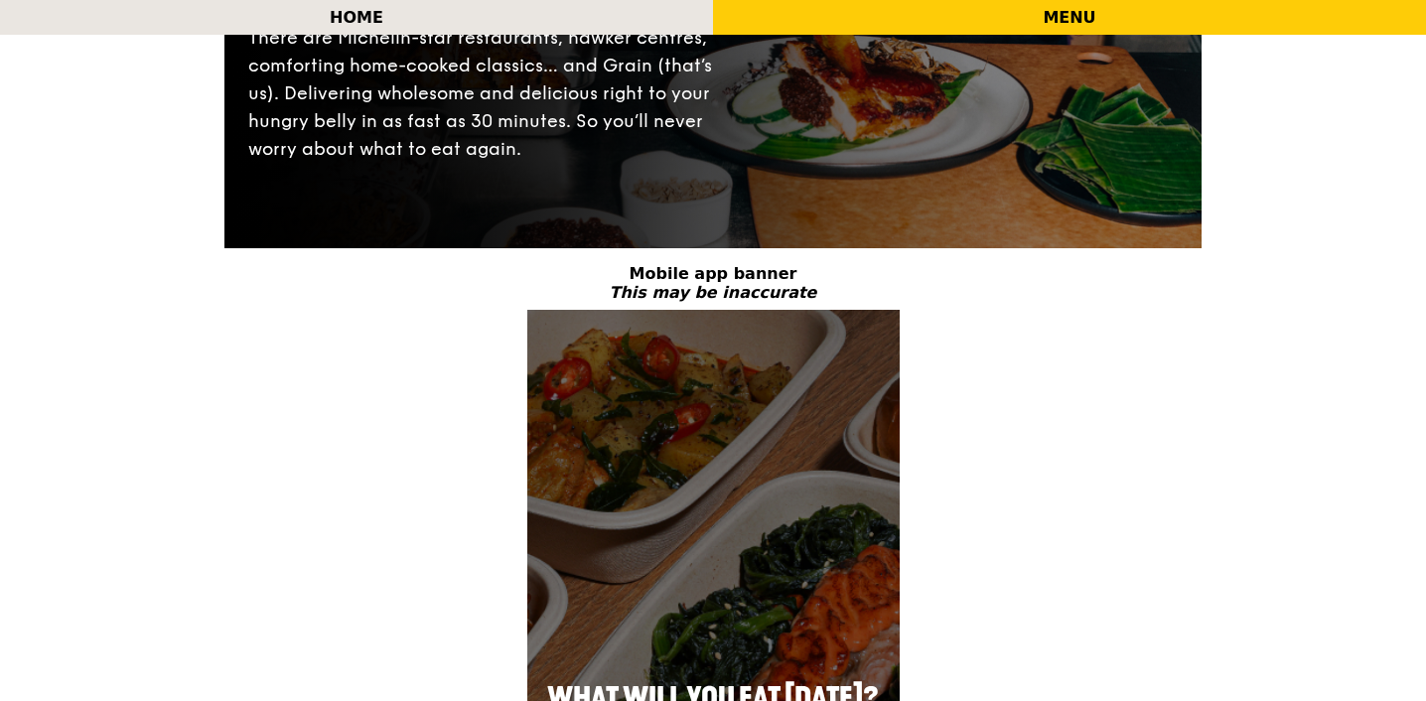
click at [641, 126] on div "There are Michelin-star restaurants, hawker centres, comforting home-cooked cla…" at bounding box center [480, 93] width 465 height 139
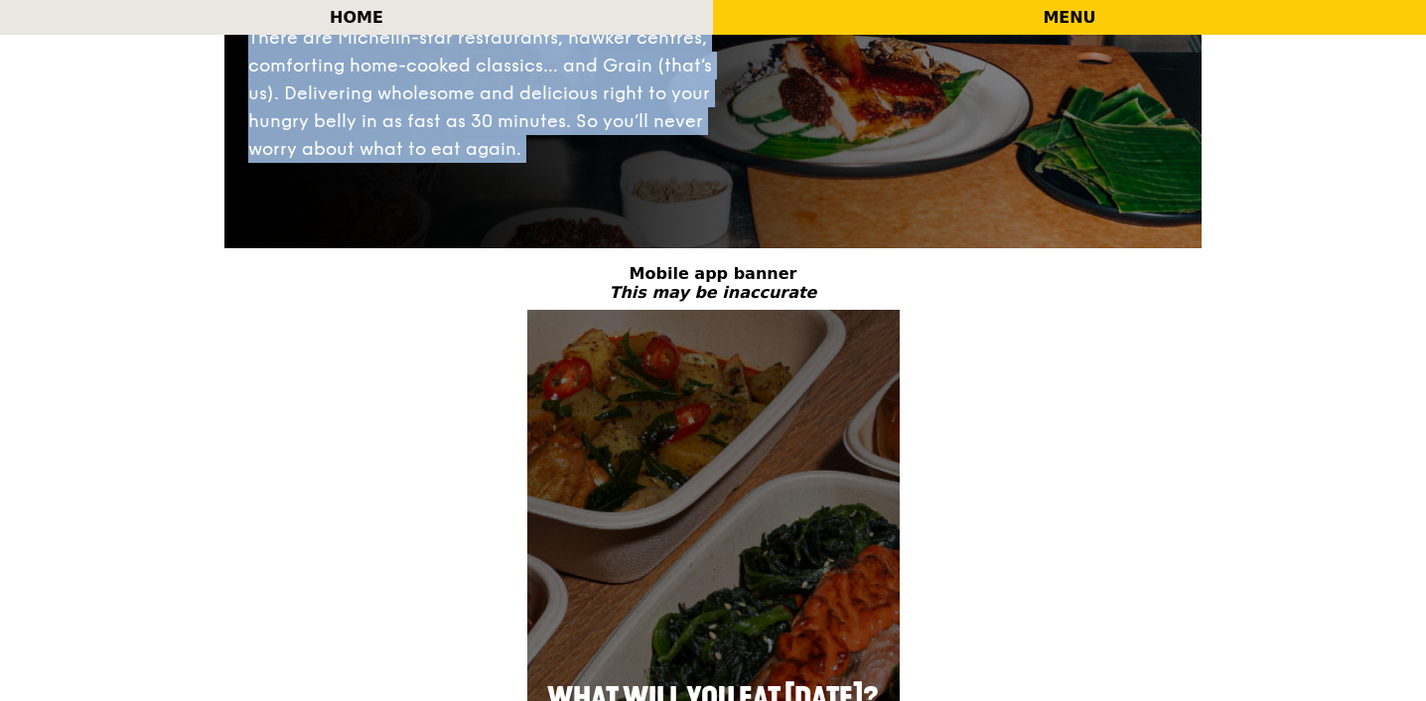
click at [641, 126] on div "There are Michelin-star restaurants, hawker centres, comforting home-cooked cla…" at bounding box center [480, 93] width 465 height 139
copy div "There are Michelin-star restaurants, hawker centres, comforting home-cooked cla…"
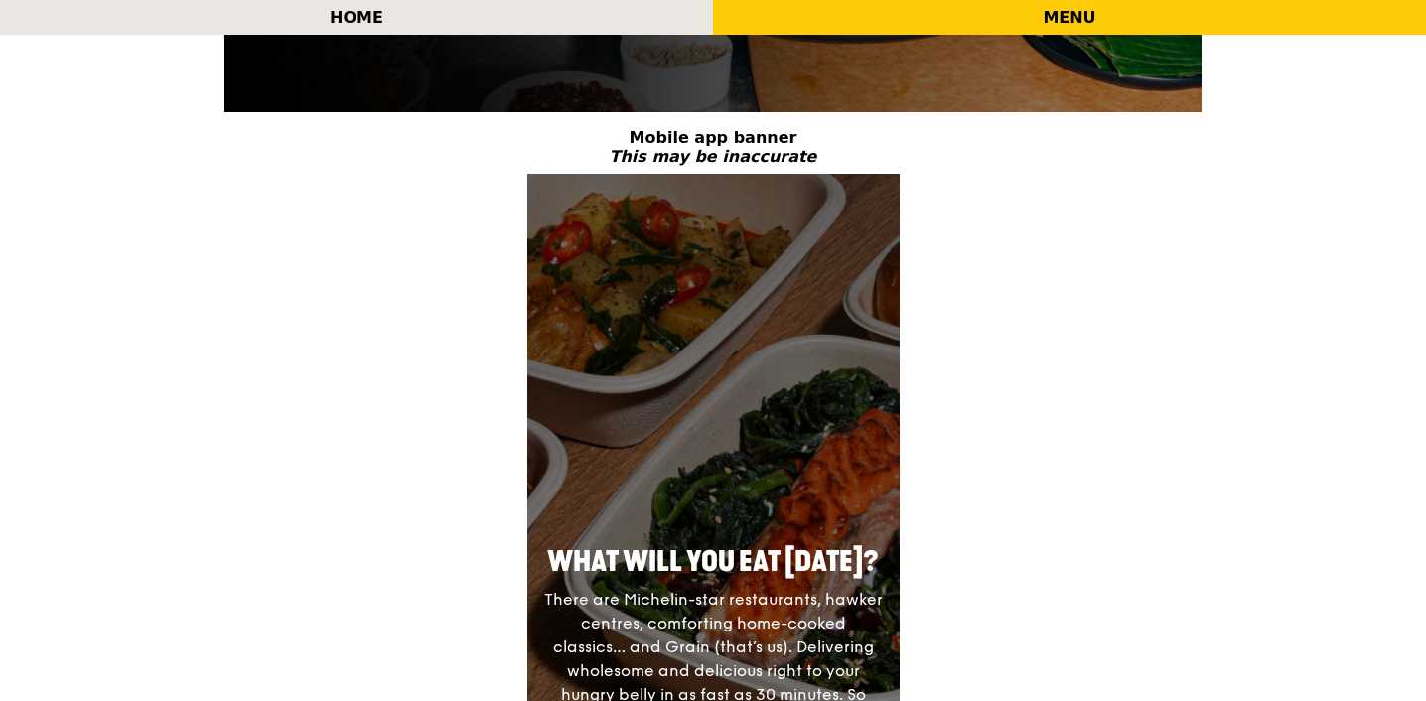
scroll to position [865, 0]
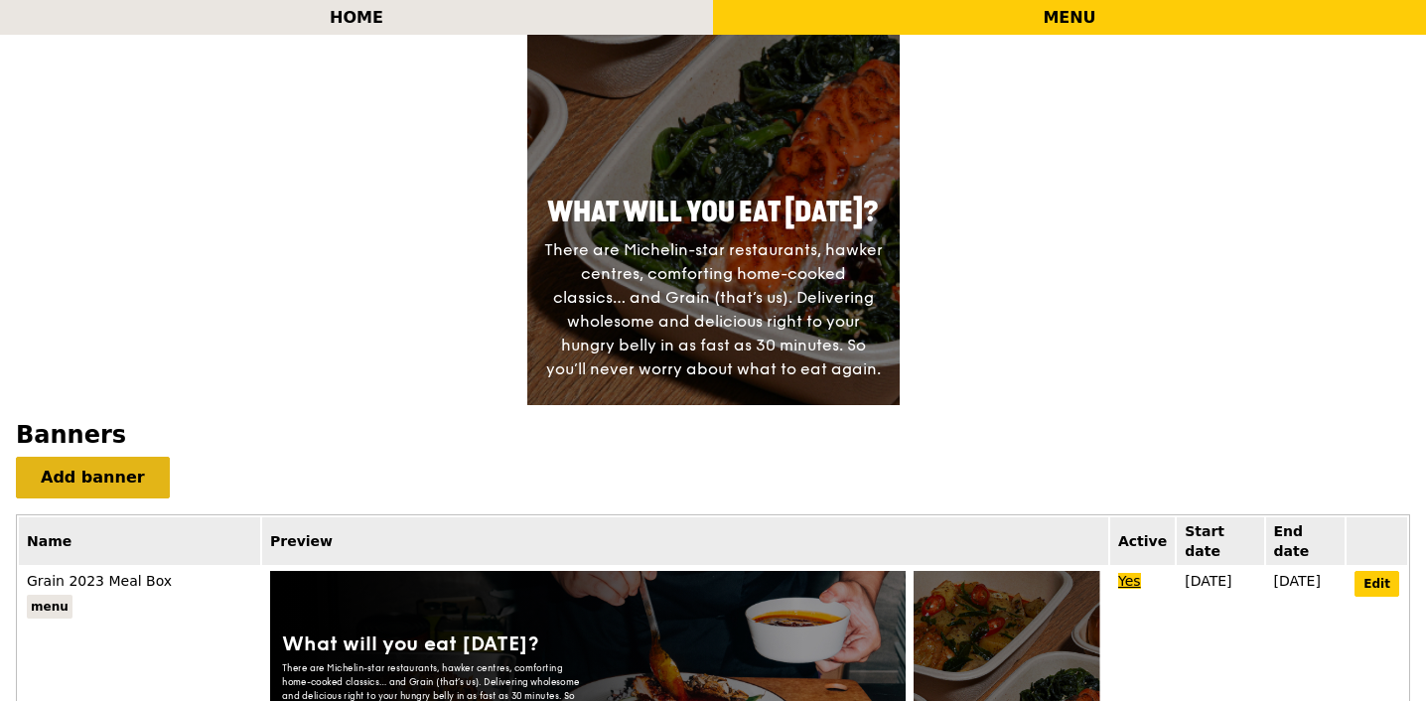
click at [131, 485] on link "Add banner" at bounding box center [93, 478] width 154 height 42
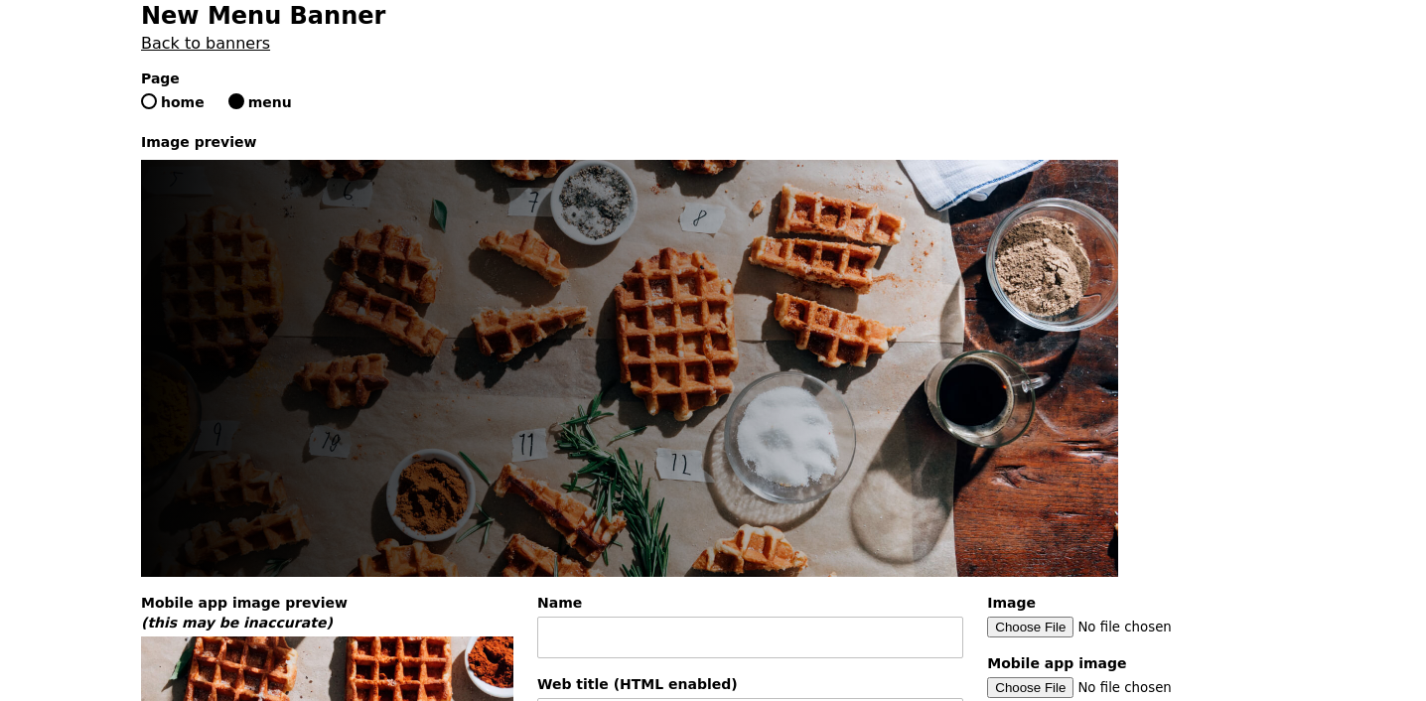
scroll to position [210, 0]
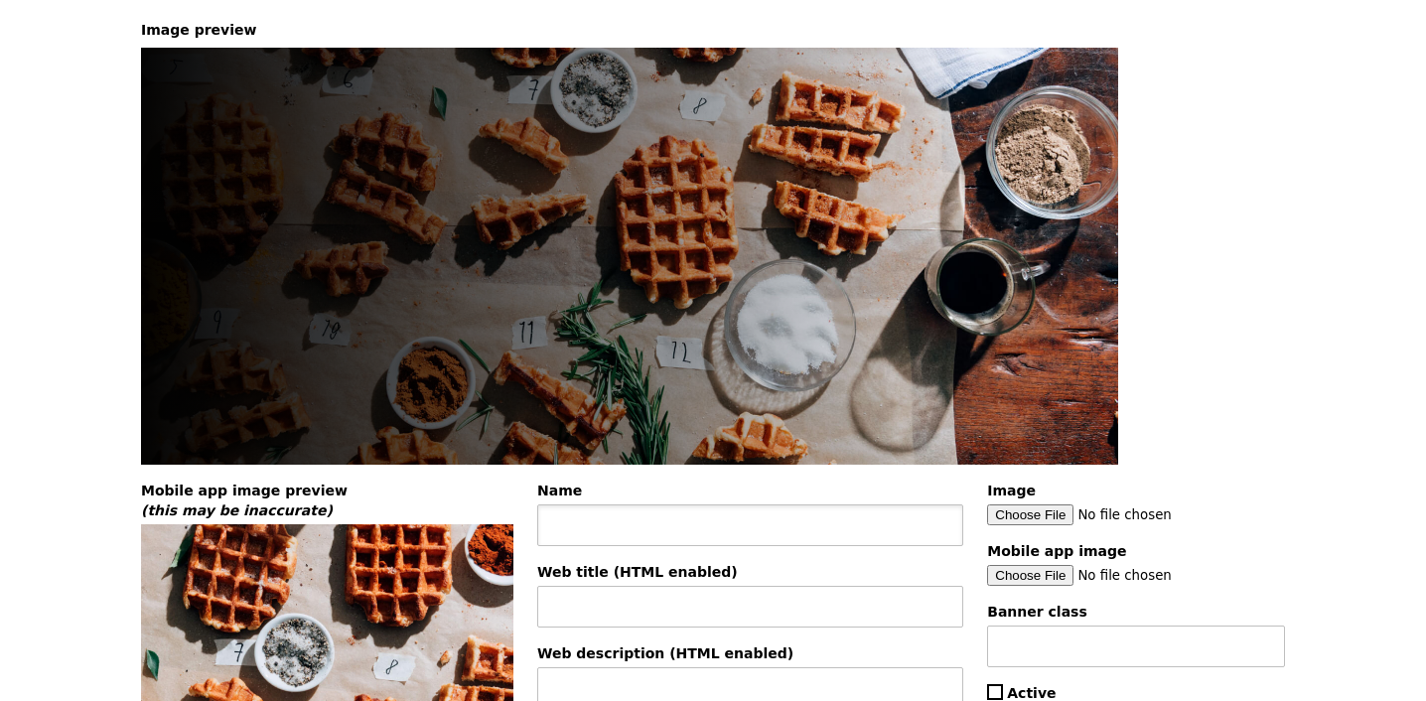
click at [588, 520] on input "Name" at bounding box center [750, 526] width 426 height 42
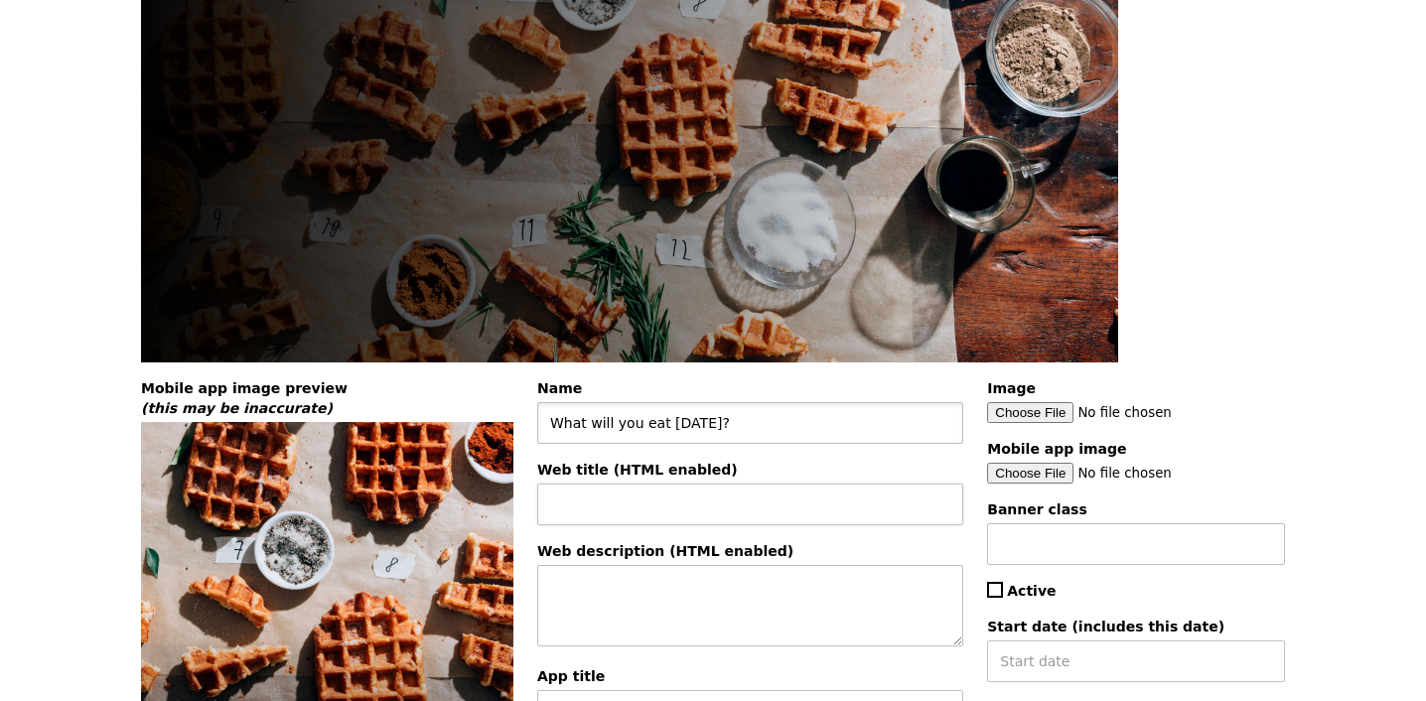
scroll to position [389, 0]
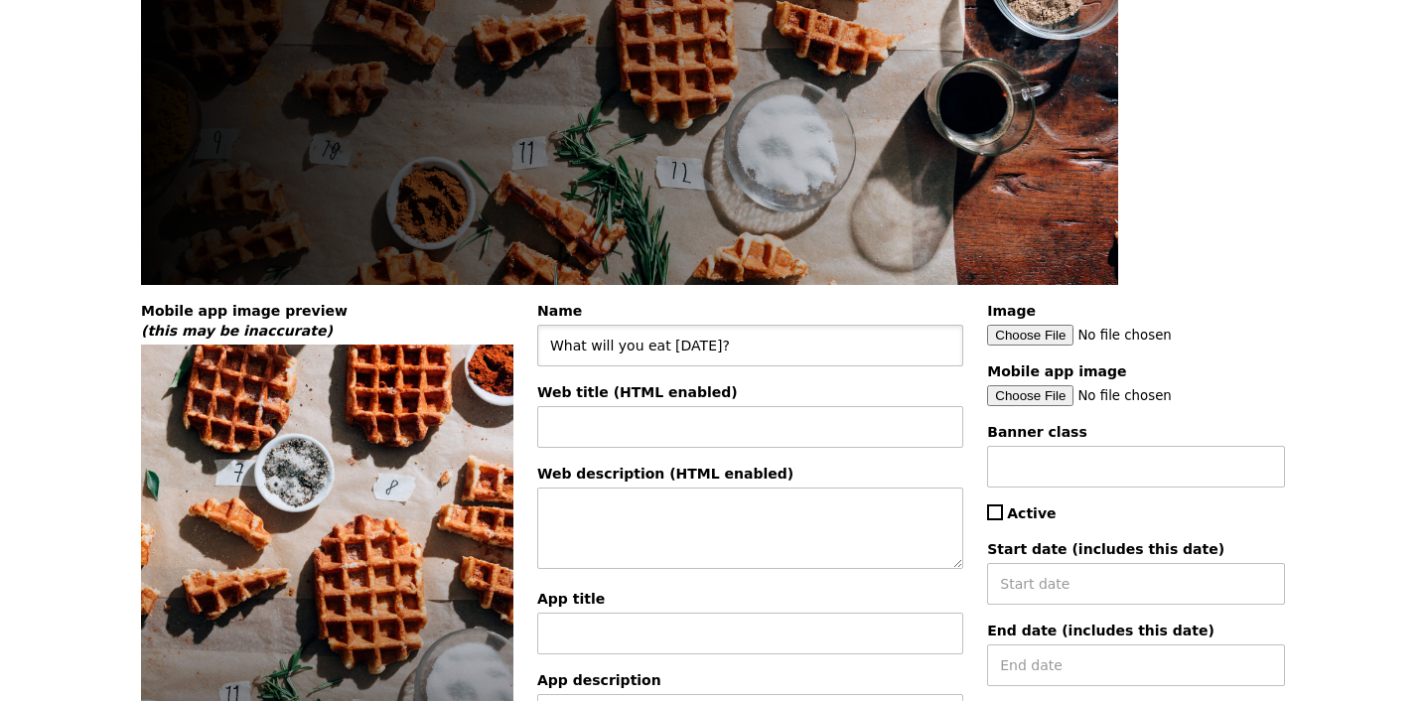
type input "What will you eat [DATE]?"
click at [774, 573] on div "Name What will you eat today? Web title (HTML enabled) Web description (HTML en…" at bounding box center [750, 661] width 450 height 721
click at [769, 539] on textarea "Web description (HTML enabled)" at bounding box center [750, 528] width 426 height 81
paste textarea "There are Michelin-star restaurants, hawker centres, comforting home-cooked cla…"
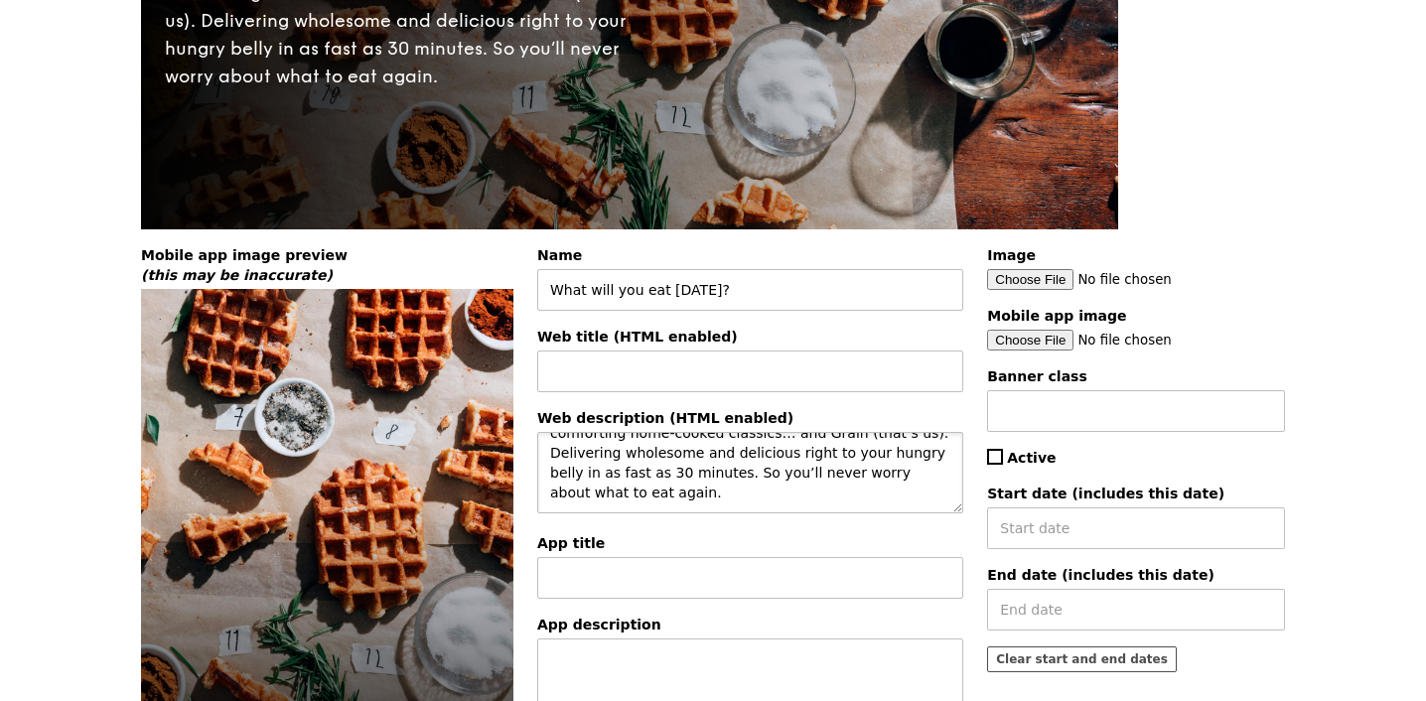
scroll to position [517, 0]
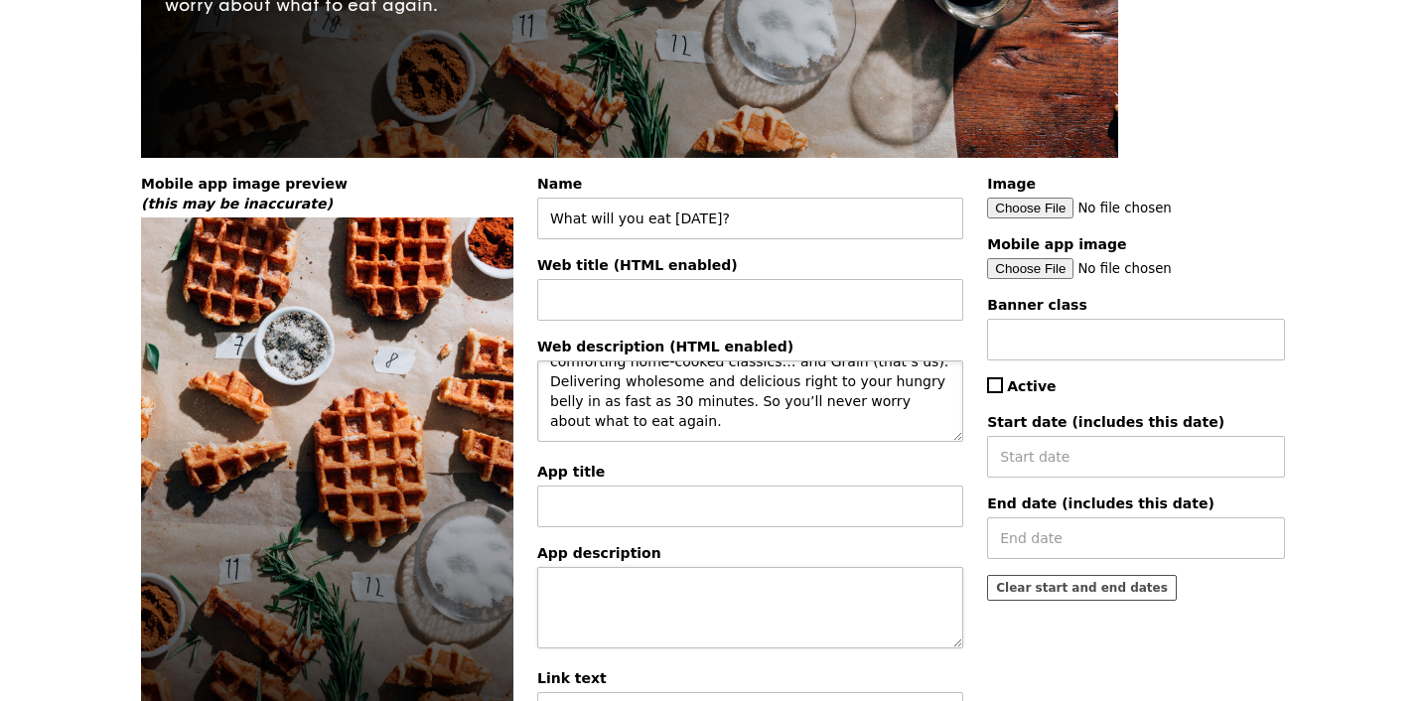
type textarea "There are Michelin-star restaurants, hawker centres, comforting home-cooked cla…"
click at [763, 598] on textarea "Web description (HTML enabled)" at bounding box center [750, 607] width 426 height 81
paste textarea "There are Michelin-star restaurants, hawker centres, comforting home-cooked cla…"
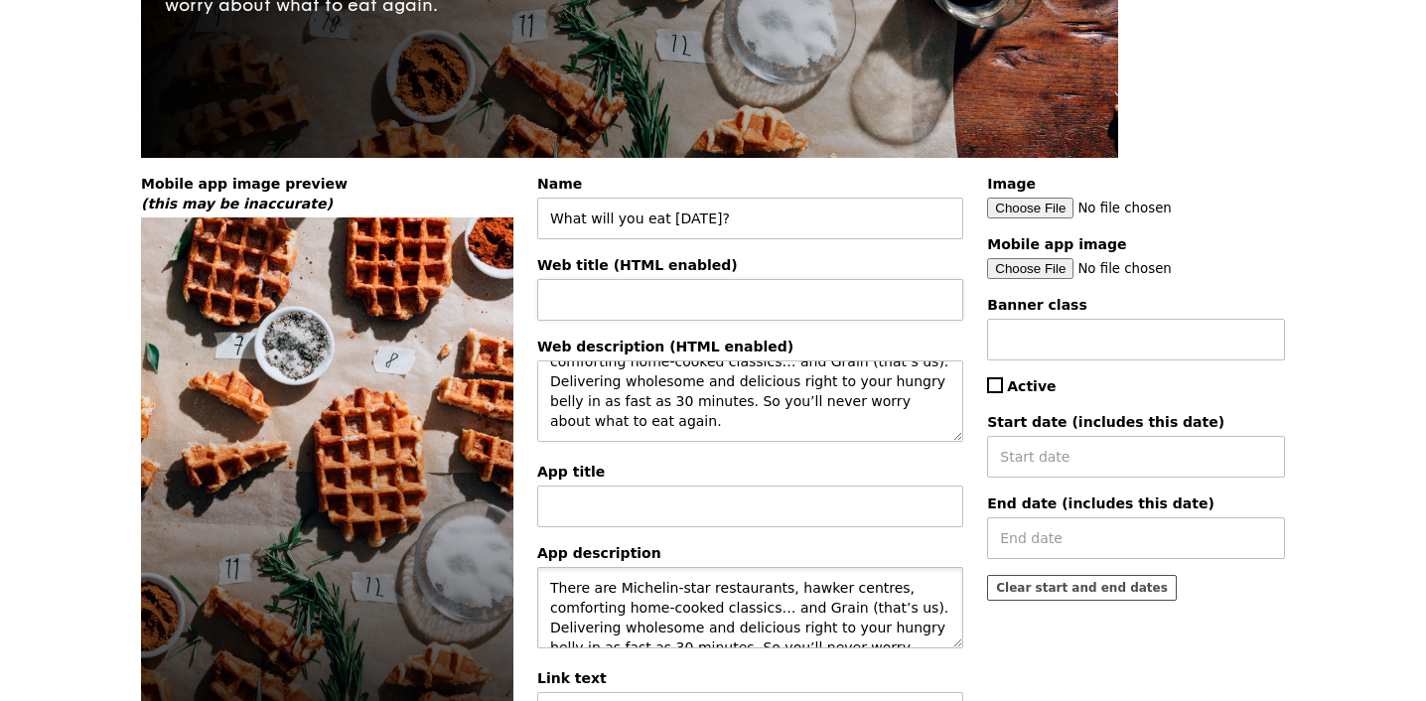
scroll to position [28, 0]
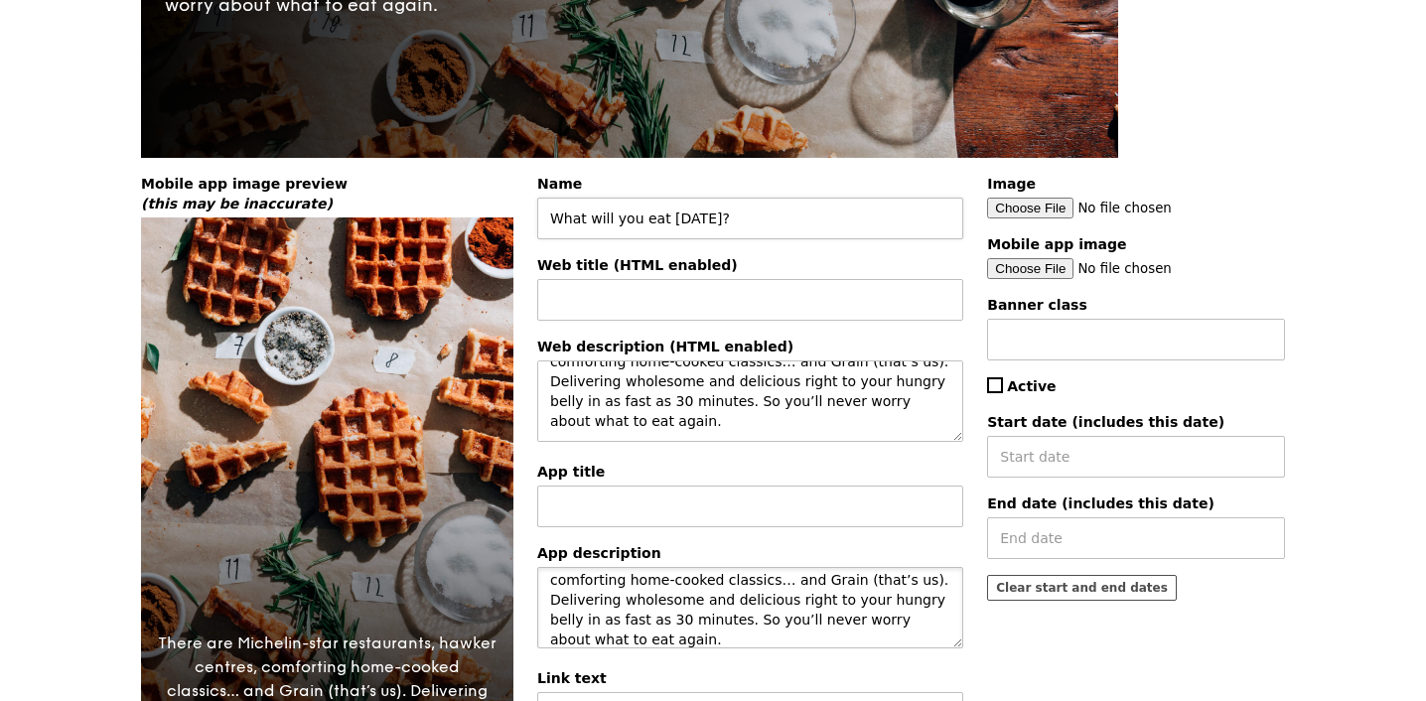
type textarea "There are Michelin-star restaurants, hawker centres, comforting home-cooked cla…"
click at [625, 216] on input "What will you eat [DATE]?" at bounding box center [750, 219] width 426 height 42
click at [772, 306] on input "Web title (HTML enabled)" at bounding box center [750, 300] width 426 height 42
paste input "What will you eat [DATE]?"
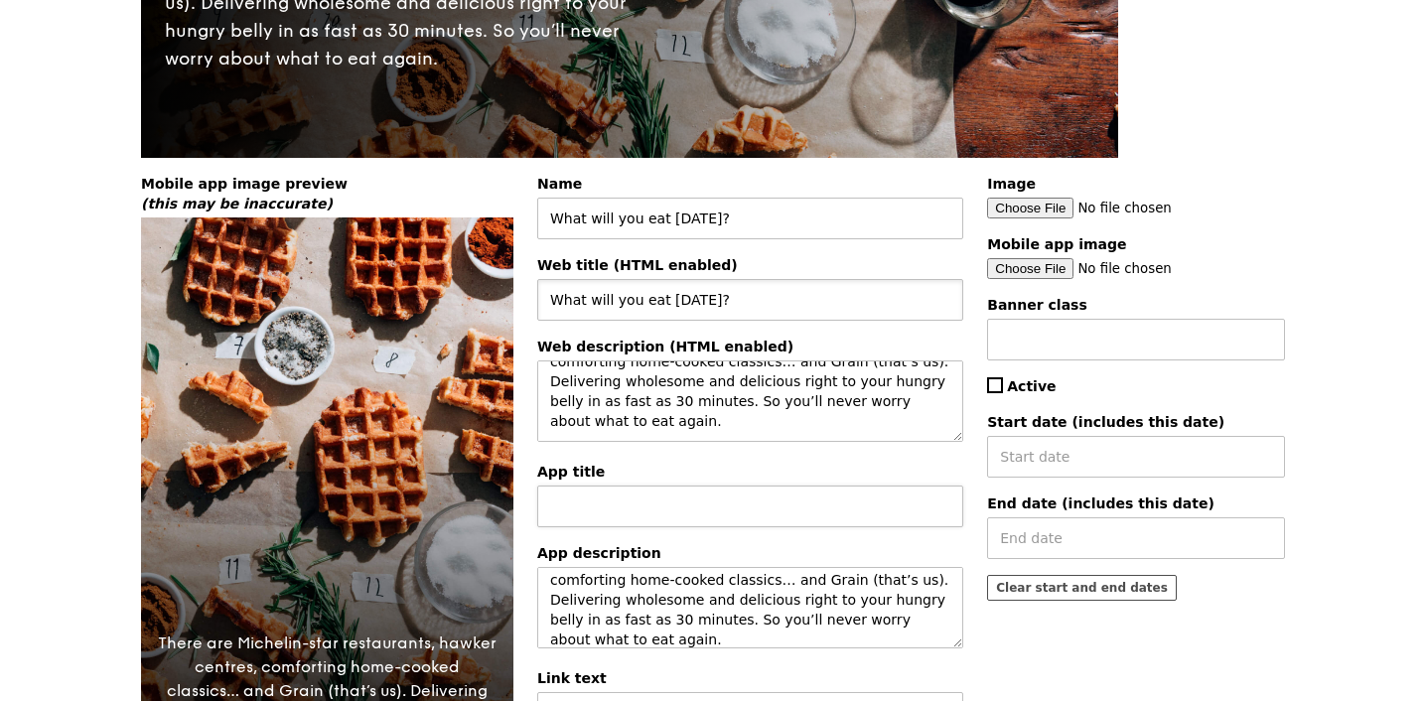
type input "What will you eat [DATE]?"
click at [675, 509] on input "Web title (HTML enabled)" at bounding box center [750, 507] width 426 height 42
paste input "What will you eat [DATE]?"
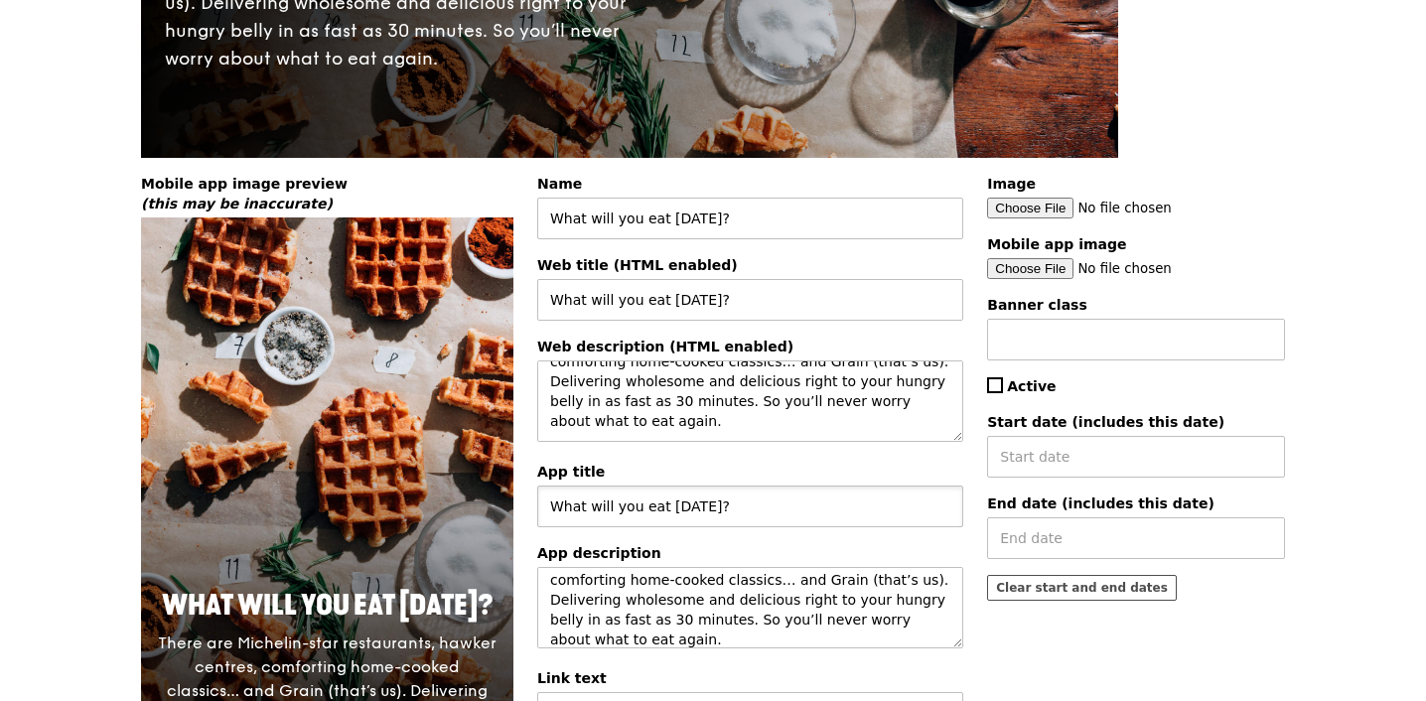
type input "What will you eat [DATE]?"
click at [1042, 208] on input "Image" at bounding box center [1136, 208] width 298 height 21
type input "C:\fakepath\MOD banner - web box.jpg"
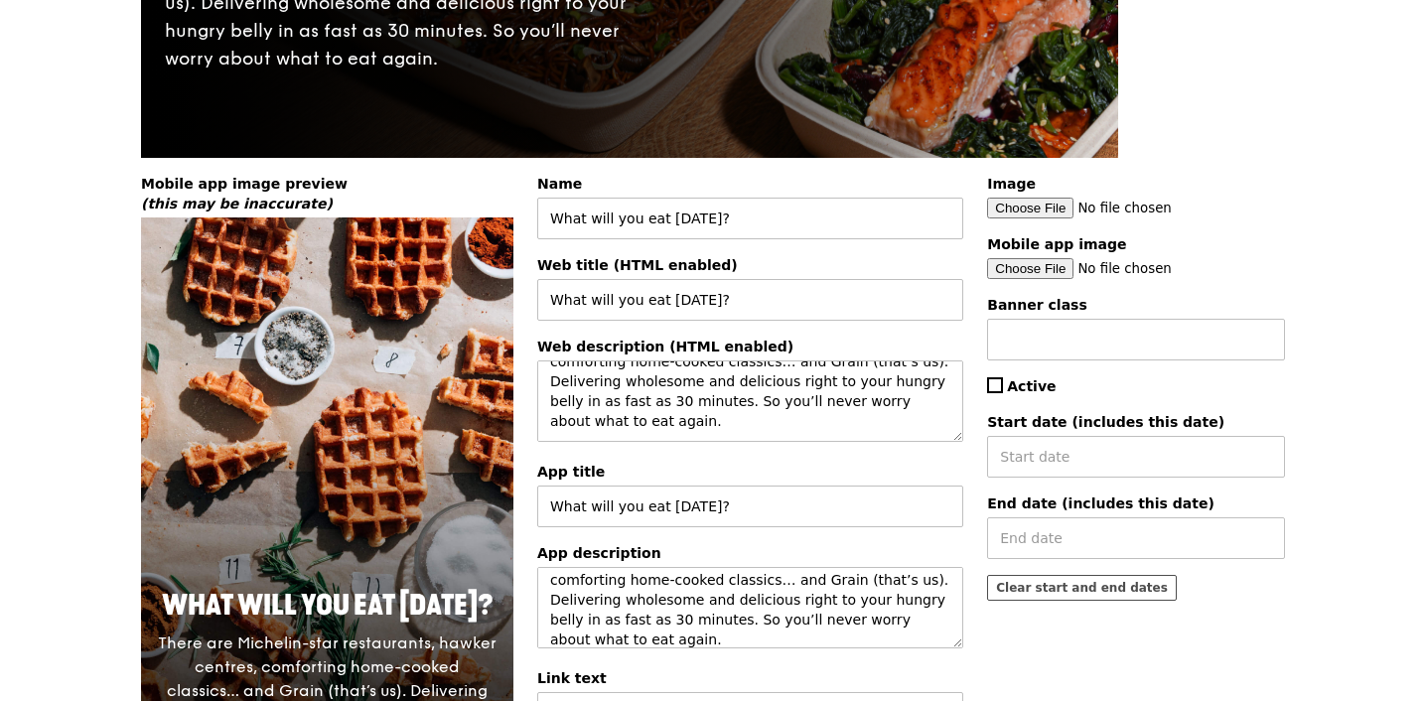
click at [1047, 264] on input "Mobile app image" at bounding box center [1136, 268] width 298 height 21
type input "C:\fakepath\MOD banner - mobile box.jpg"
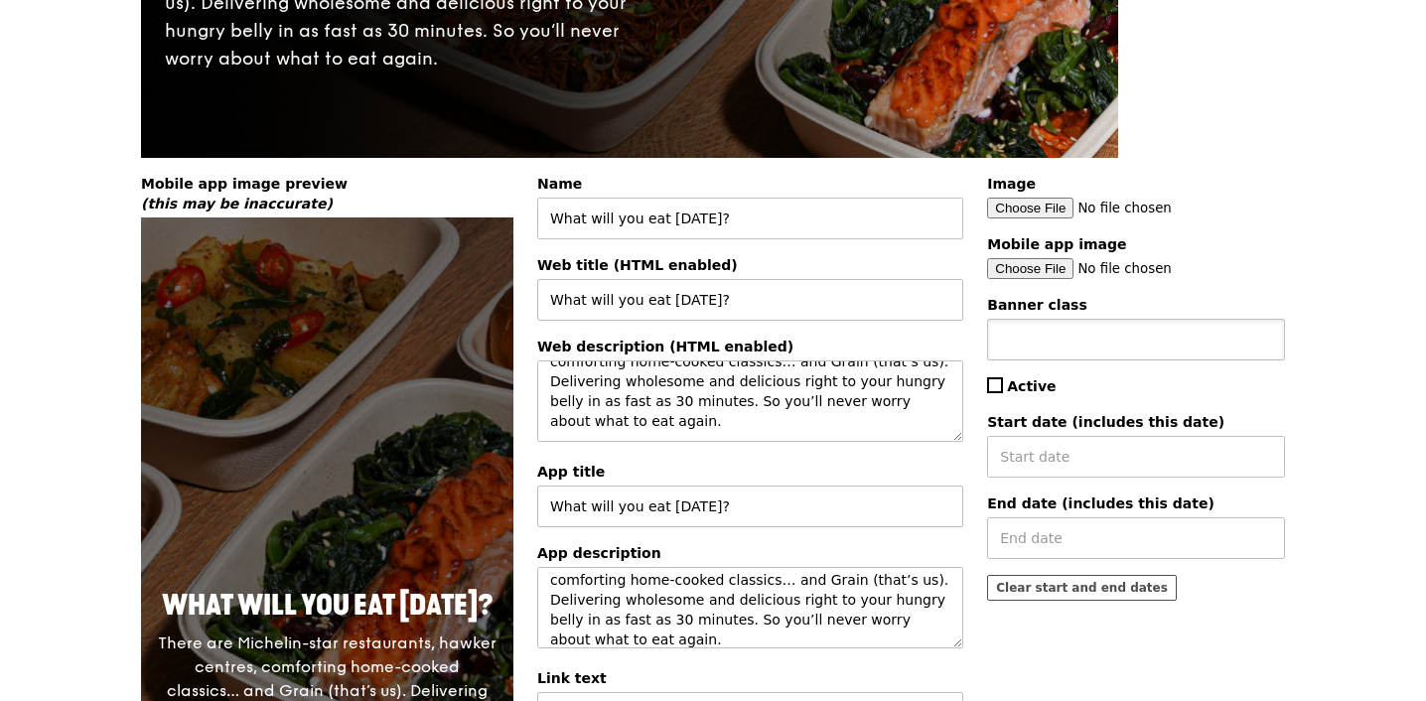
click at [1119, 350] on input "Banner class" at bounding box center [1136, 340] width 298 height 42
click at [1057, 375] on div "Image Mobile app image Banner class Active Start date (includes this date) End …" at bounding box center [1136, 395] width 322 height 443
click at [1035, 377] on div "Image Mobile app image Banner class Active Start date (includes this date) End …" at bounding box center [1136, 395] width 322 height 443
click at [1029, 390] on span "Active" at bounding box center [1031, 386] width 49 height 16
click at [1003, 390] on input "Active" at bounding box center [995, 385] width 16 height 16
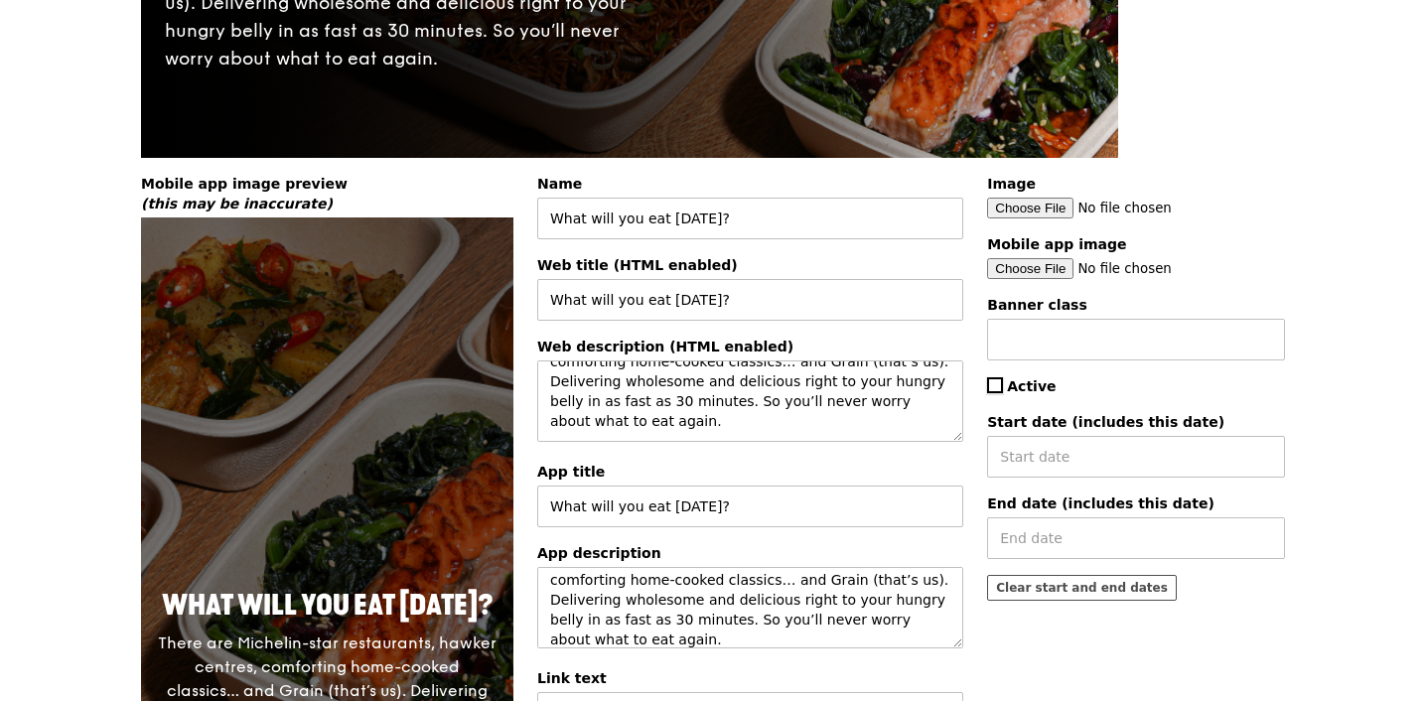
checkbox input "true"
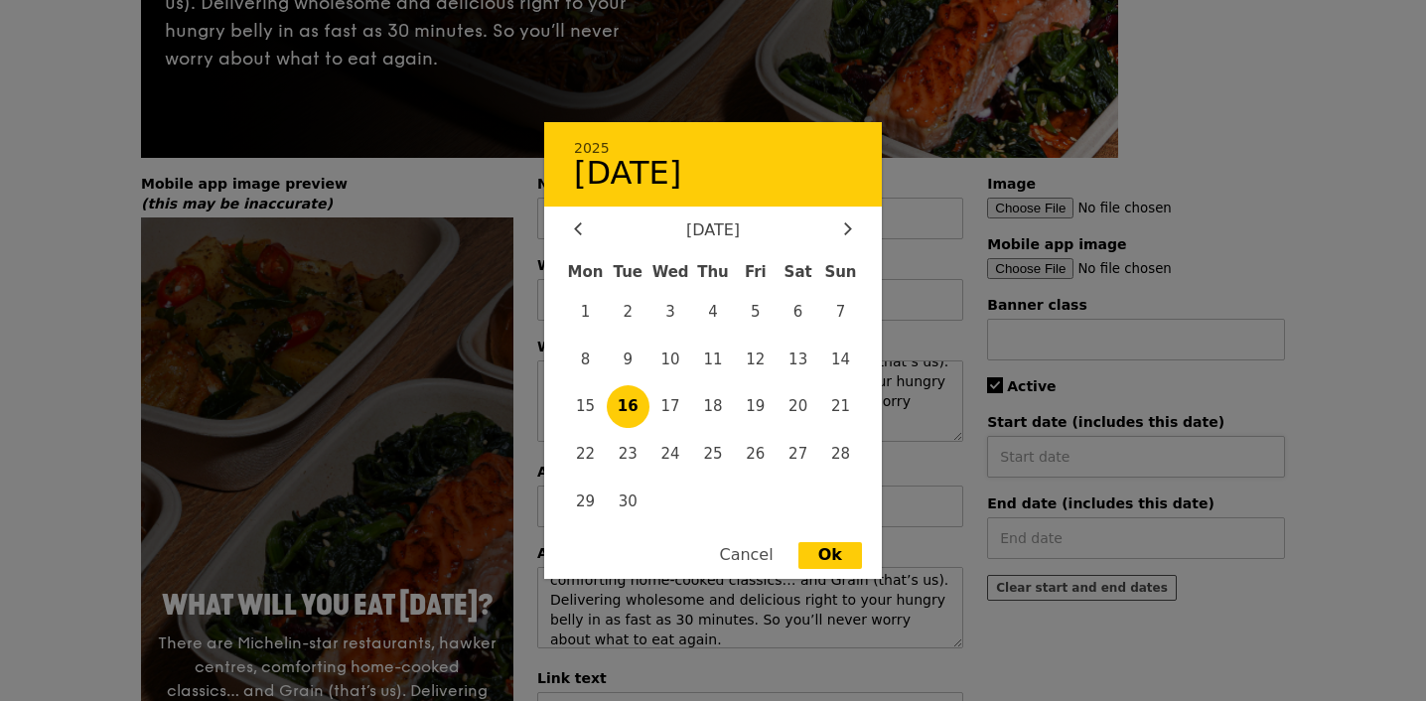
click at [1042, 455] on div "2025 16 September September 2025 Mon Tue Wed Thu Fri Sat Sun 1 2 3 4 5 6 7 8 9 …" at bounding box center [1136, 457] width 298 height 42
click at [628, 419] on span "16" at bounding box center [628, 406] width 43 height 43
type input "[DATE]"
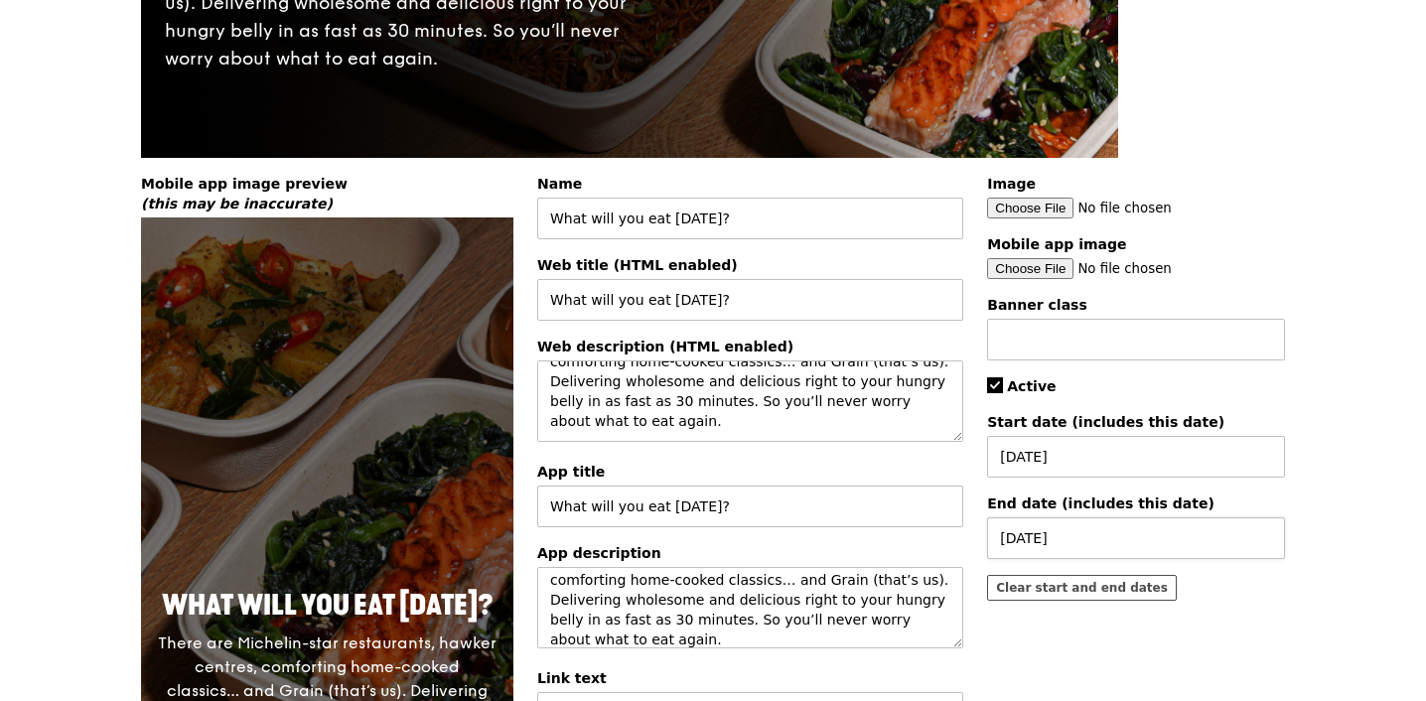
click at [1069, 552] on div "16 Sep 2025 2025 16 September September 2025 Mon Tue Wed Thu Fri Sat Sun 1 2 3 …" at bounding box center [1136, 539] width 298 height 42
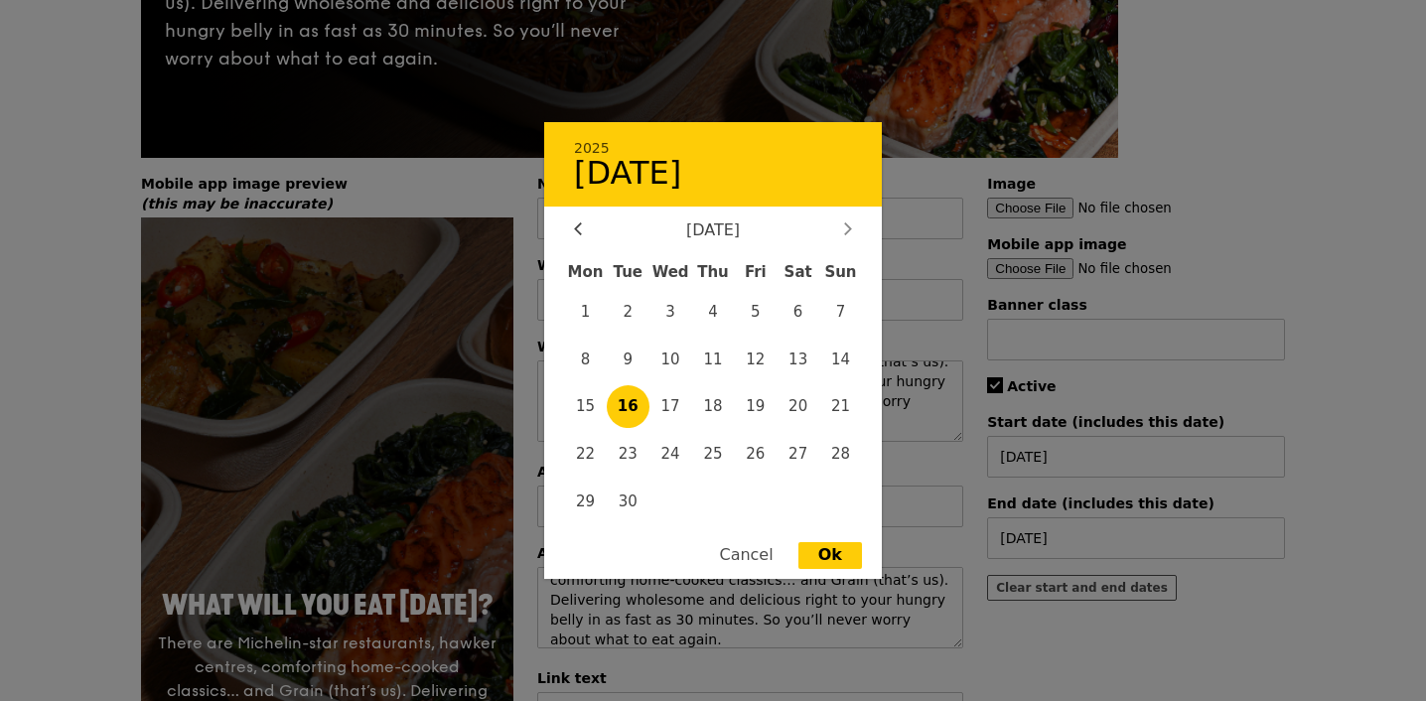
click at [854, 238] on div at bounding box center [848, 231] width 18 height 19
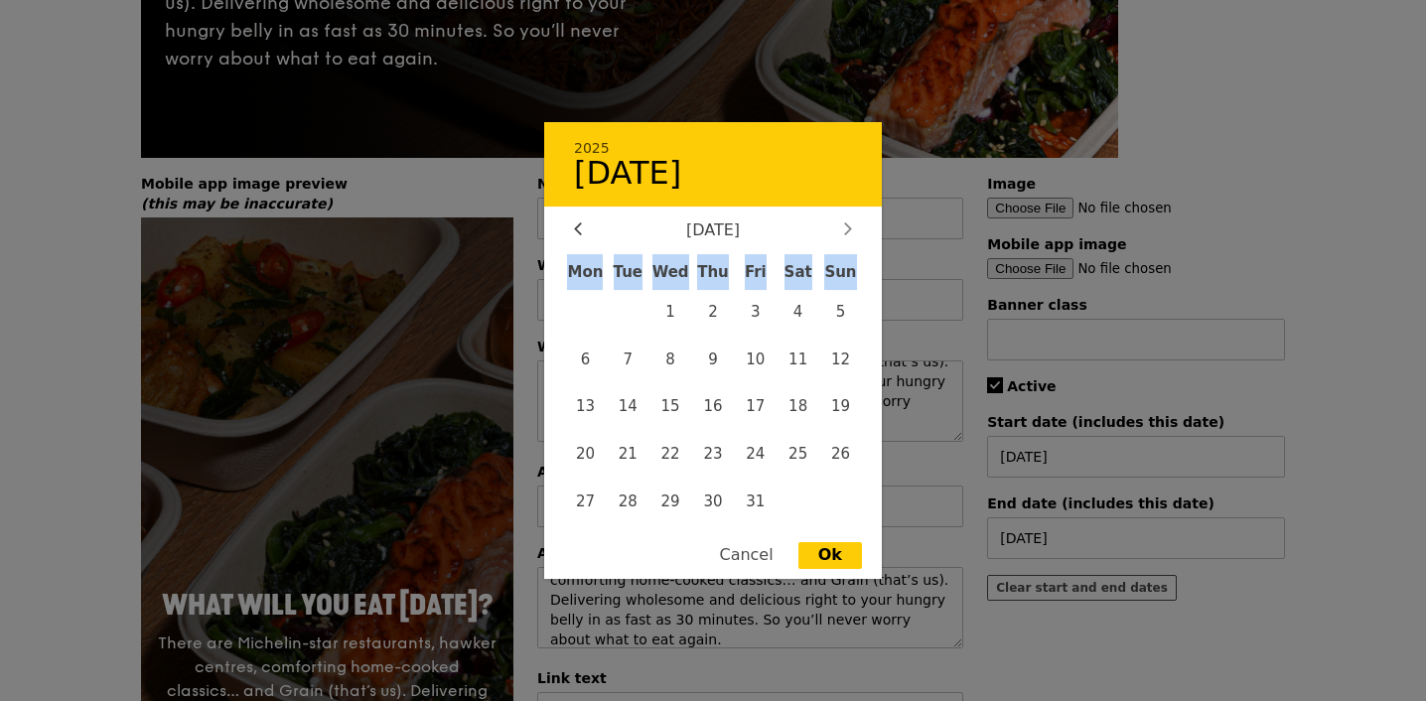
click at [854, 238] on div at bounding box center [848, 231] width 18 height 19
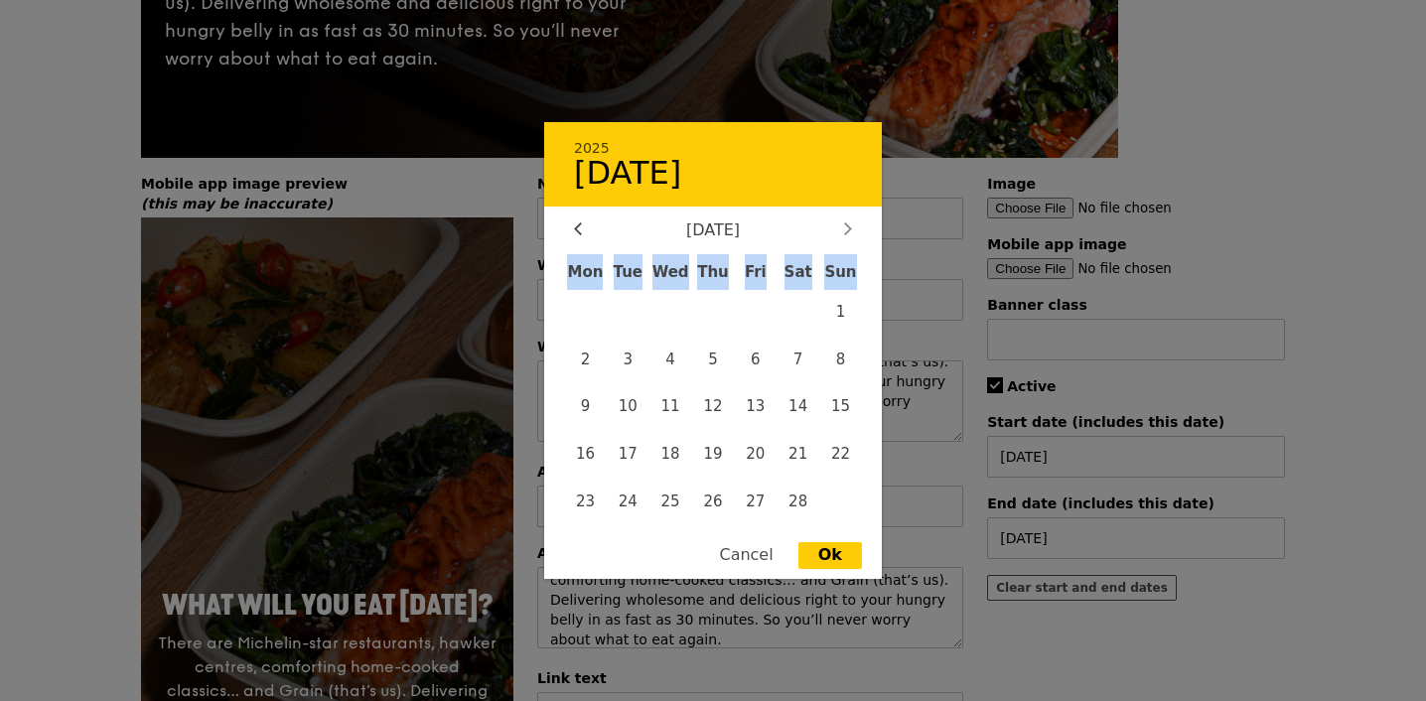
click at [854, 254] on div "Sun" at bounding box center [840, 272] width 43 height 36
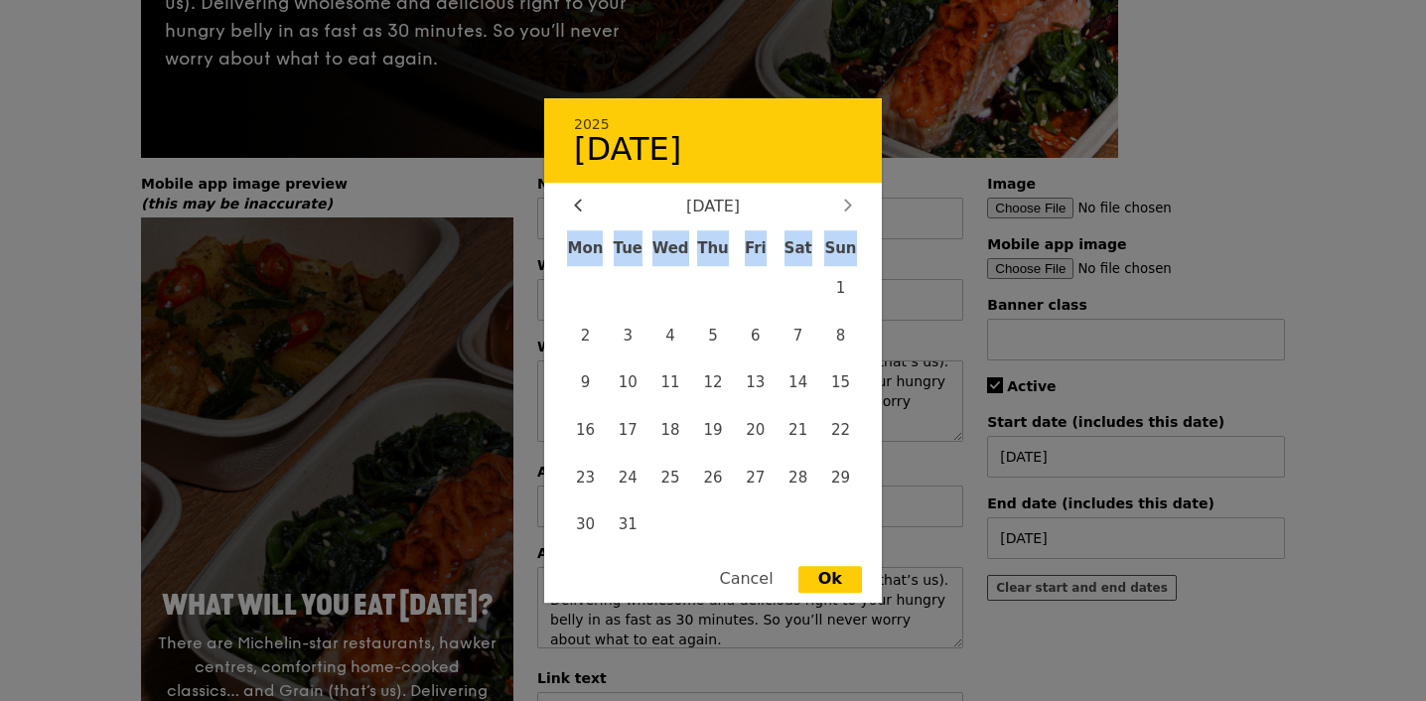
click at [854, 238] on div "Sun" at bounding box center [840, 249] width 43 height 36
click at [842, 198] on div "2025 16 September March 2026 Mon Tue Wed Thu Fri Sat Sun 1 2 3 4 5 6 7 8 9 10 1…" at bounding box center [713, 350] width 338 height 505
click at [843, 202] on div at bounding box center [848, 207] width 18 height 19
click at [843, 183] on div "2025 16 September" at bounding box center [713, 140] width 338 height 84
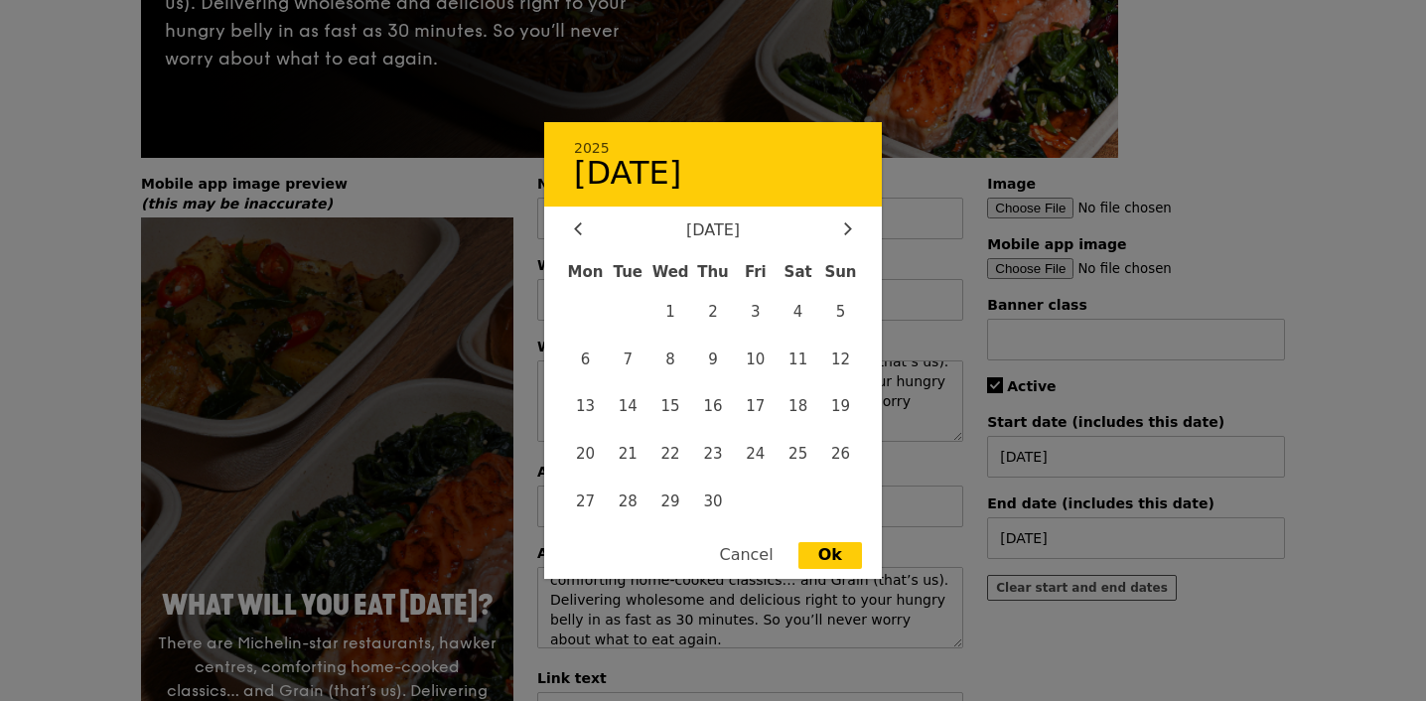
click at [847, 222] on div "2025 16 September April 2026 Mon Tue Wed Thu Fri Sat Sun 1 2 3 4 5 6 7 8 9 10 1…" at bounding box center [713, 350] width 338 height 457
click at [847, 227] on icon at bounding box center [848, 228] width 6 height 12
click at [828, 511] on span "31" at bounding box center [840, 501] width 43 height 43
type input "[DATE]"
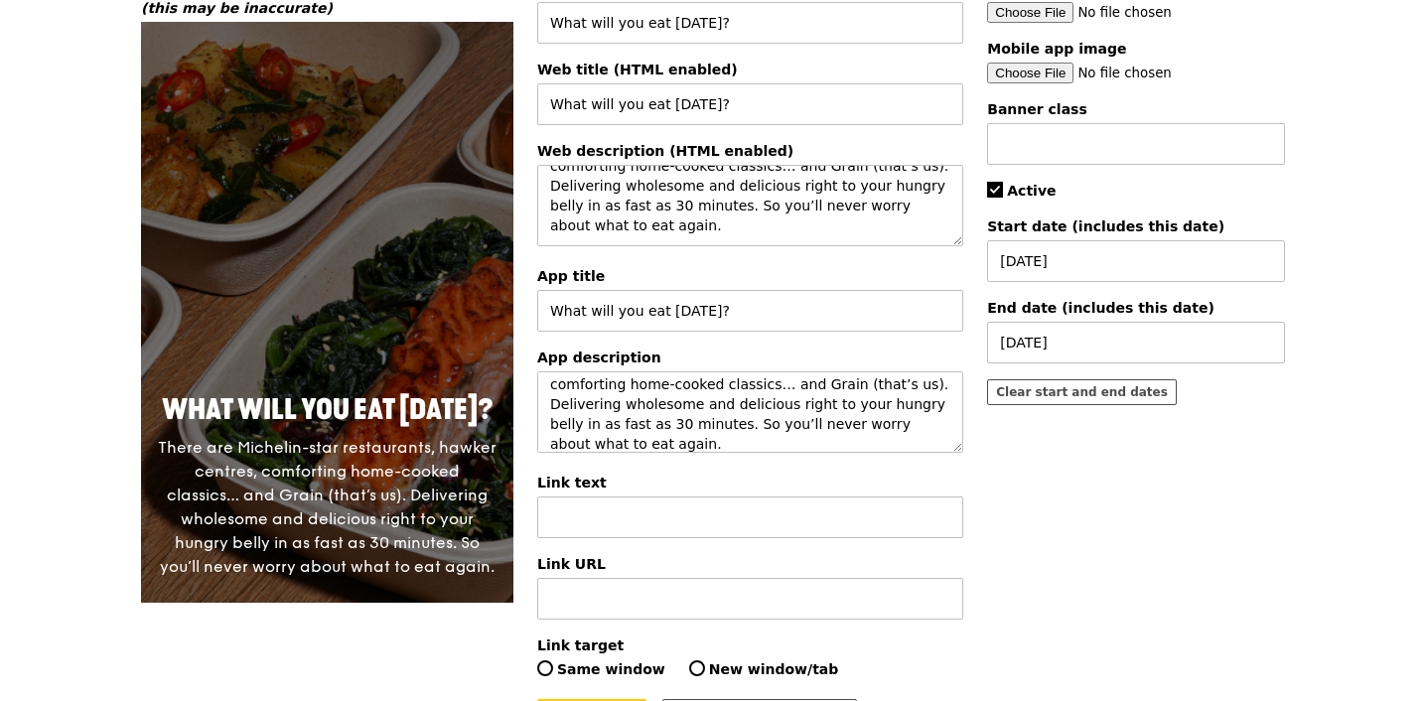
scroll to position [831, 0]
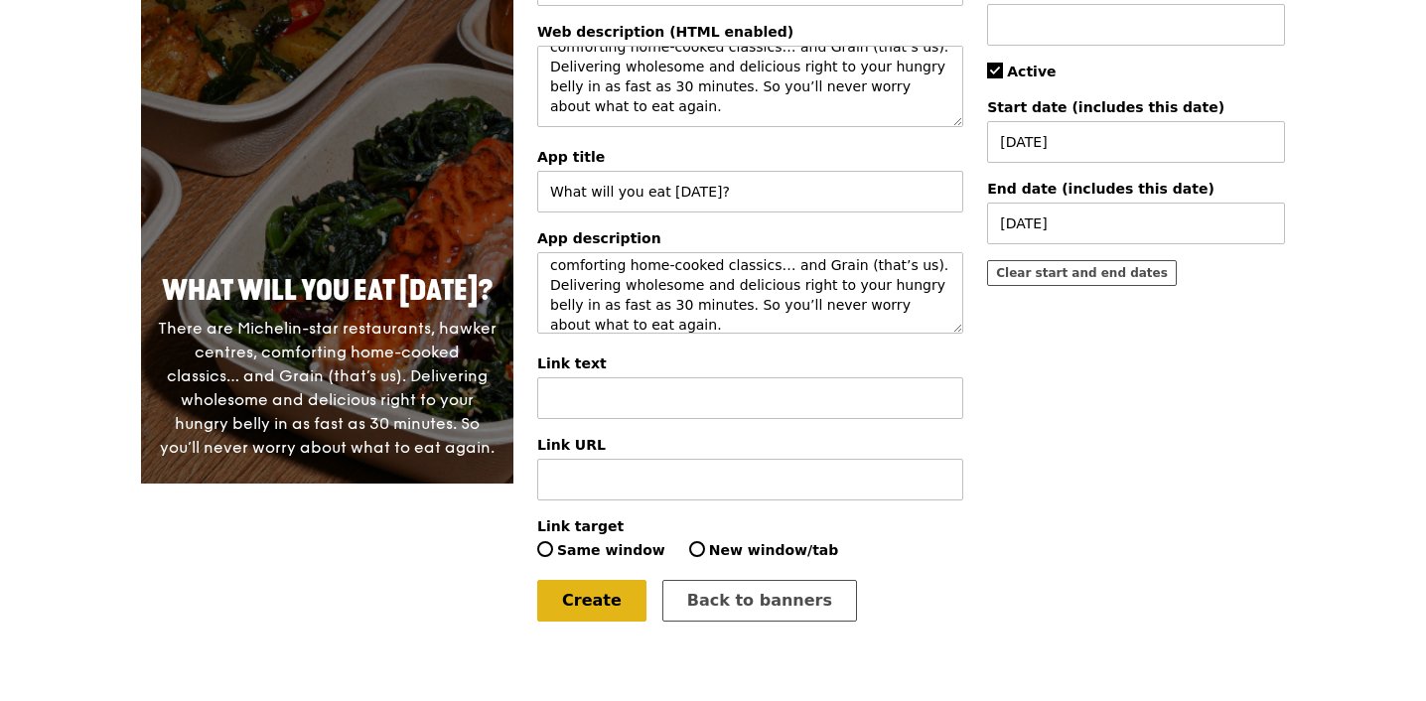
click at [602, 603] on link "Create" at bounding box center [591, 601] width 109 height 42
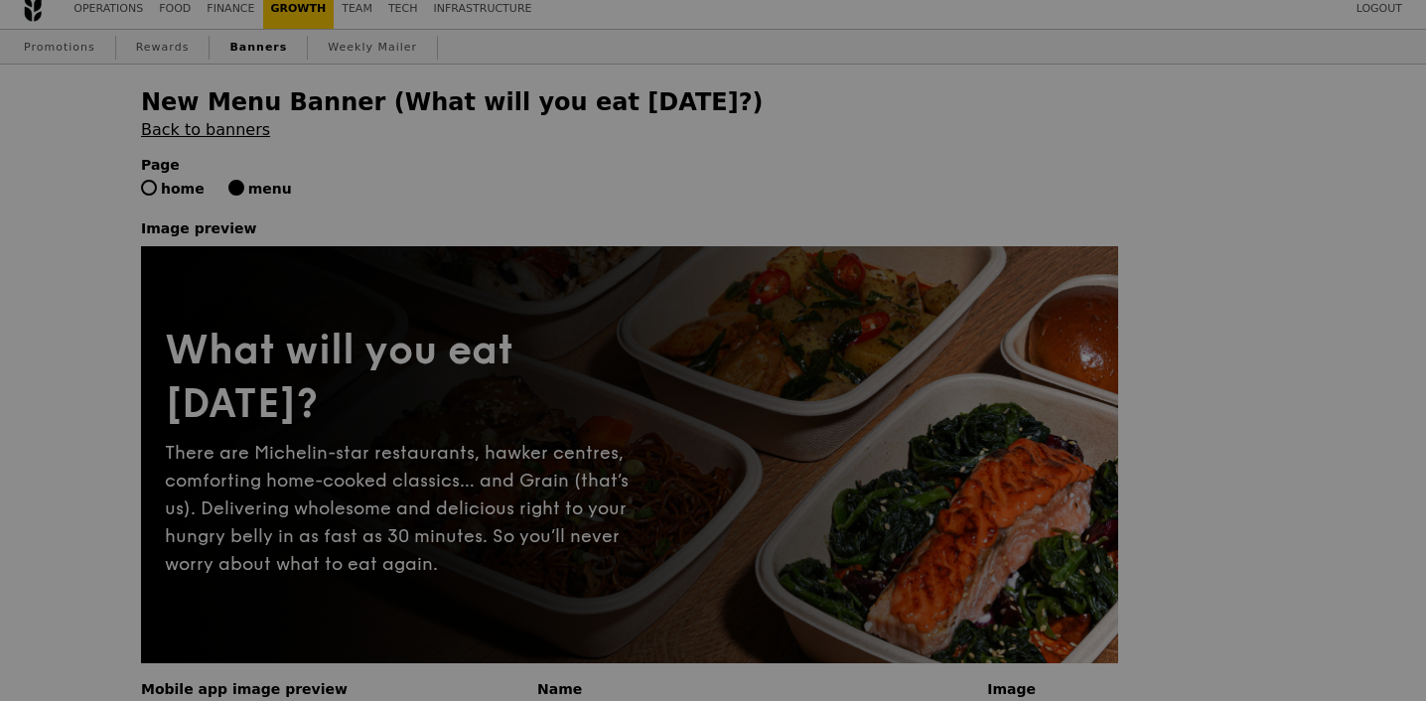
scroll to position [0, 0]
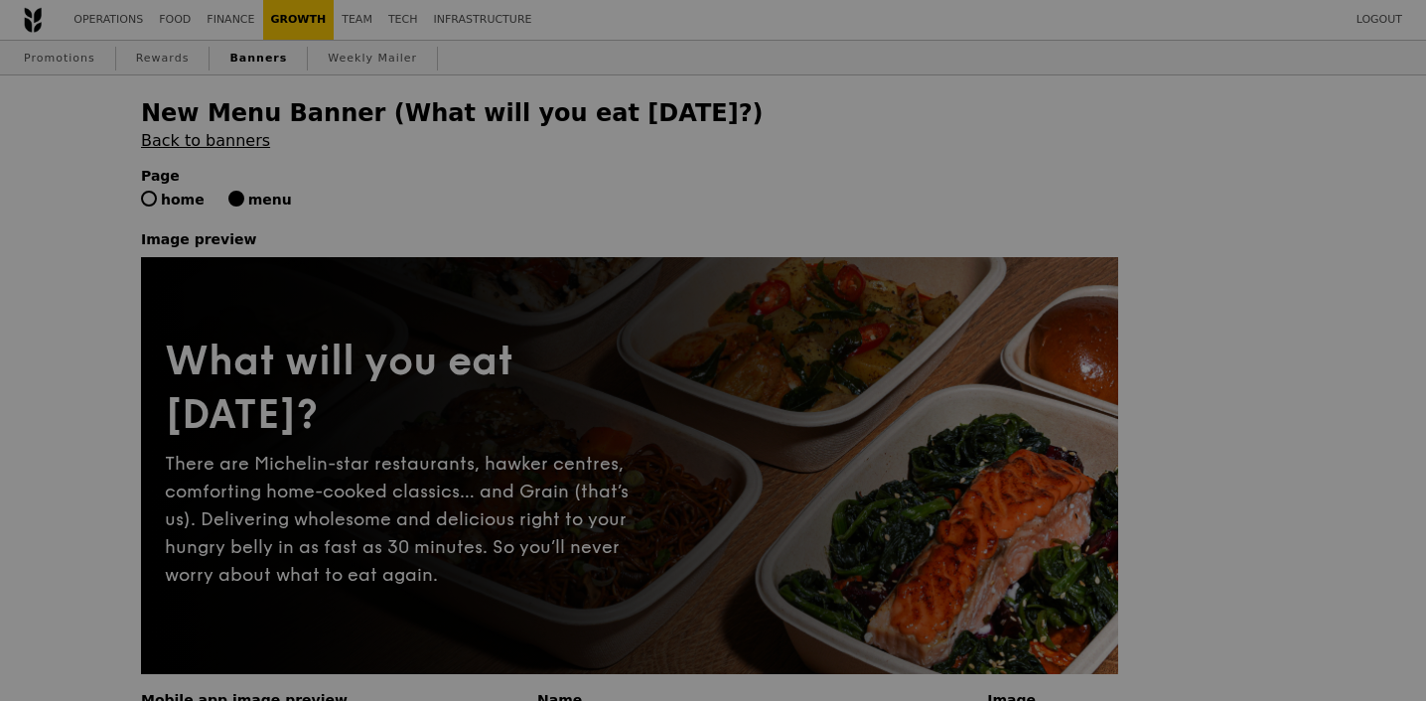
radio input "true"
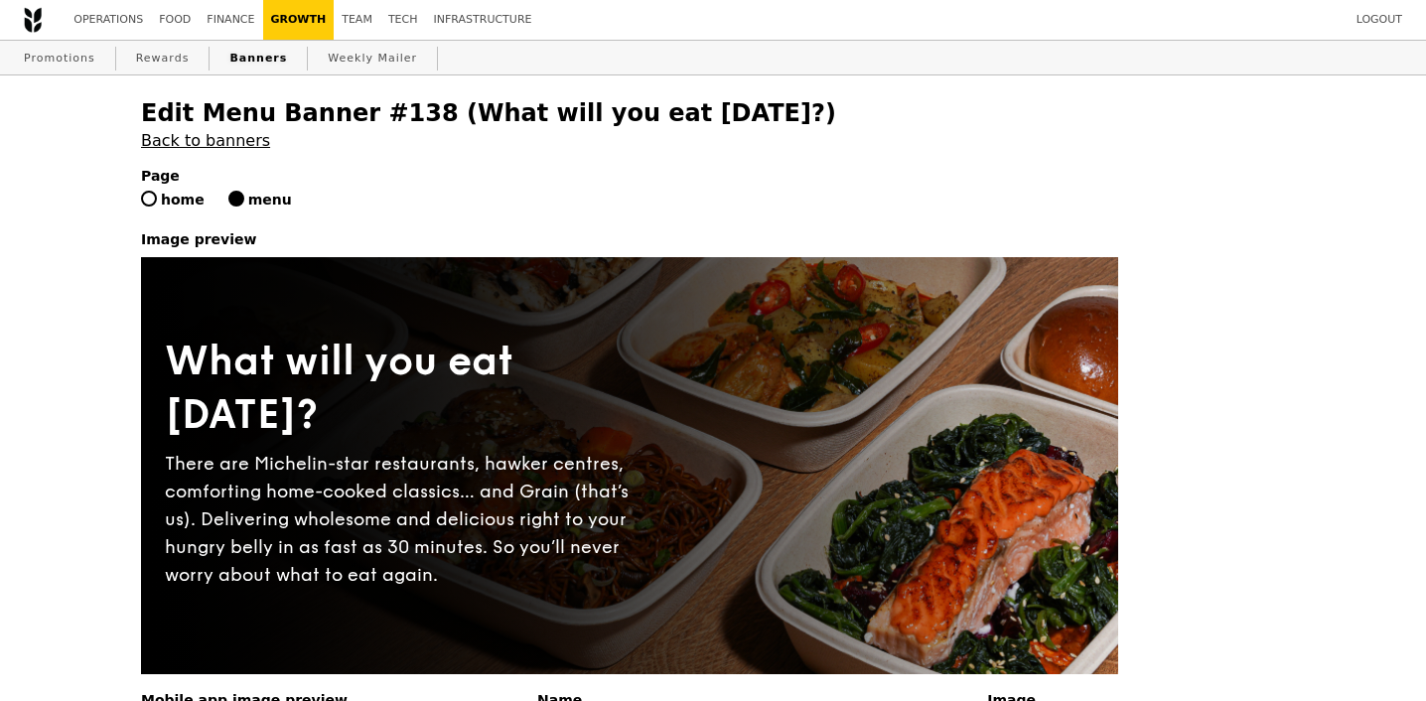
click at [265, 61] on link "Banners" at bounding box center [259, 59] width 74 height 36
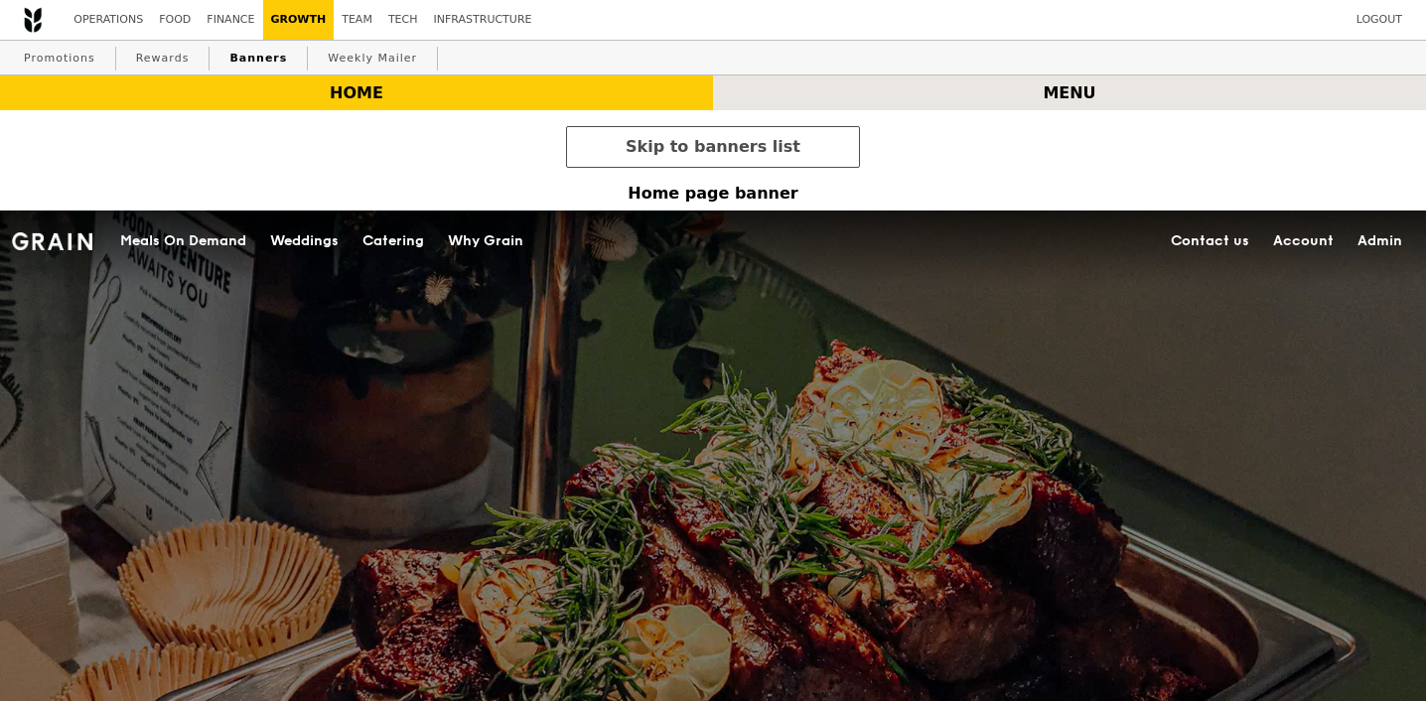
click at [1005, 91] on div "menu" at bounding box center [1069, 92] width 713 height 35
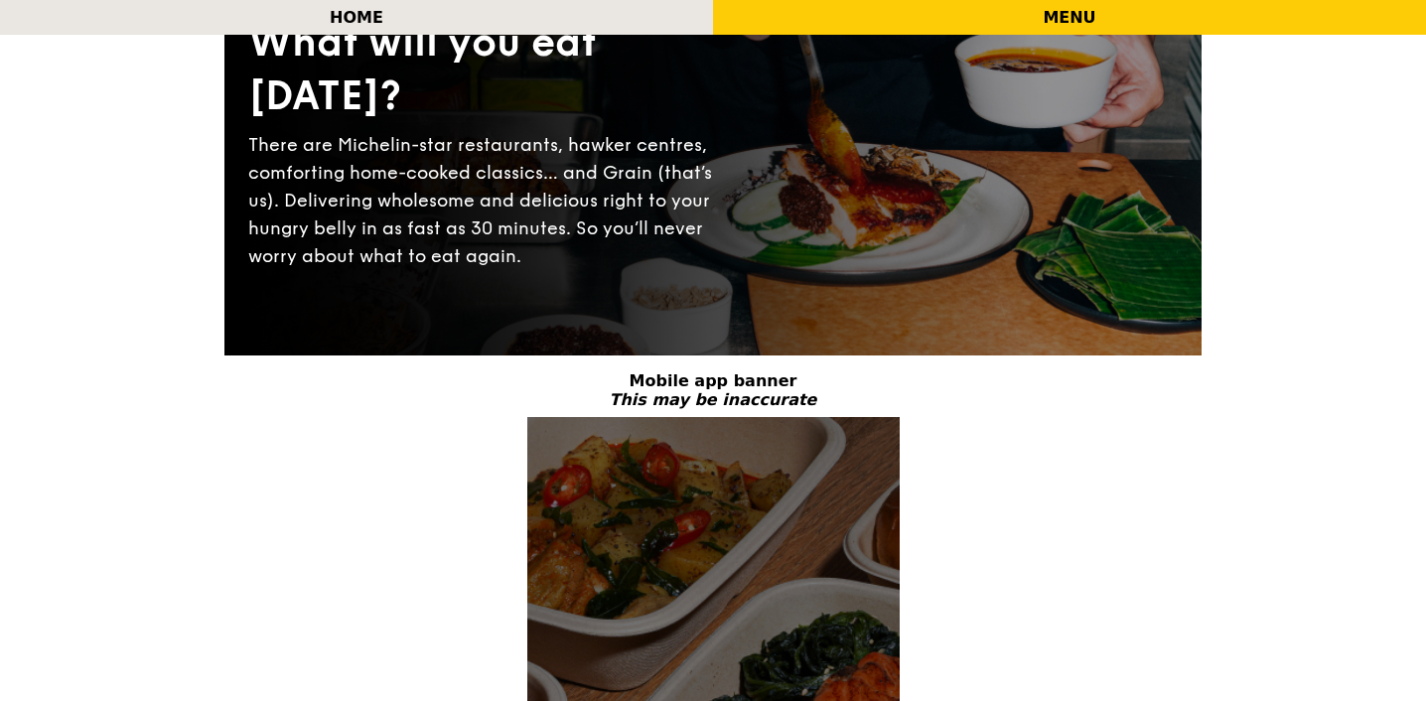
scroll to position [299, 0]
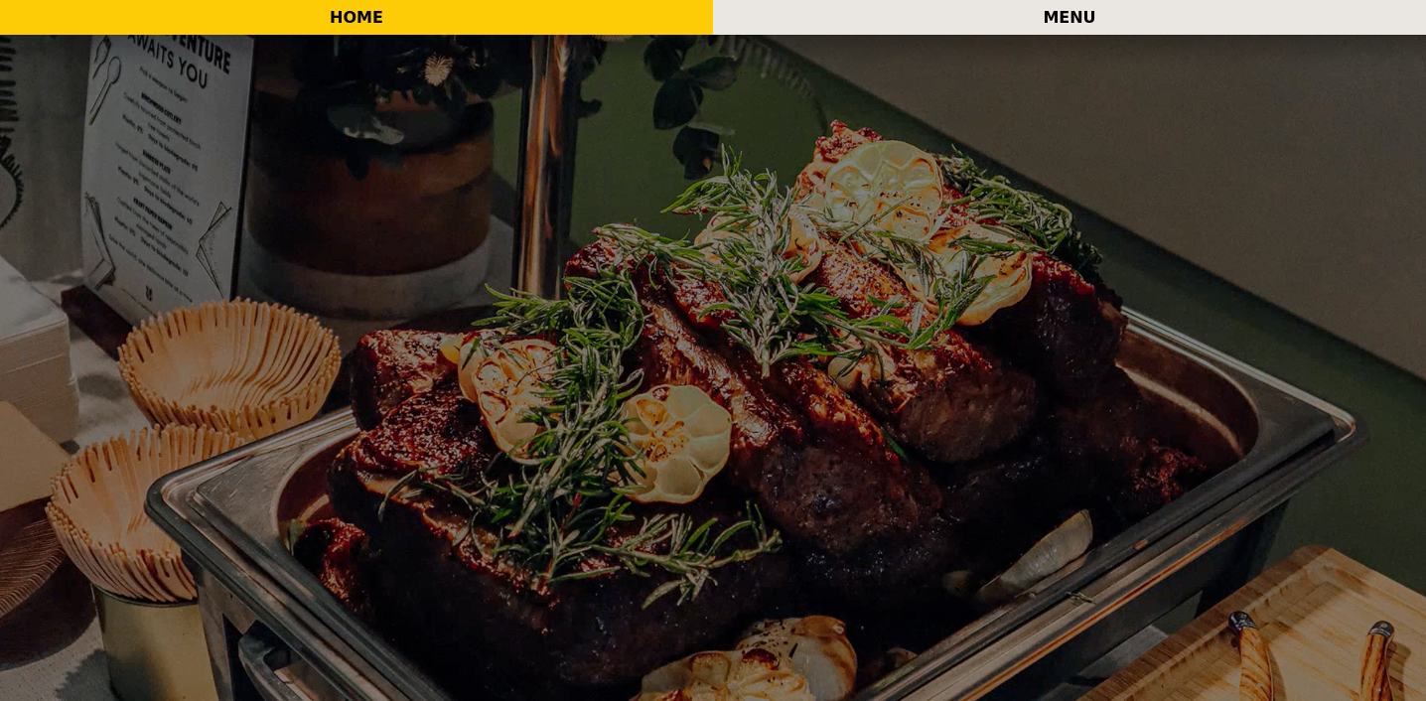
click at [1048, 13] on div "menu" at bounding box center [1069, 17] width 713 height 35
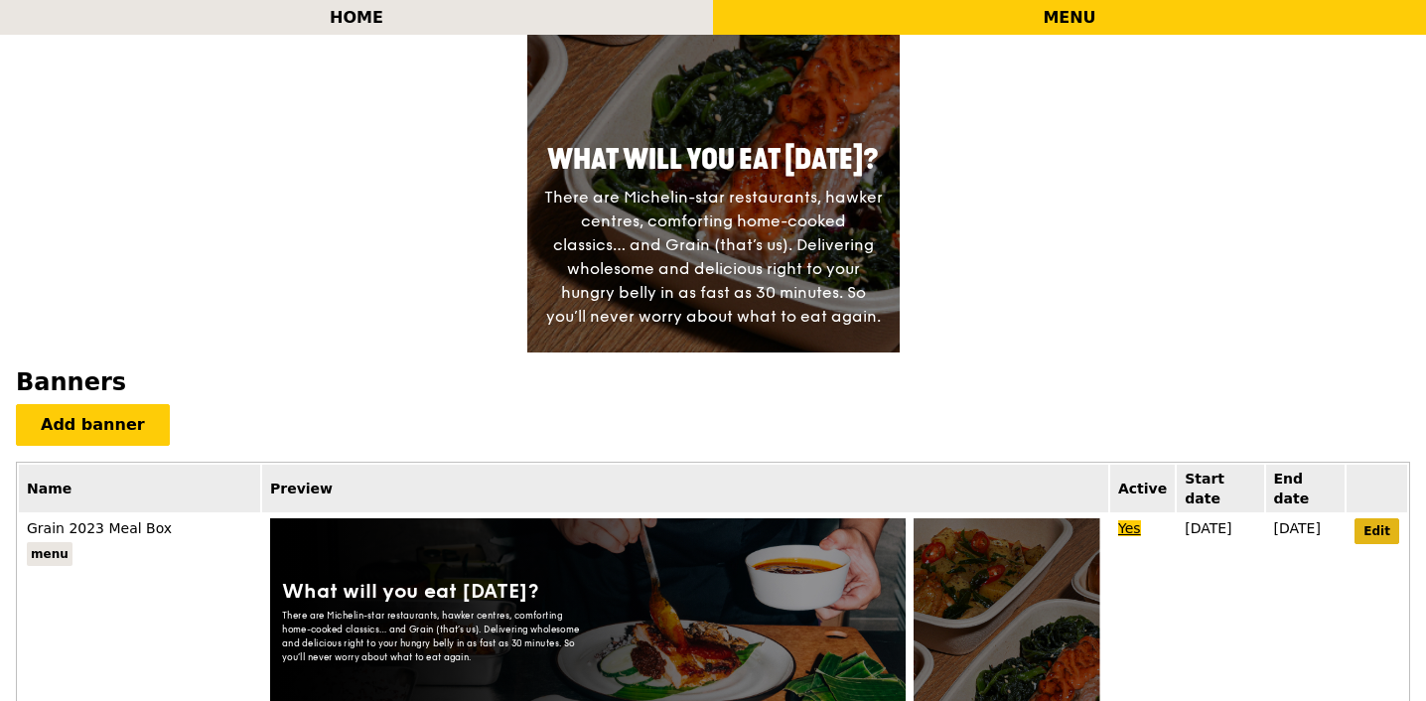
scroll to position [934, 0]
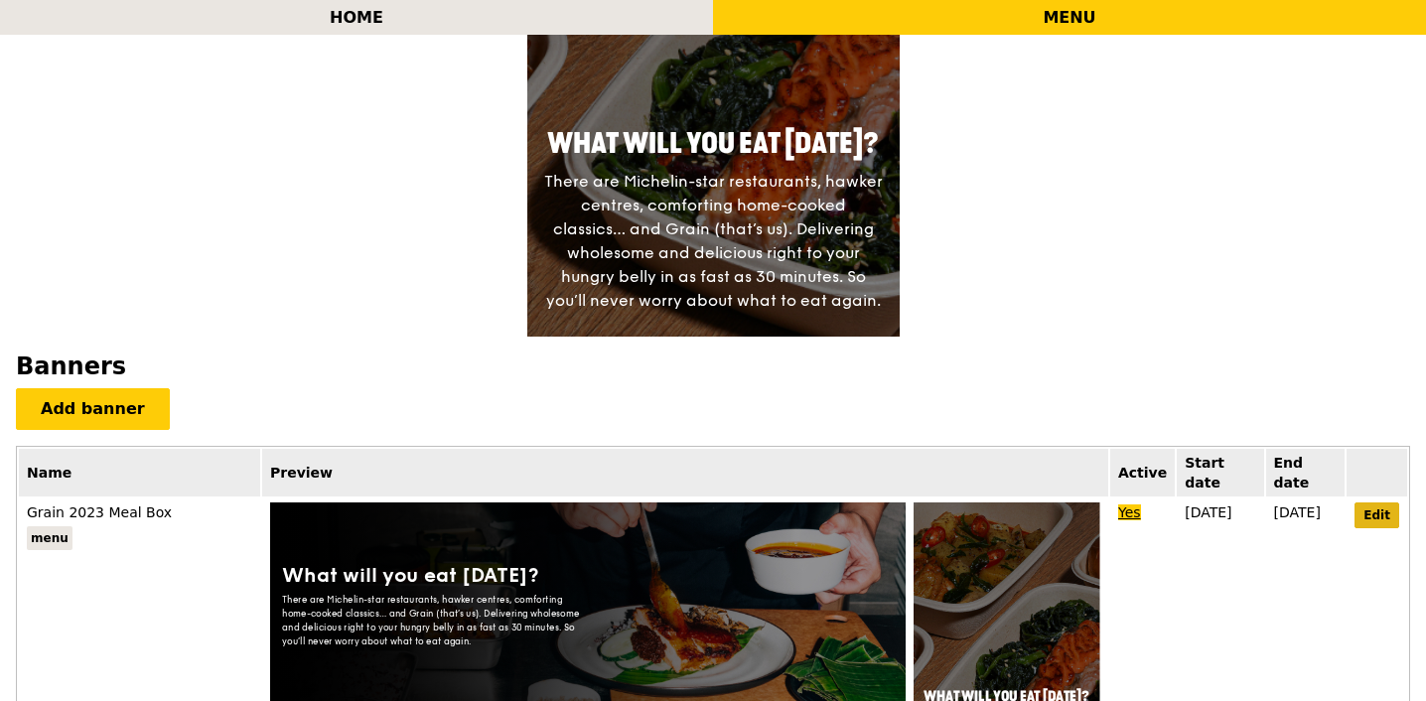
click at [1387, 503] on link "Edit" at bounding box center [1377, 516] width 45 height 26
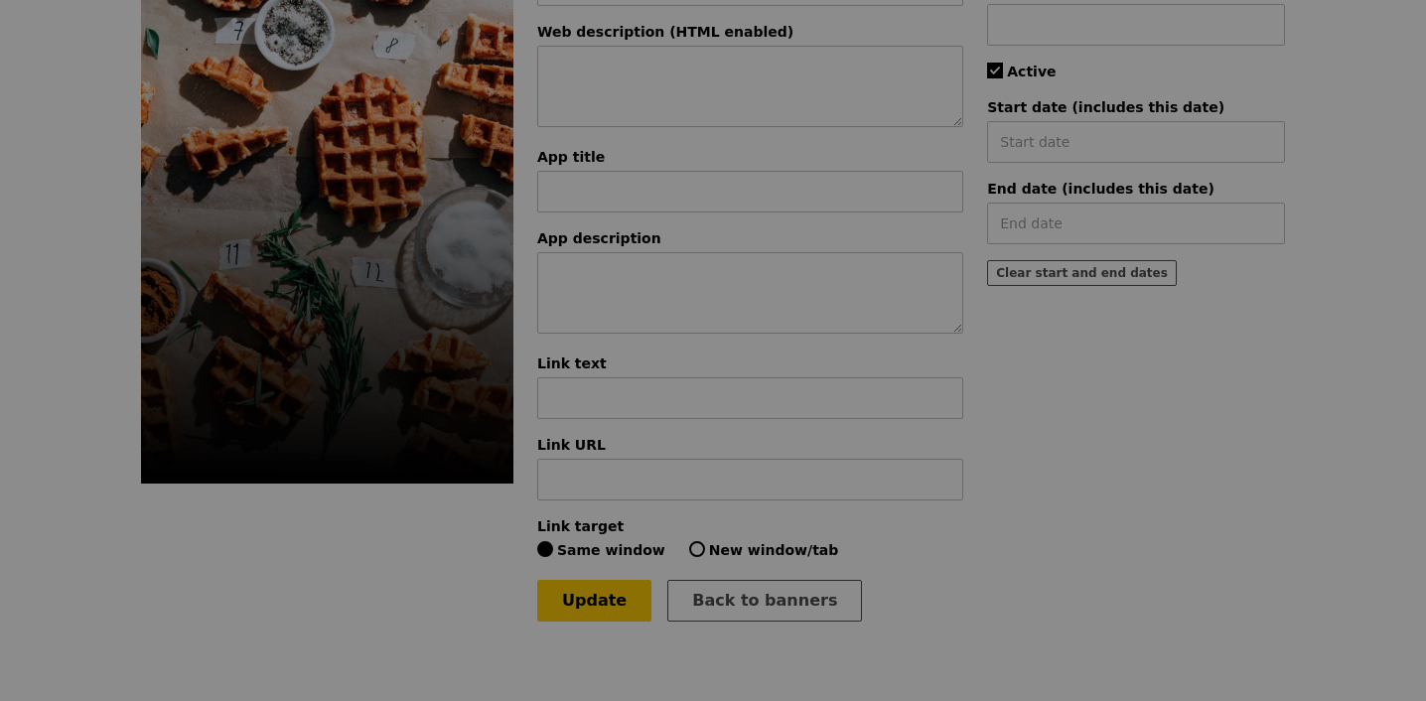
type input "Grain 2023 Meal Box"
type input "What will you eat [DATE]?"
type textarea "There are Michelin-star restaurants, hawker centres, comforting home-cooked cla…"
type input "What will you eat [DATE]?"
type textarea "There are Michelin-star restaurants, hawker centres, comforting home-cooked cla…"
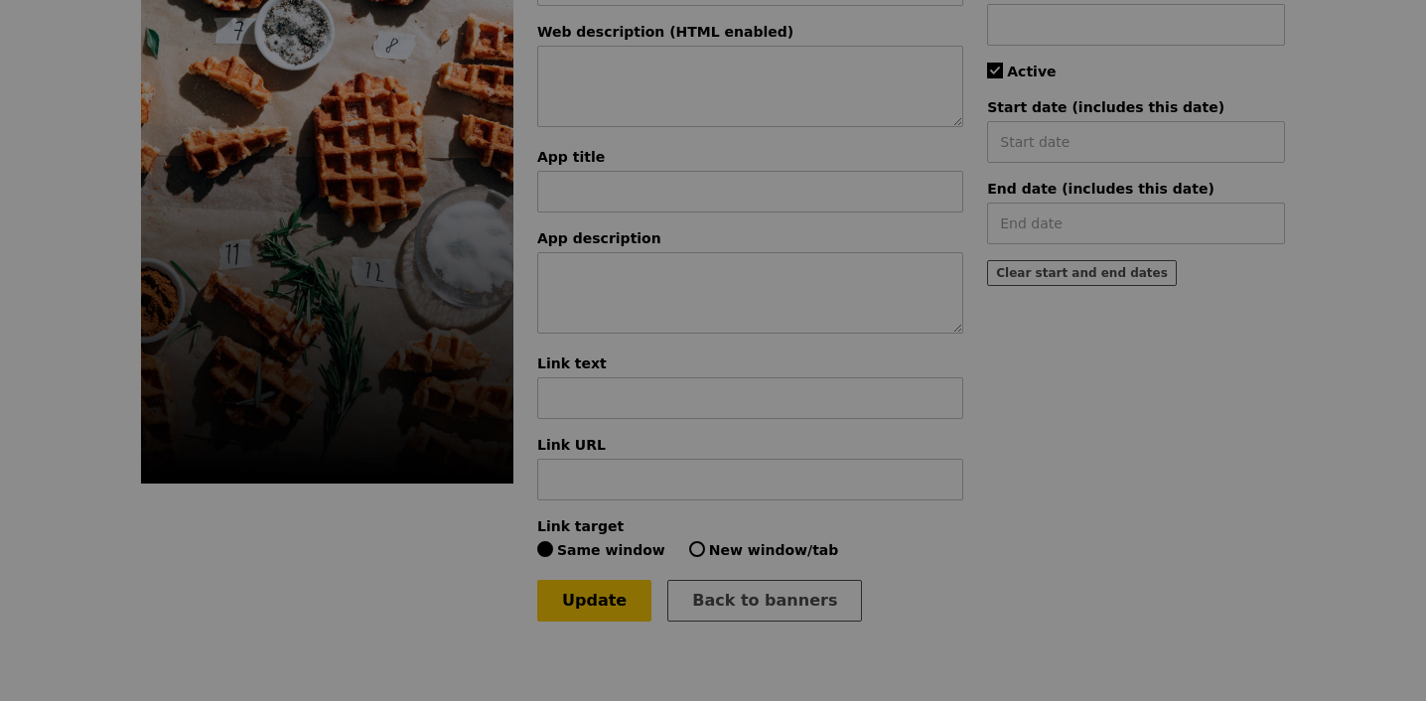
radio input "true"
checkbox input "true"
type input "[DATE]"
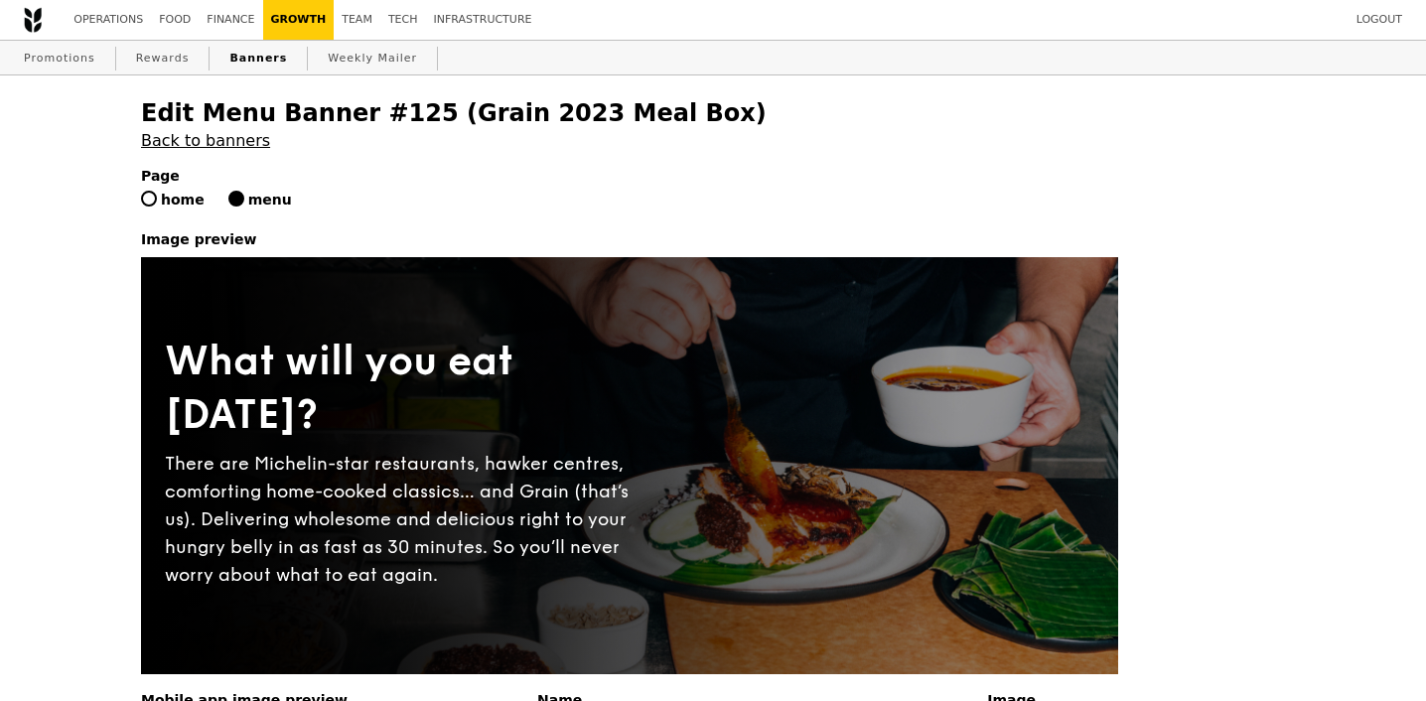
scroll to position [443, 0]
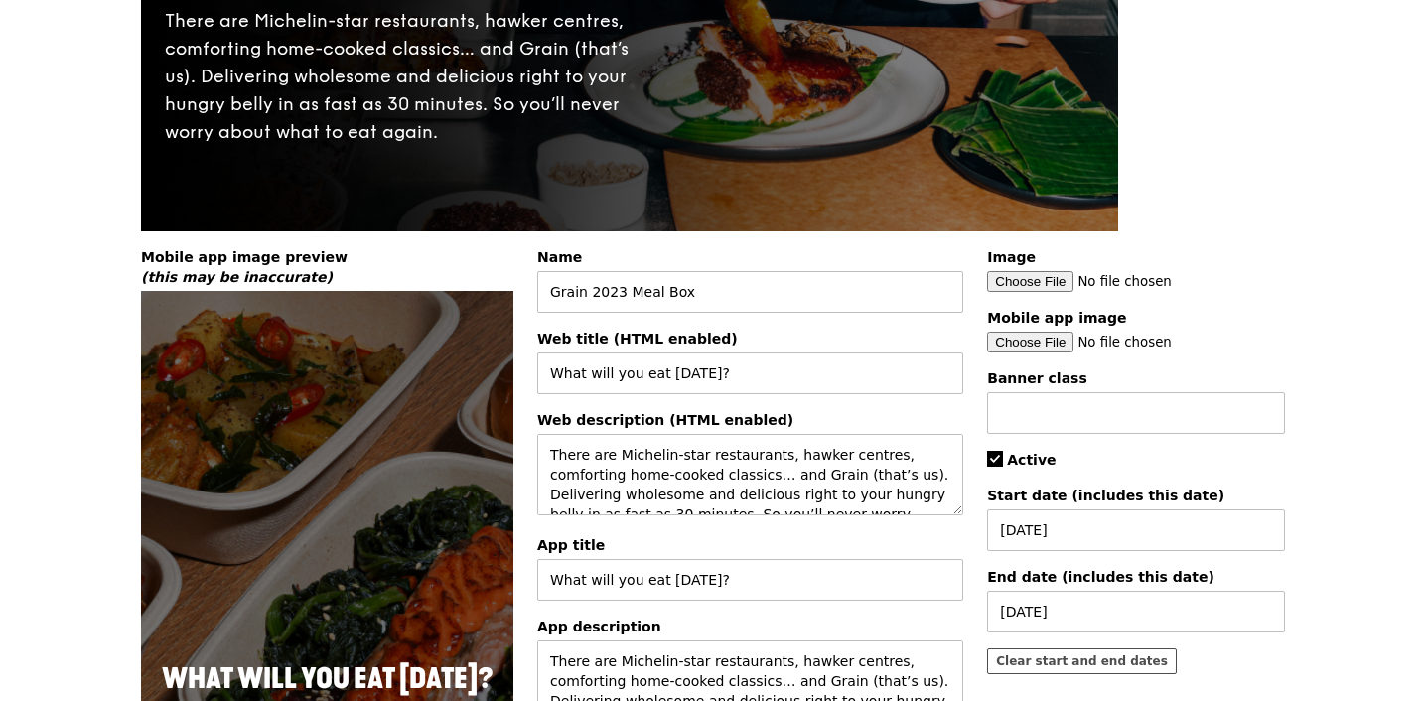
click at [1007, 450] on div "Image Mobile app image Banner class Active Start date (includes this date) [DAT…" at bounding box center [1136, 468] width 322 height 443
click at [1007, 460] on span "Active" at bounding box center [1031, 460] width 49 height 16
click at [1003, 460] on input "Active" at bounding box center [995, 459] width 16 height 16
checkbox input "false"
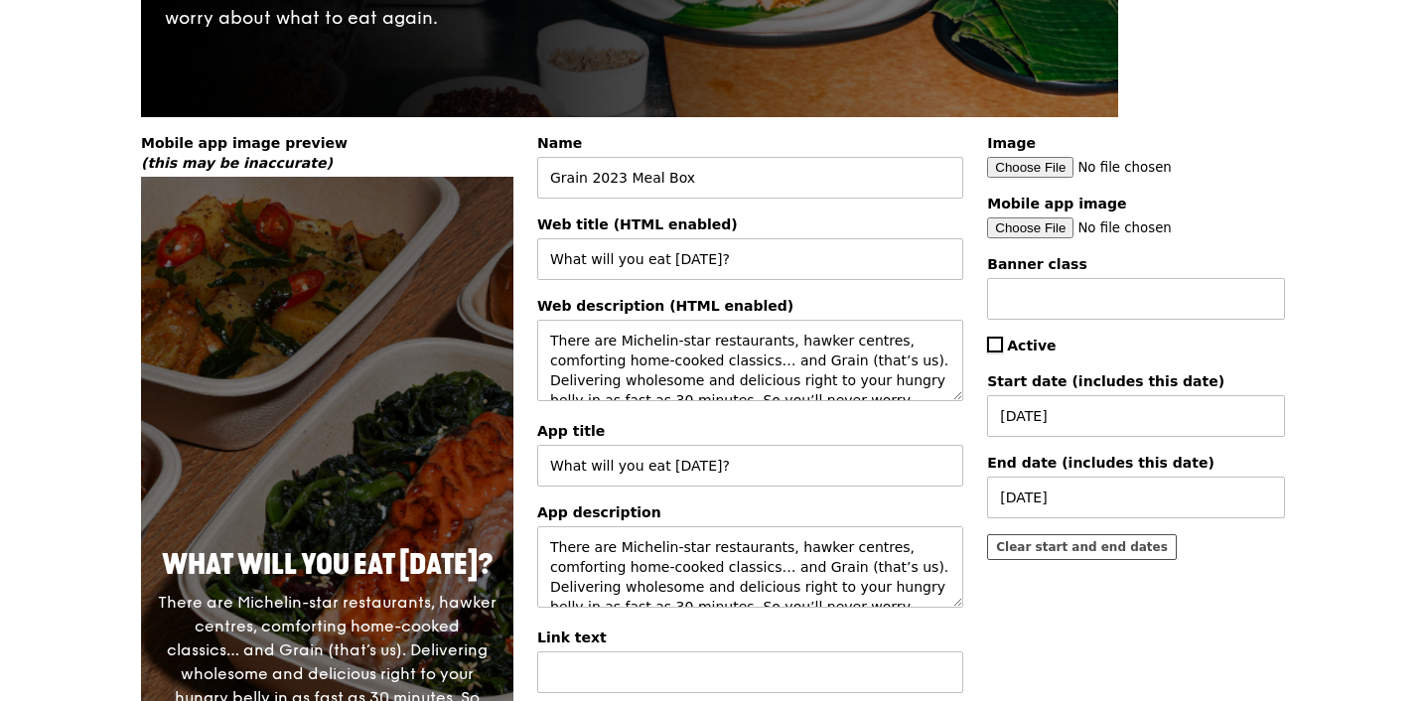
scroll to position [831, 0]
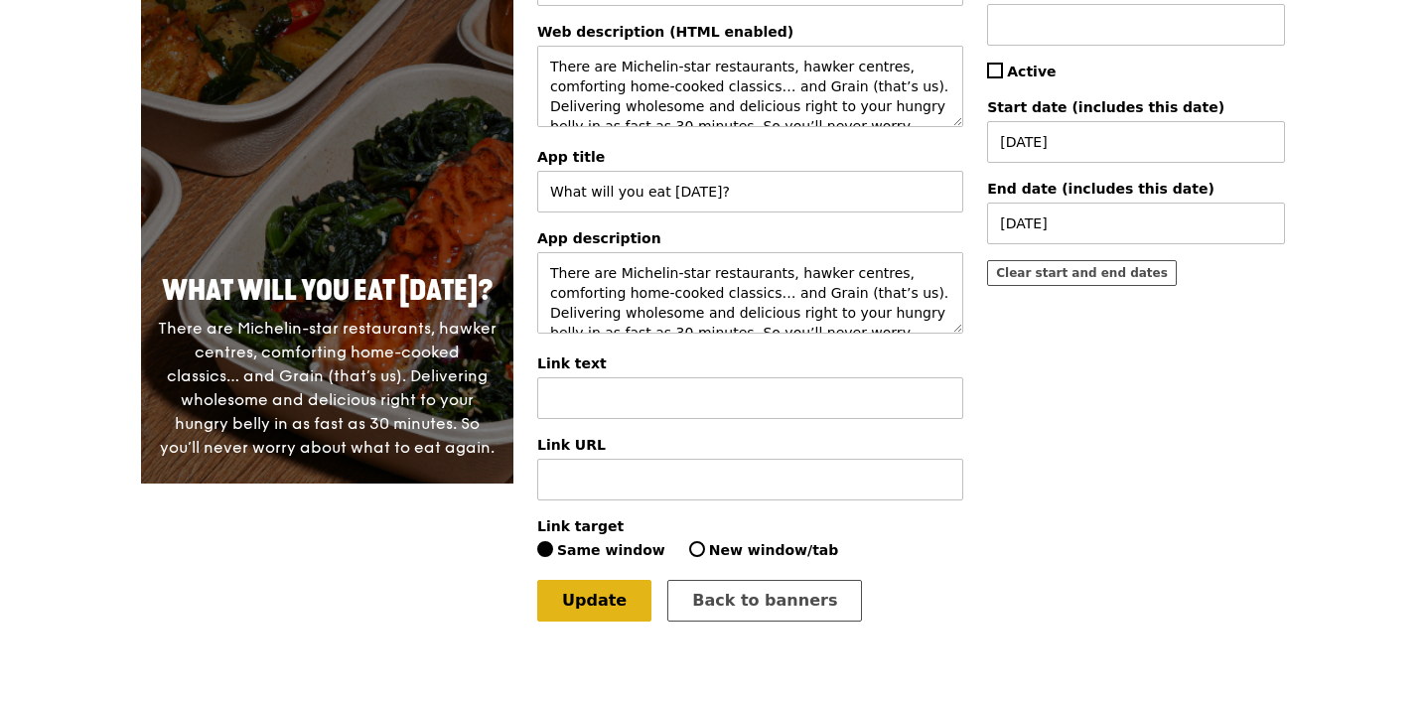
click at [603, 592] on link "Update" at bounding box center [594, 601] width 114 height 42
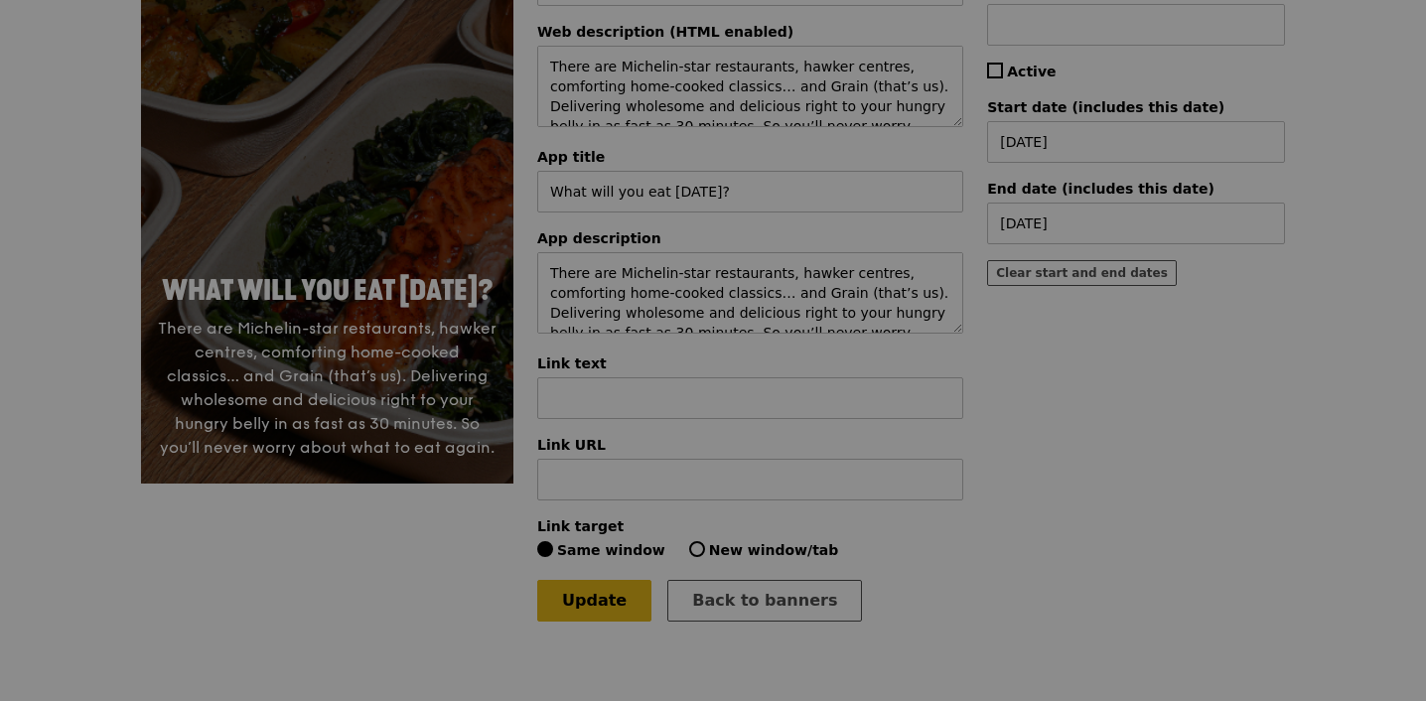
scroll to position [0, 0]
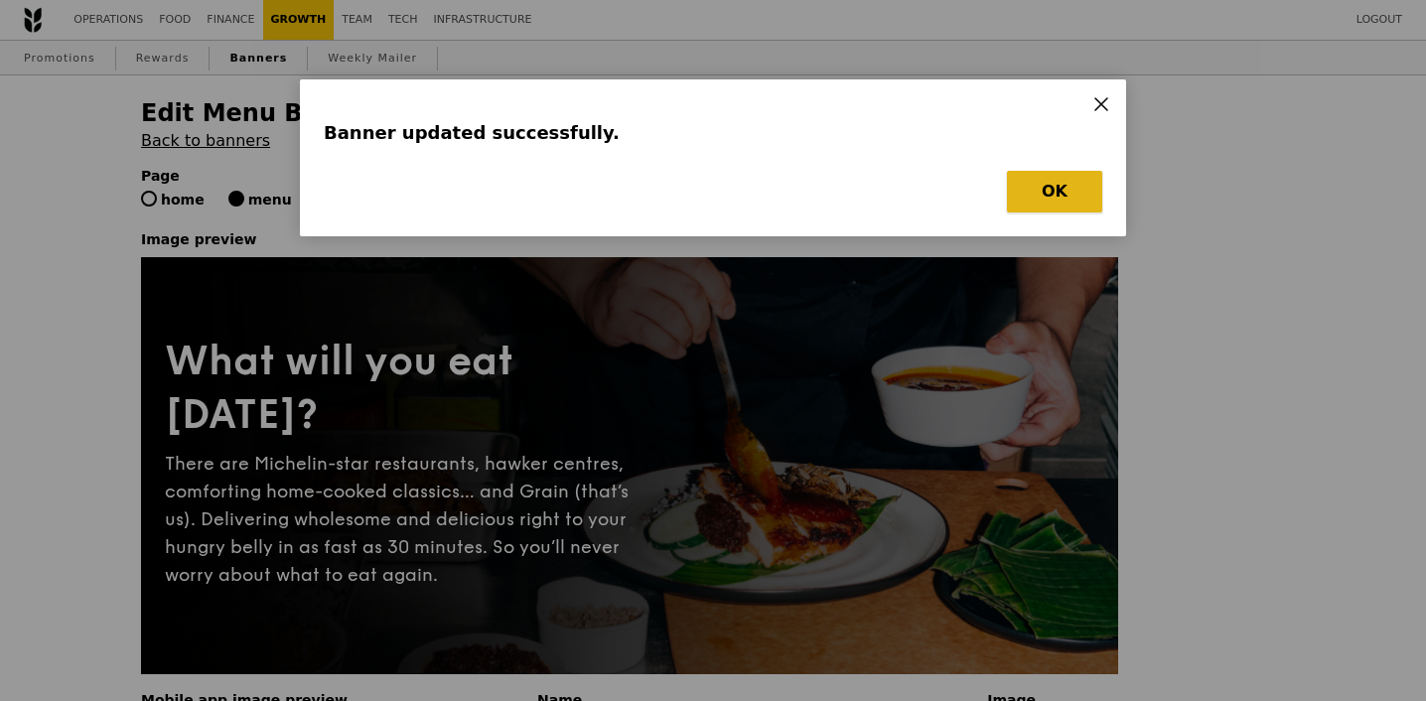
click at [1048, 172] on button "OK" at bounding box center [1054, 192] width 95 height 42
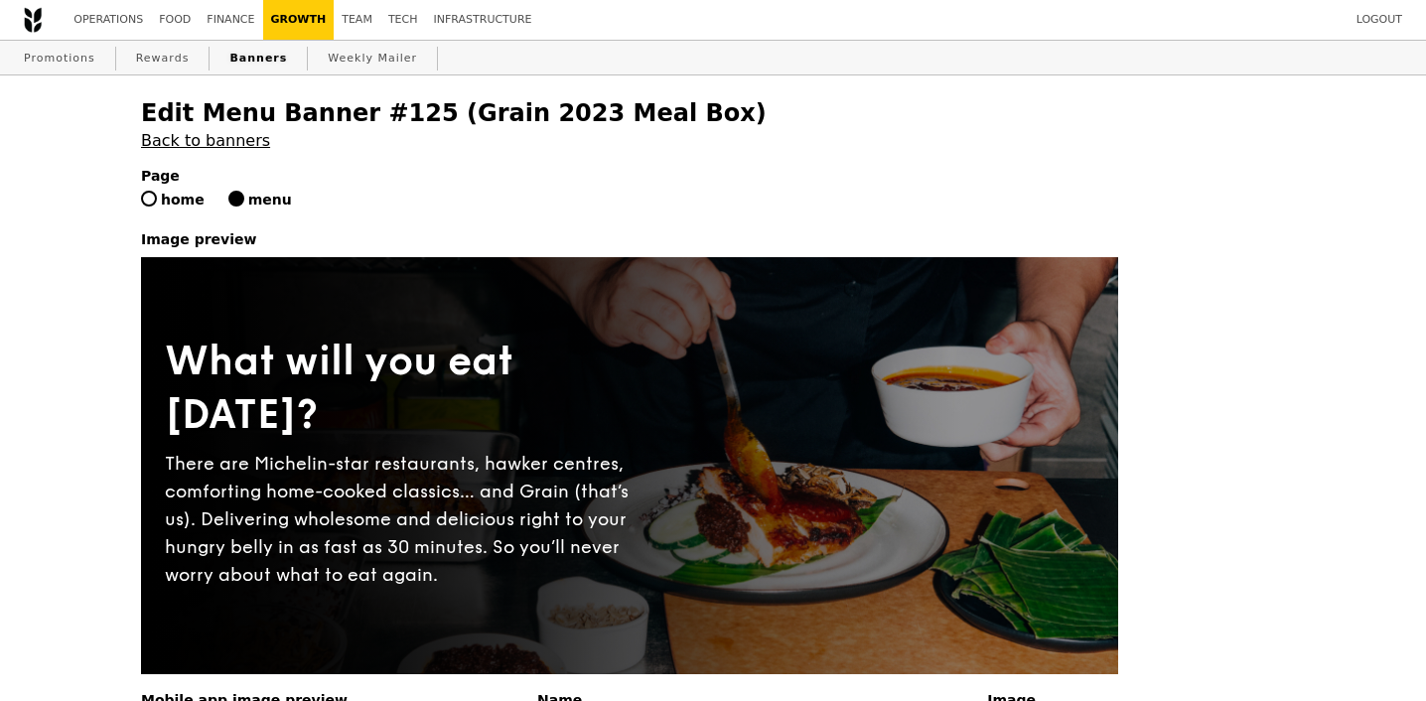
click at [241, 61] on link "Banners" at bounding box center [259, 59] width 74 height 36
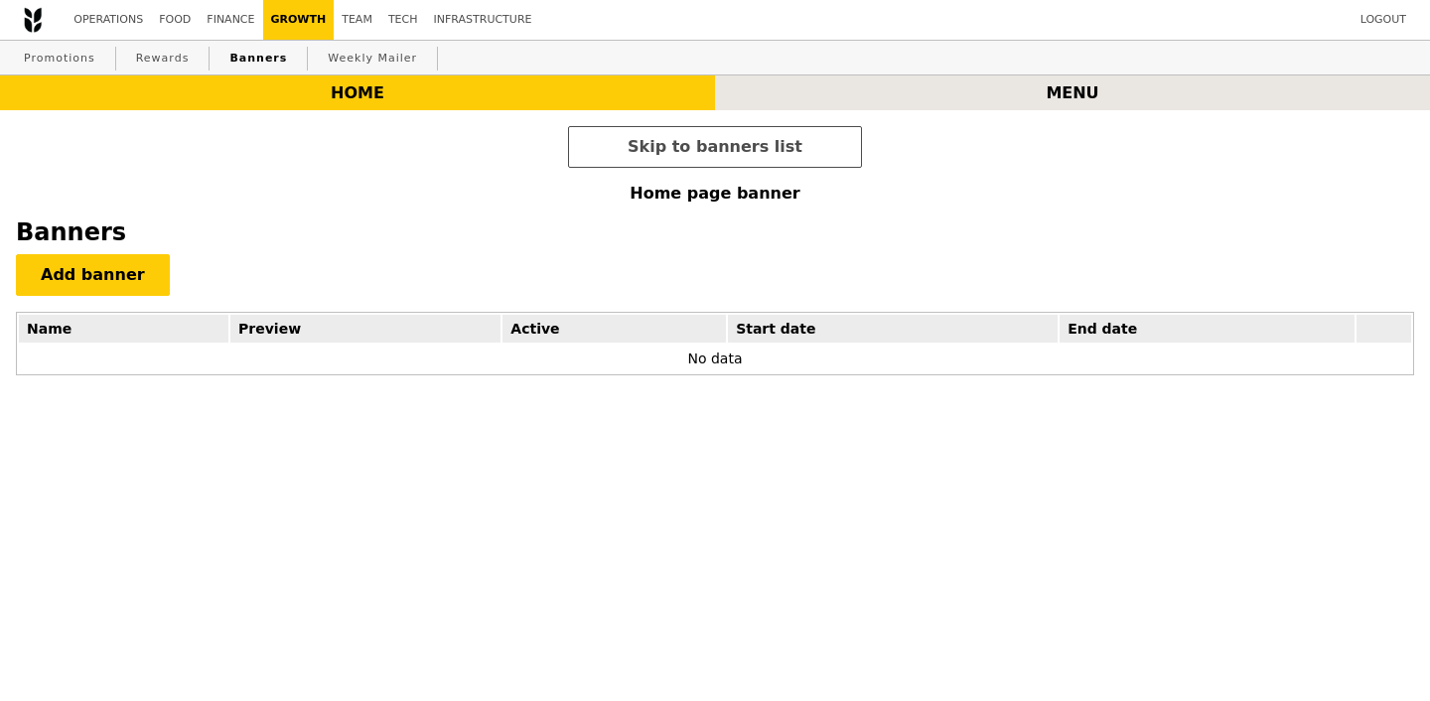
click at [1064, 95] on div "menu" at bounding box center [1072, 92] width 715 height 35
